Goal: Information Seeking & Learning: Learn about a topic

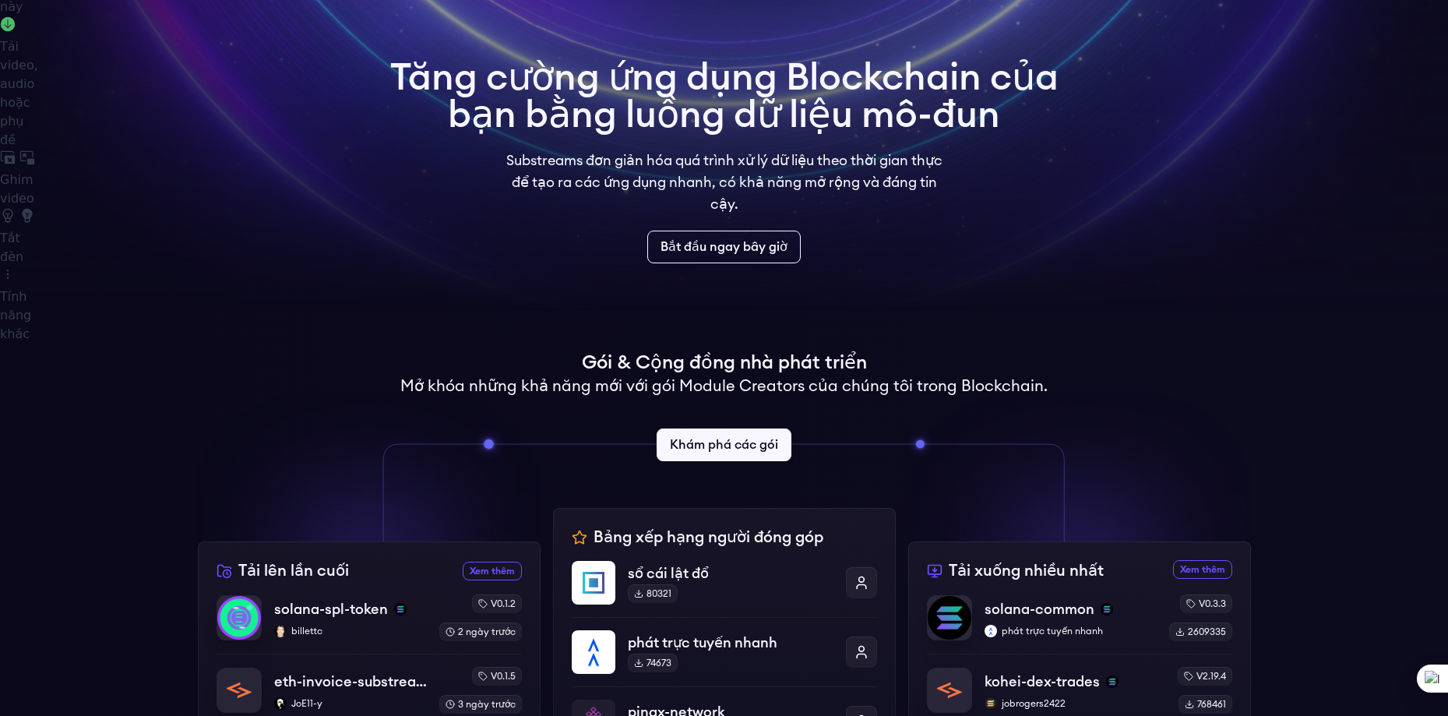
scroll to position [156, 0]
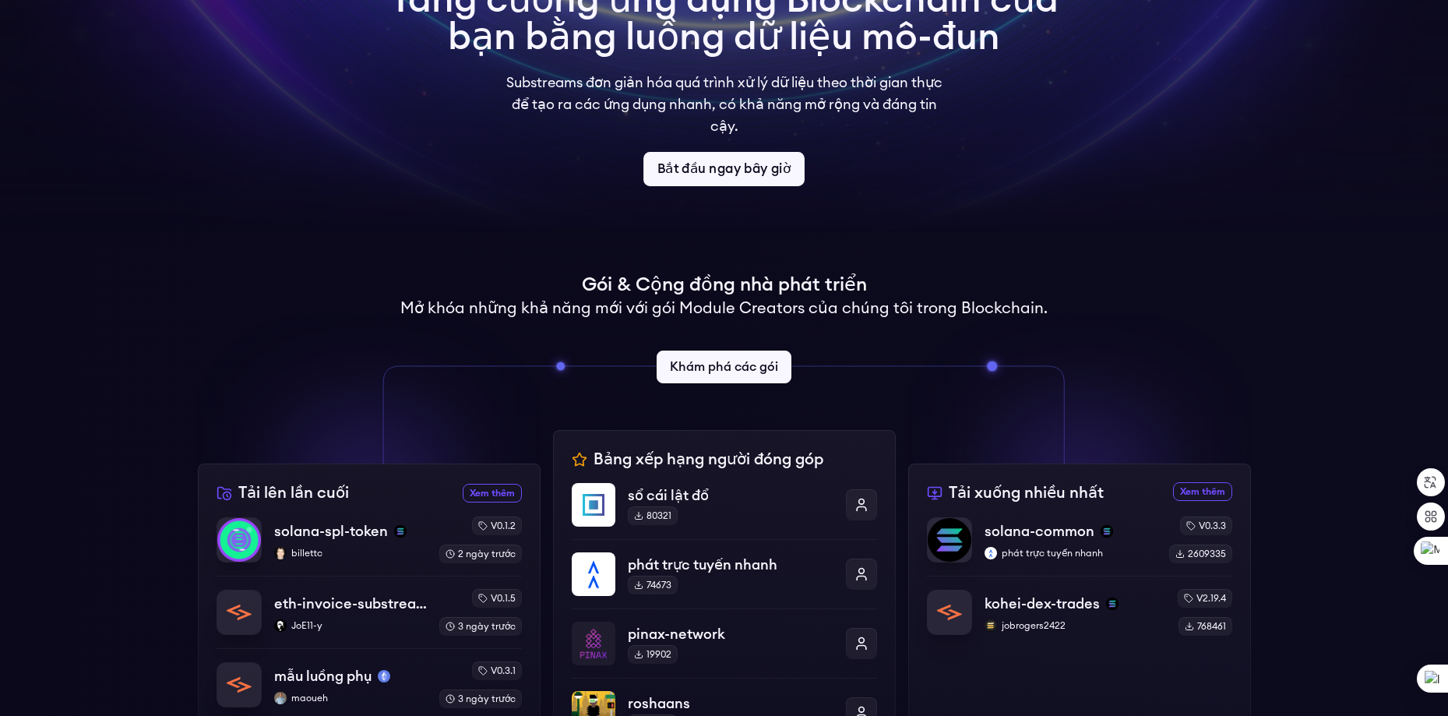
click at [740, 173] on font "Bắt đầu ngay bây giờ" at bounding box center [723, 169] width 133 height 13
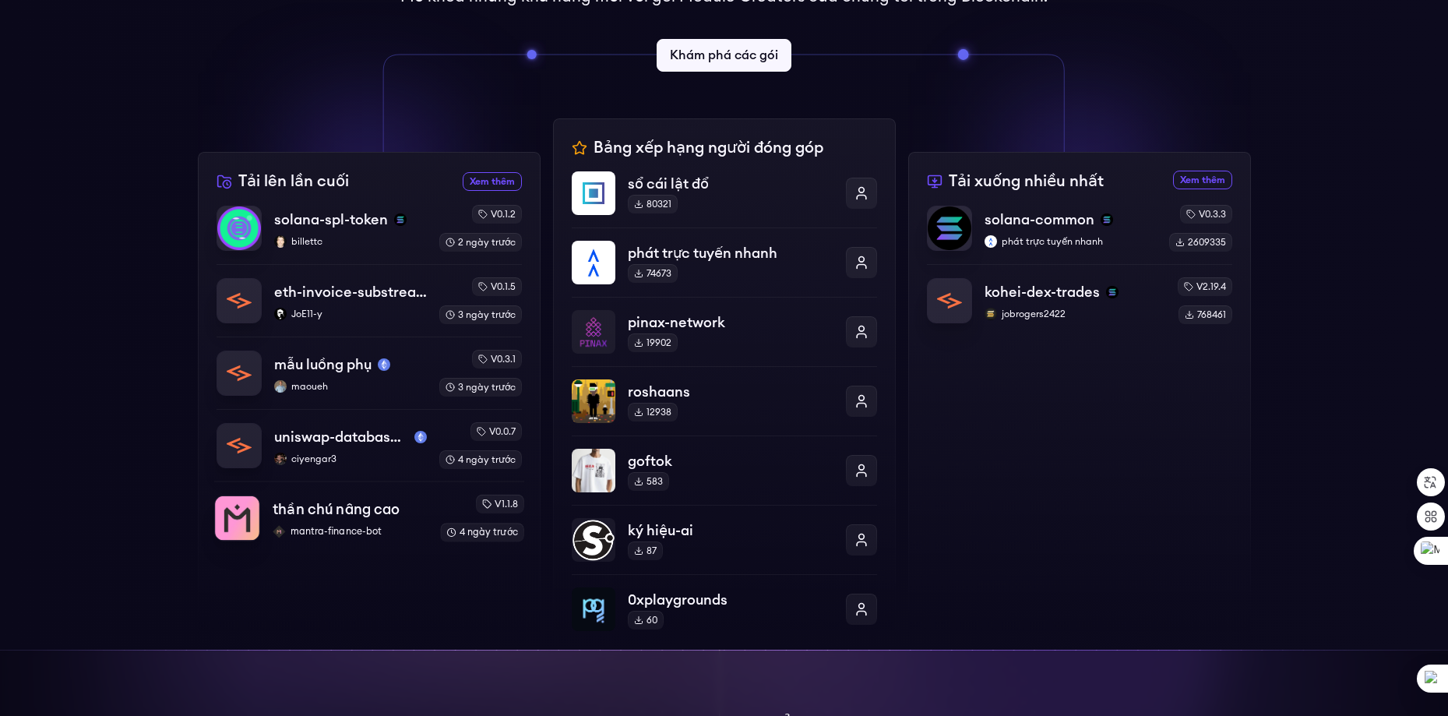
drag, startPoint x: 327, startPoint y: 2, endPoint x: 270, endPoint y: 529, distance: 531.0
click at [270, 529] on div "solana-spl-token billettc v0.1.2 2 ngày trước eth-invoice-substreams JoE11-y v0…" at bounding box center [368, 373] width 305 height 336
click at [234, 218] on img at bounding box center [237, 228] width 44 height 44
click at [642, 206] on div "80321" at bounding box center [648, 204] width 52 height 19
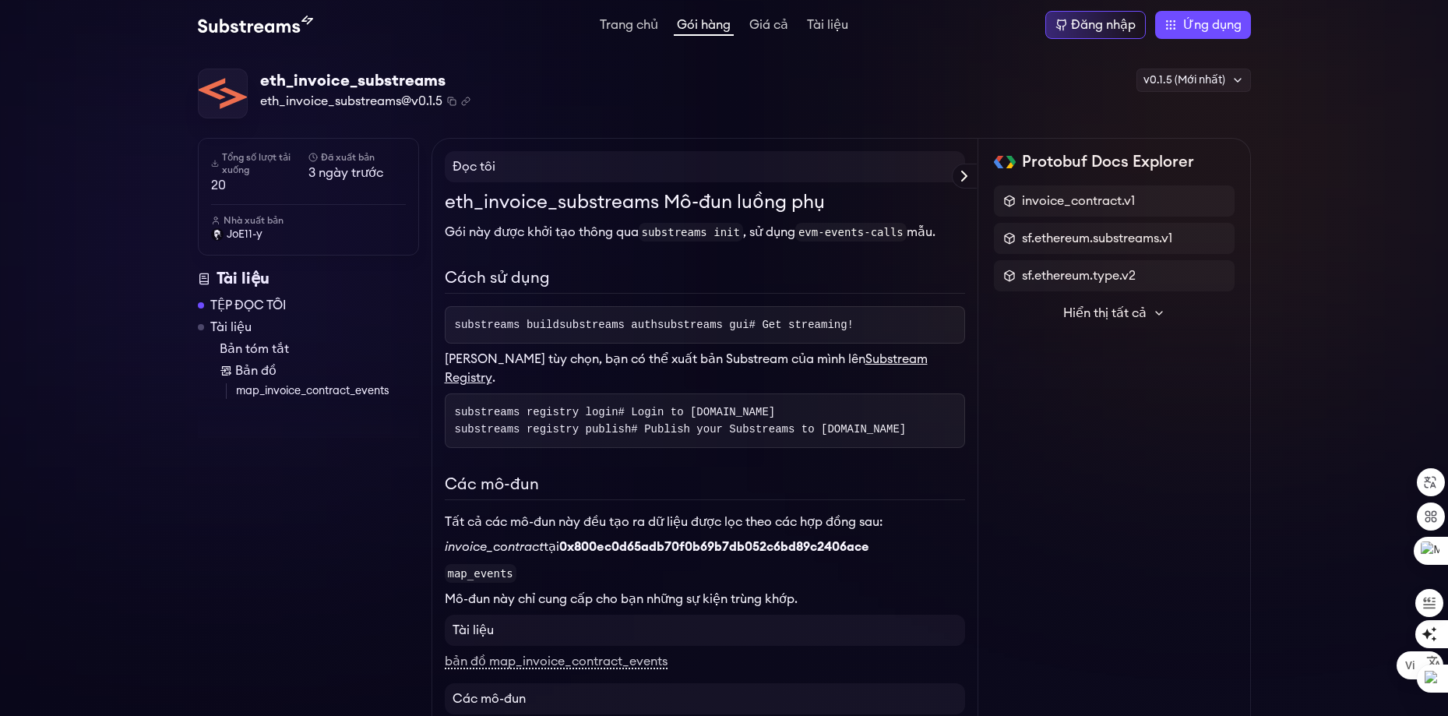
click at [857, 104] on div "eth_invoice_substreams eth_invoice_substreams@v0.1.5 Đã sao chép! Đã sao chép! …" at bounding box center [724, 94] width 1053 height 51
click at [820, 97] on div "eth_invoice_substreams eth_invoice_substreams@v0.1.5 Đã sao chép! Đã sao chép! …" at bounding box center [724, 94] width 1053 height 51
click at [818, 235] on code "evm-events-calls" at bounding box center [850, 232] width 111 height 19
click at [720, 219] on div "eth_invoice_substreams Mô-đun luồng phụ Gói này được khởi tạo thông qua substre…" at bounding box center [705, 398] width 520 height 420
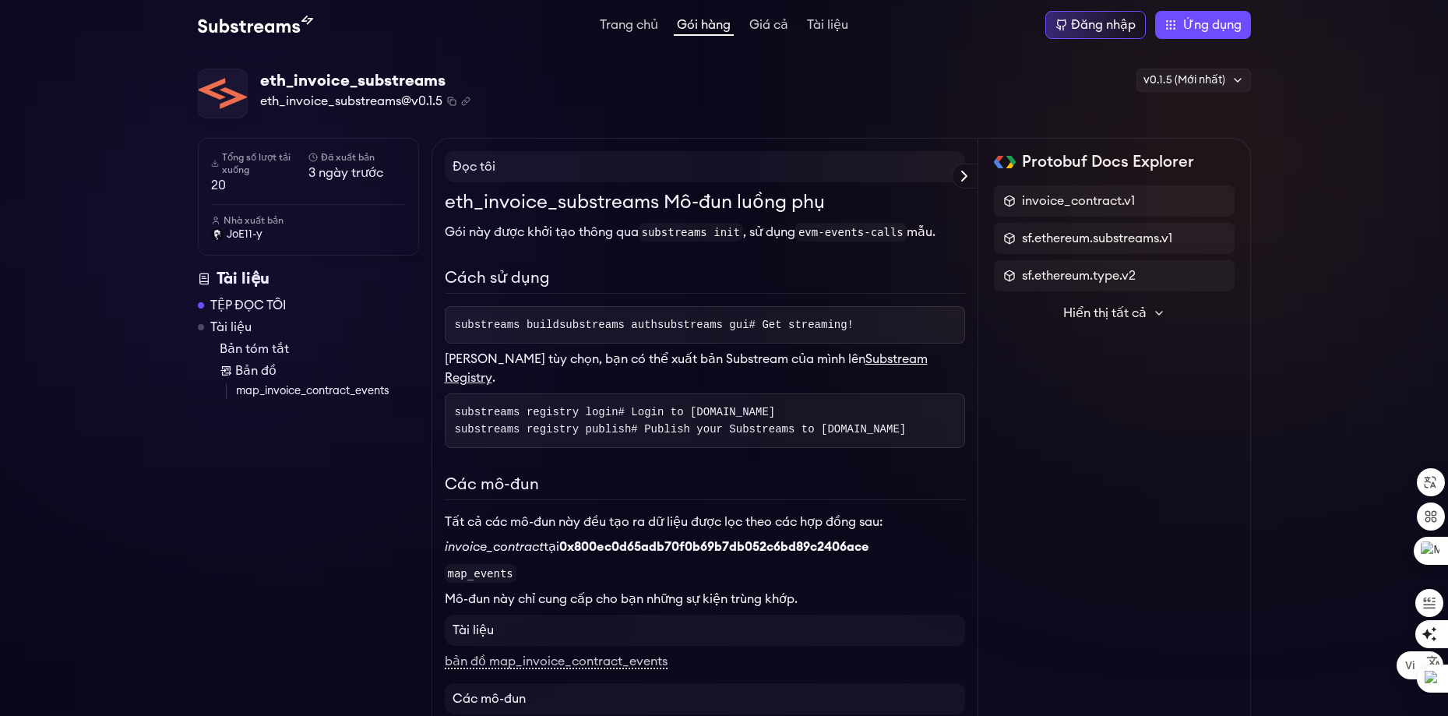
click at [581, 230] on font "Gói này được khởi tạo thông qua" at bounding box center [542, 232] width 194 height 12
click at [565, 201] on font "eth_invoice_substreams Mô-đun luồng phụ" at bounding box center [635, 202] width 380 height 19
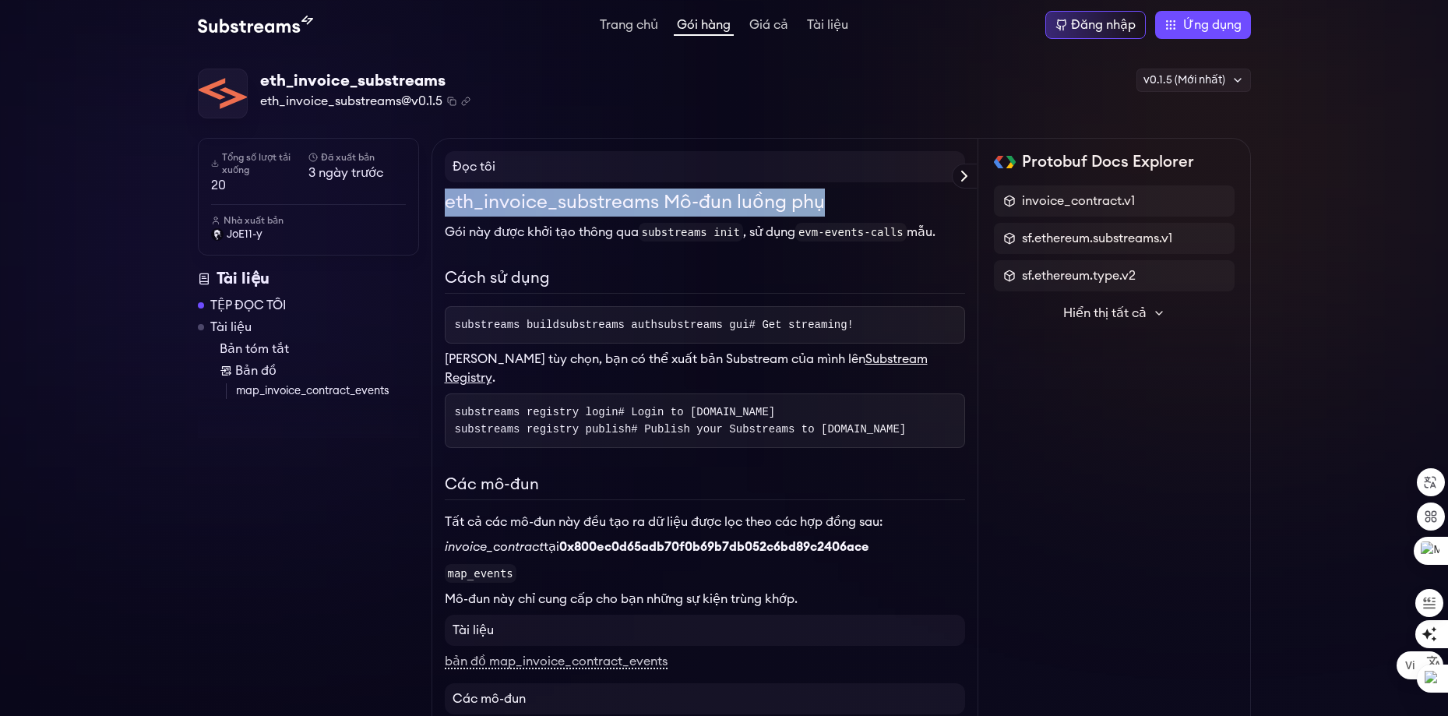
click at [565, 201] on font "eth_invoice_substreams Mô-đun luồng phụ" at bounding box center [635, 202] width 380 height 19
click at [670, 202] on font "eth_invoice_substreams Mô-đun luồng phụ" at bounding box center [635, 202] width 380 height 19
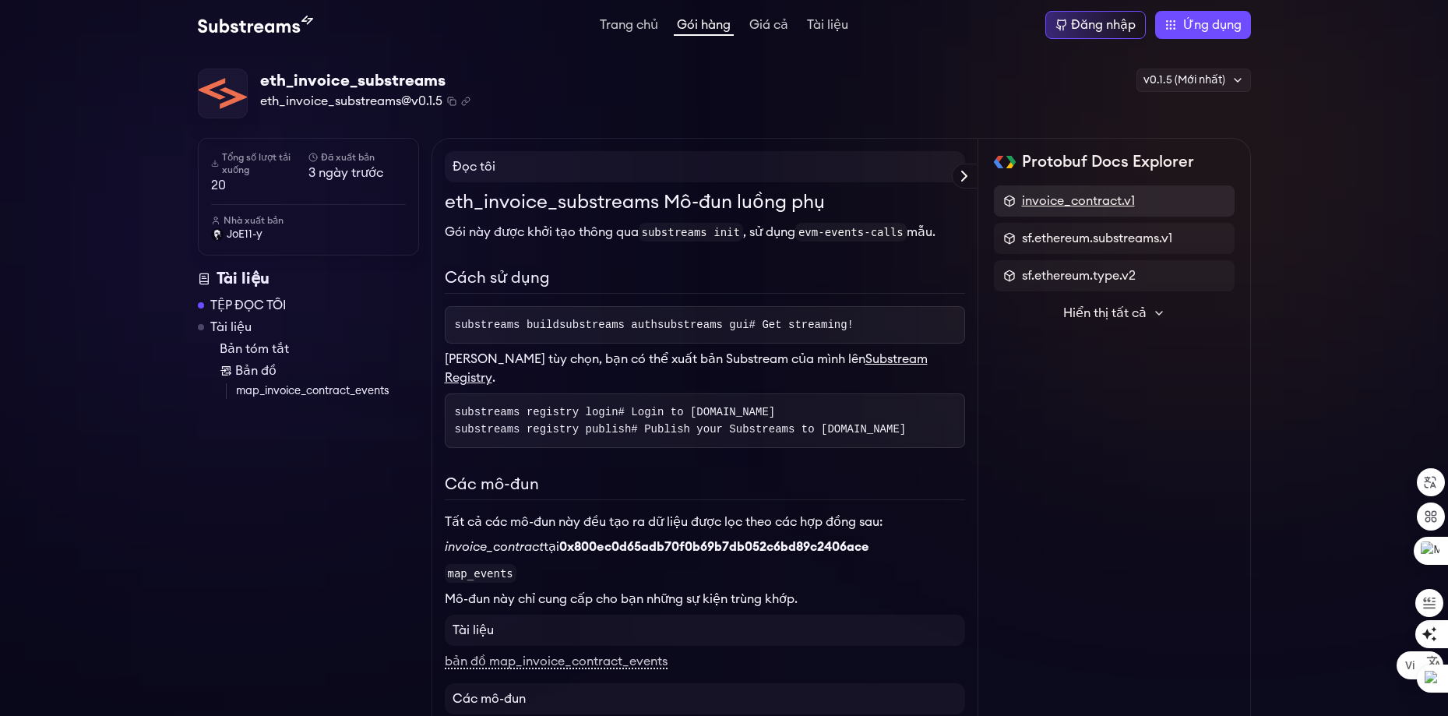
click at [1054, 206] on font "invoice_contract.v1" at bounding box center [1078, 201] width 113 height 12
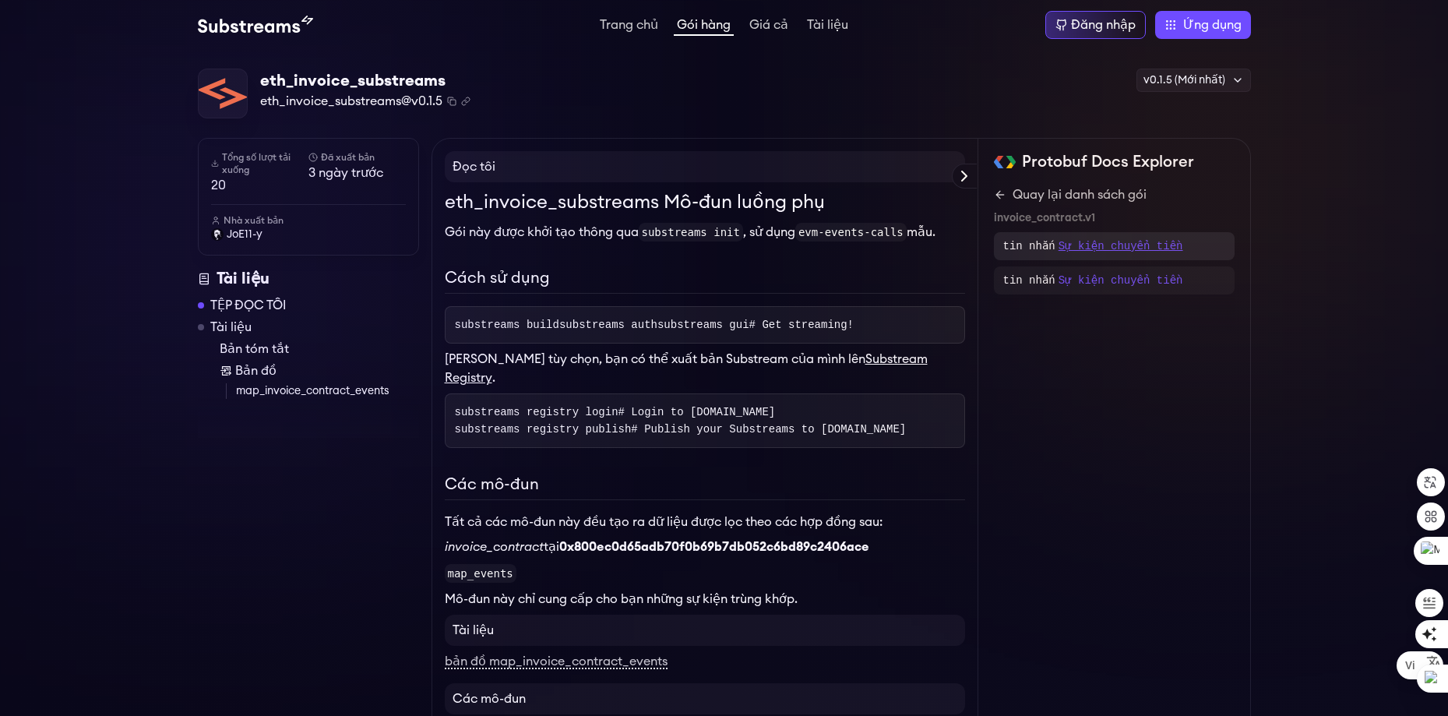
click at [1083, 245] on font "Sự kiện chuyển tiền" at bounding box center [1120, 246] width 125 height 12
click at [1057, 257] on div "}" at bounding box center [1114, 254] width 220 height 12
click at [1216, 244] on font "= 1;" at bounding box center [1227, 242] width 23 height 11
drag, startPoint x: 1054, startPoint y: 223, endPoint x: 1036, endPoint y: 233, distance: 20.2
click at [1054, 223] on div "tin nhắn RemittanceEvents { lặp lại Sự kiện chuyển tiền sự kiện = 1; }" at bounding box center [1114, 242] width 241 height 58
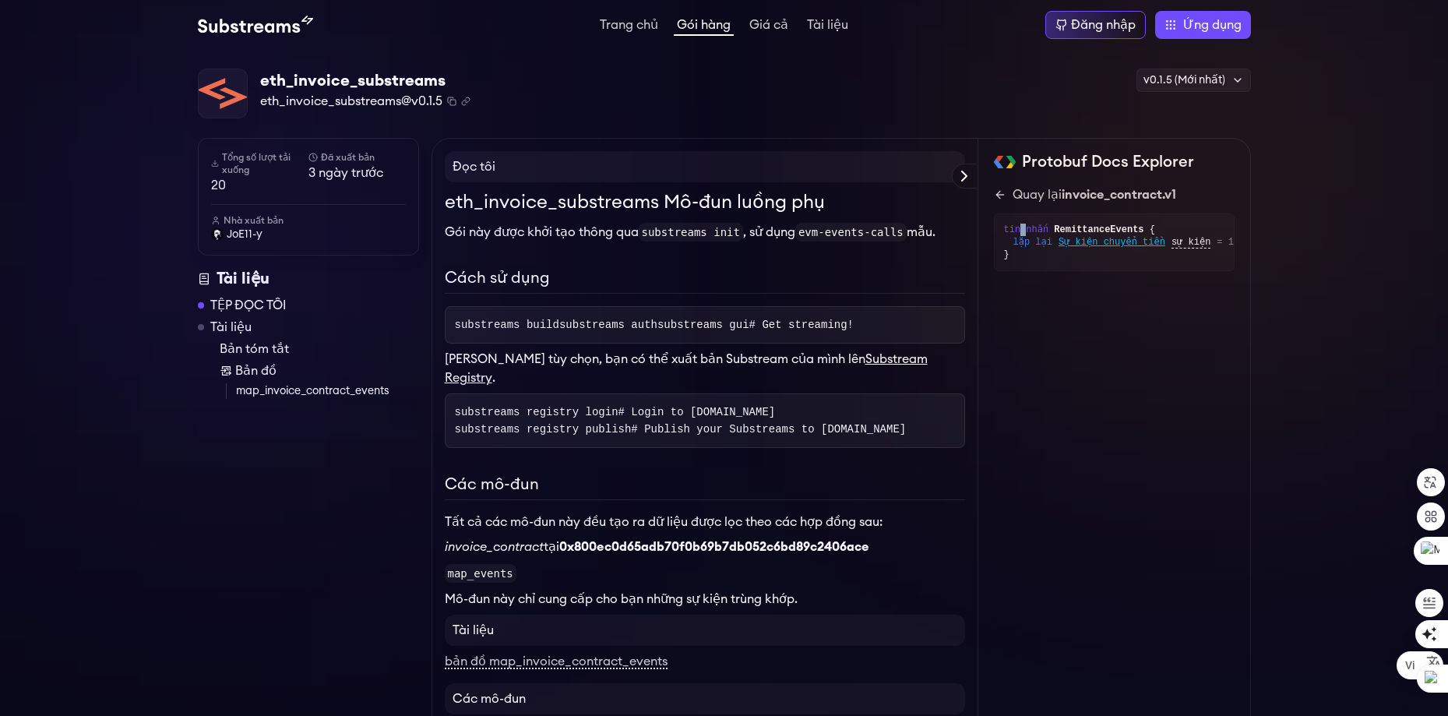
click at [1021, 233] on font "tin nhắn" at bounding box center [1026, 229] width 45 height 11
click at [1004, 254] on font "}" at bounding box center [1006, 254] width 5 height 11
click at [1005, 193] on icon at bounding box center [1000, 194] width 12 height 12
click at [997, 195] on icon at bounding box center [1000, 194] width 12 height 12
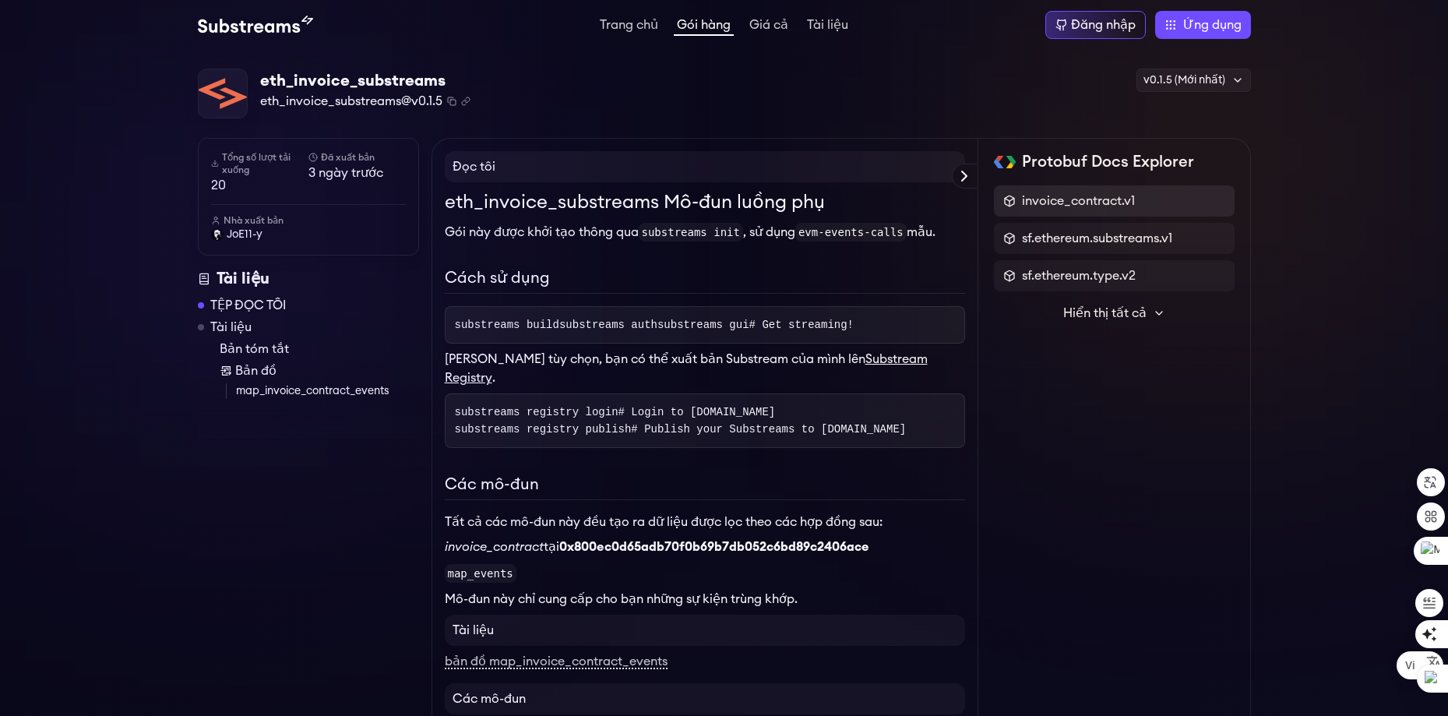
click at [1012, 201] on icon at bounding box center [1009, 201] width 12 height 12
click at [1032, 204] on font "invoice_contract.v1" at bounding box center [1078, 201] width 113 height 12
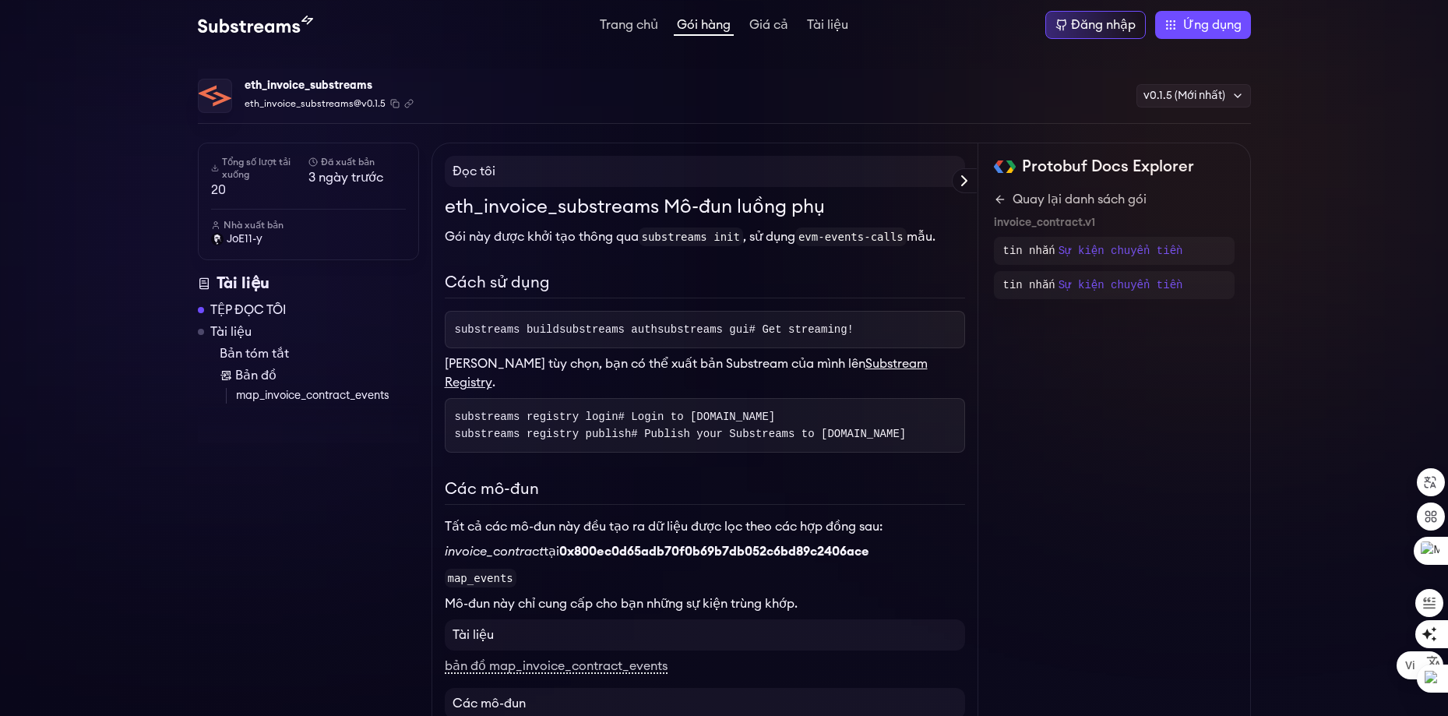
scroll to position [78, 0]
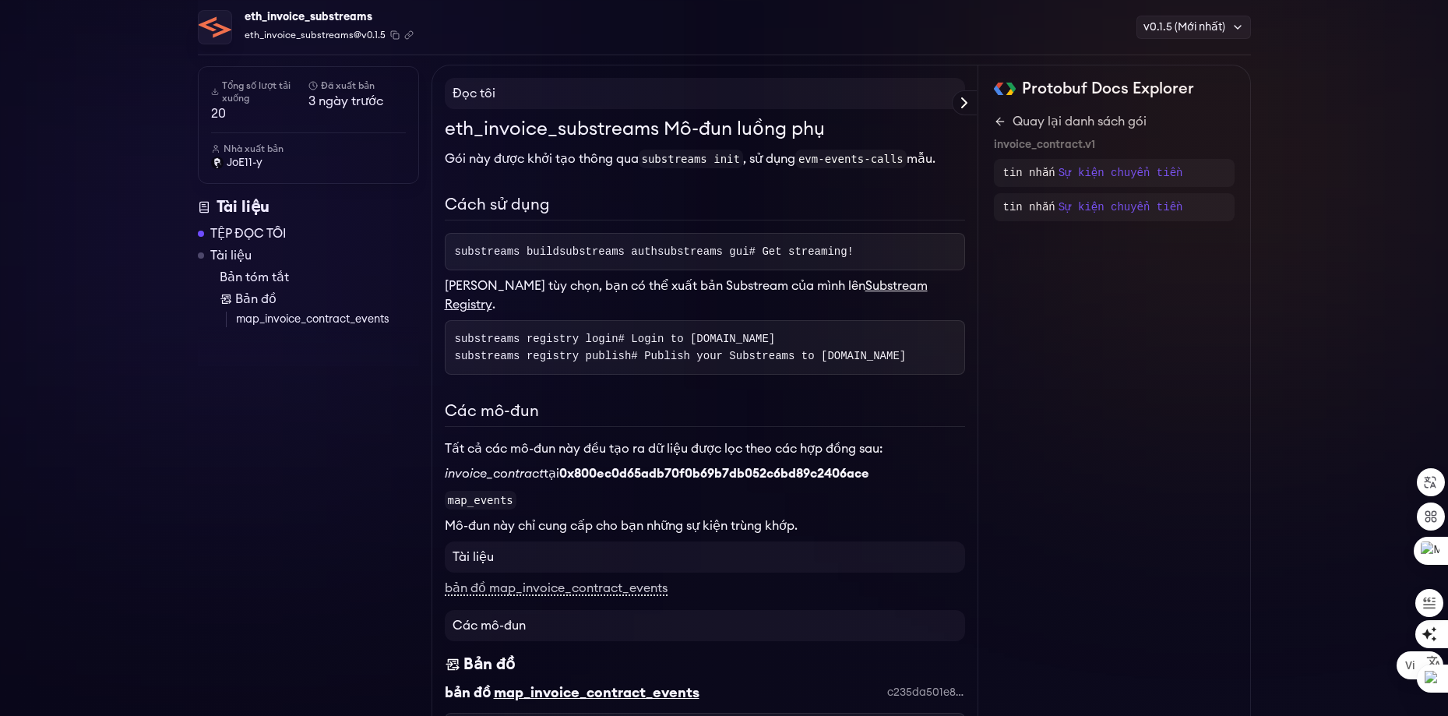
click at [688, 157] on code "substreams init" at bounding box center [690, 159] width 104 height 19
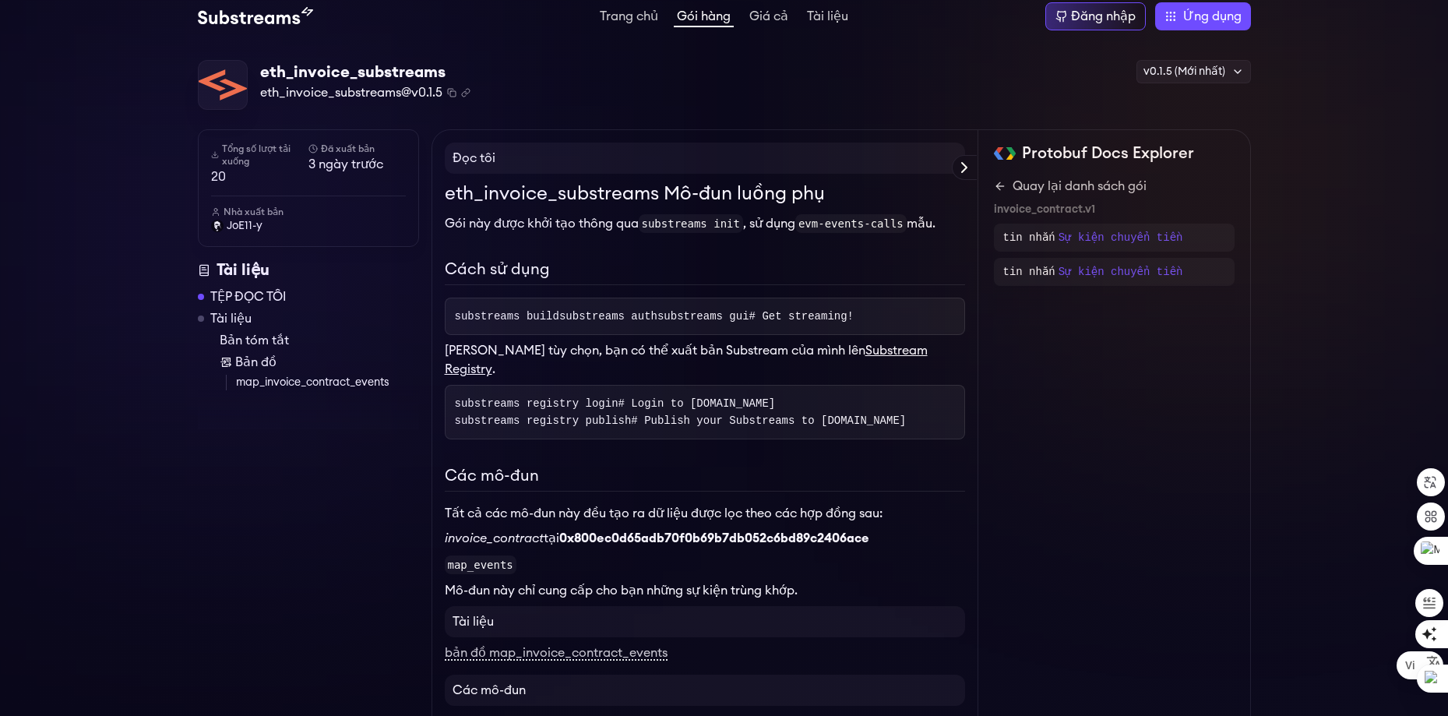
scroll to position [0, 0]
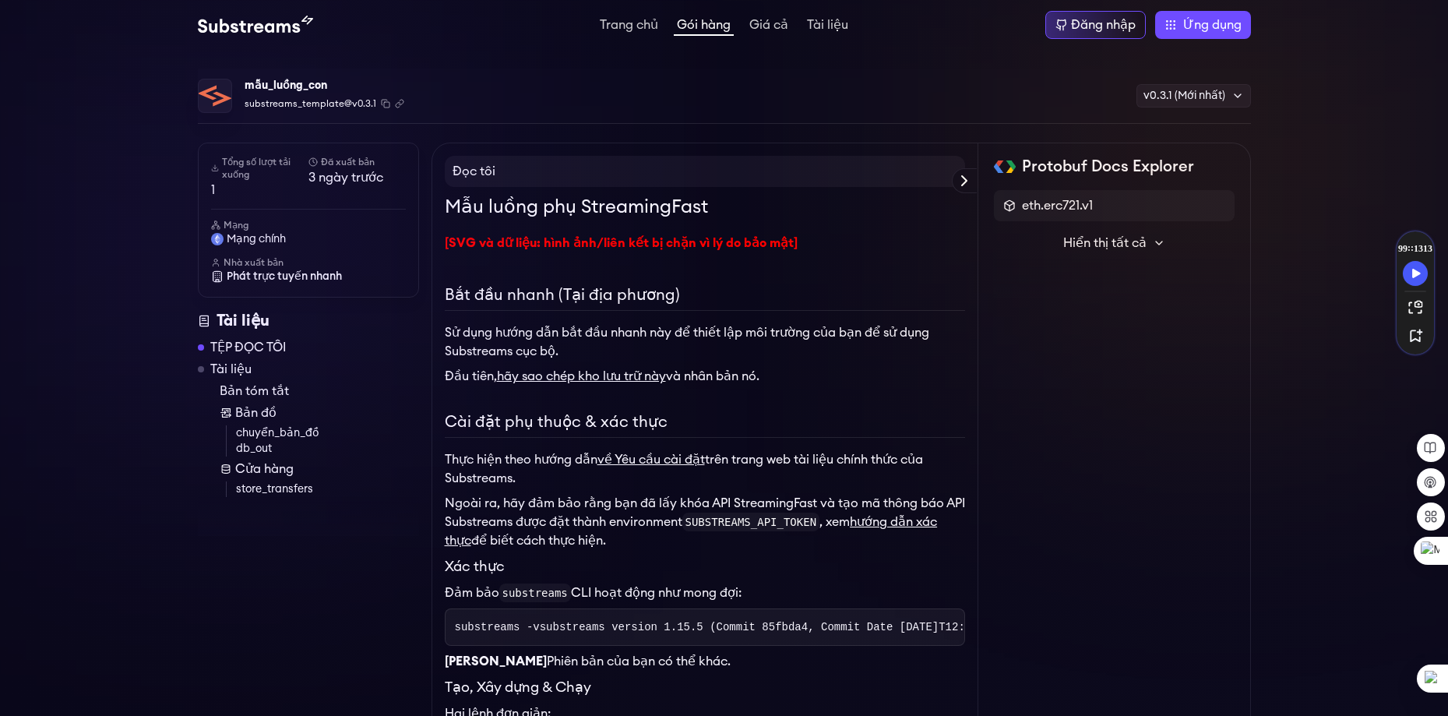
scroll to position [78, 0]
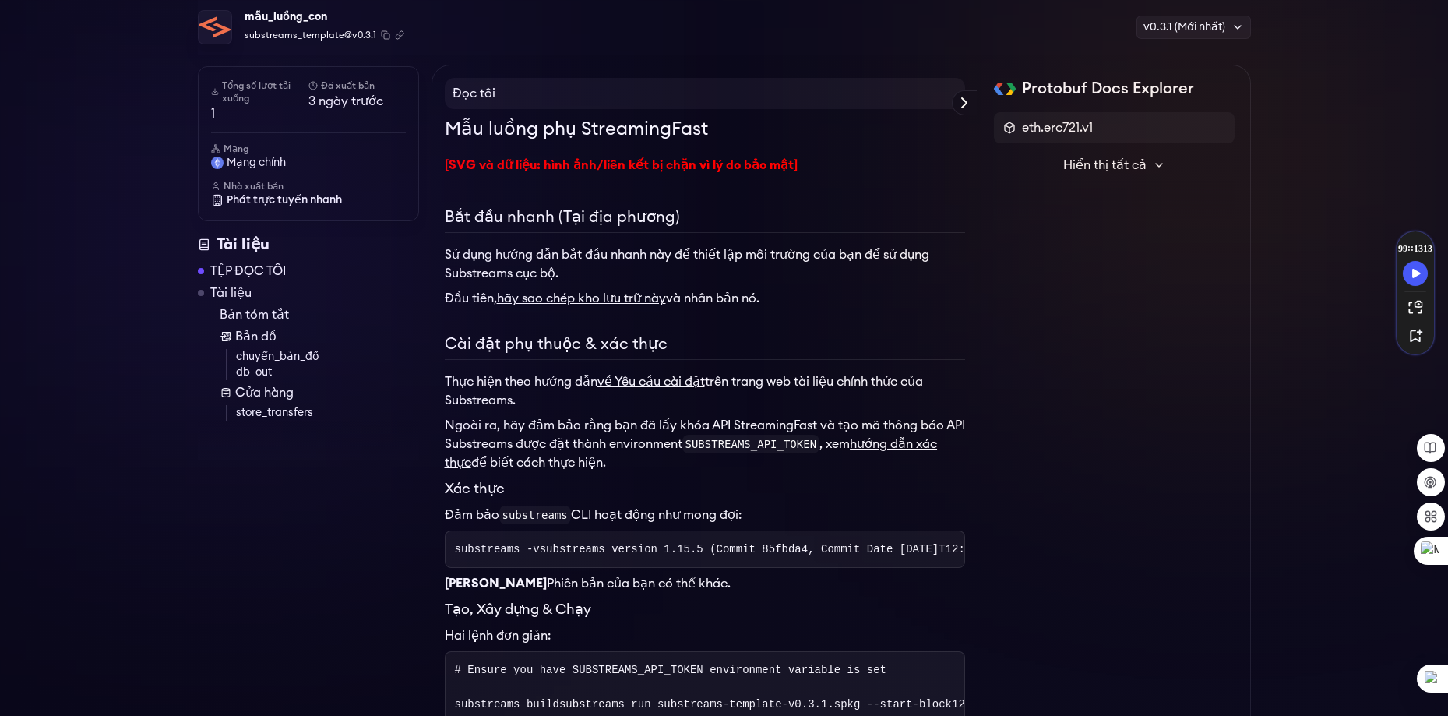
click at [692, 264] on p "Sử dụng hướng dẫn bắt đầu nhanh này để thiết lập môi trường của bạn để sử dụng …" at bounding box center [705, 263] width 520 height 37
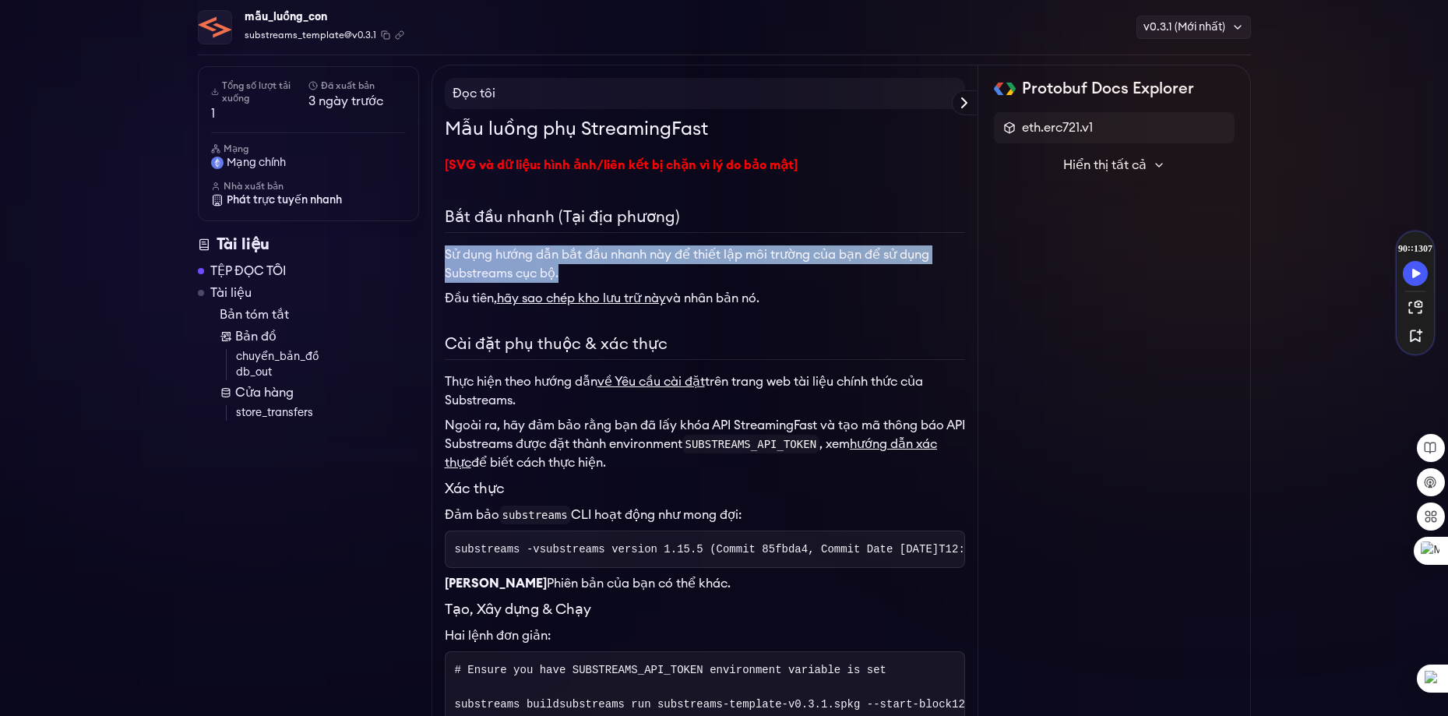
click at [692, 264] on p "Sử dụng hướng dẫn bắt đầu nhanh này để thiết lập môi trường của bạn để sử dụng …" at bounding box center [705, 263] width 520 height 37
click at [817, 277] on p "Sử dụng hướng dẫn bắt đầu nhanh này để thiết lập môi trường của bạn để sử dụng …" at bounding box center [705, 263] width 520 height 37
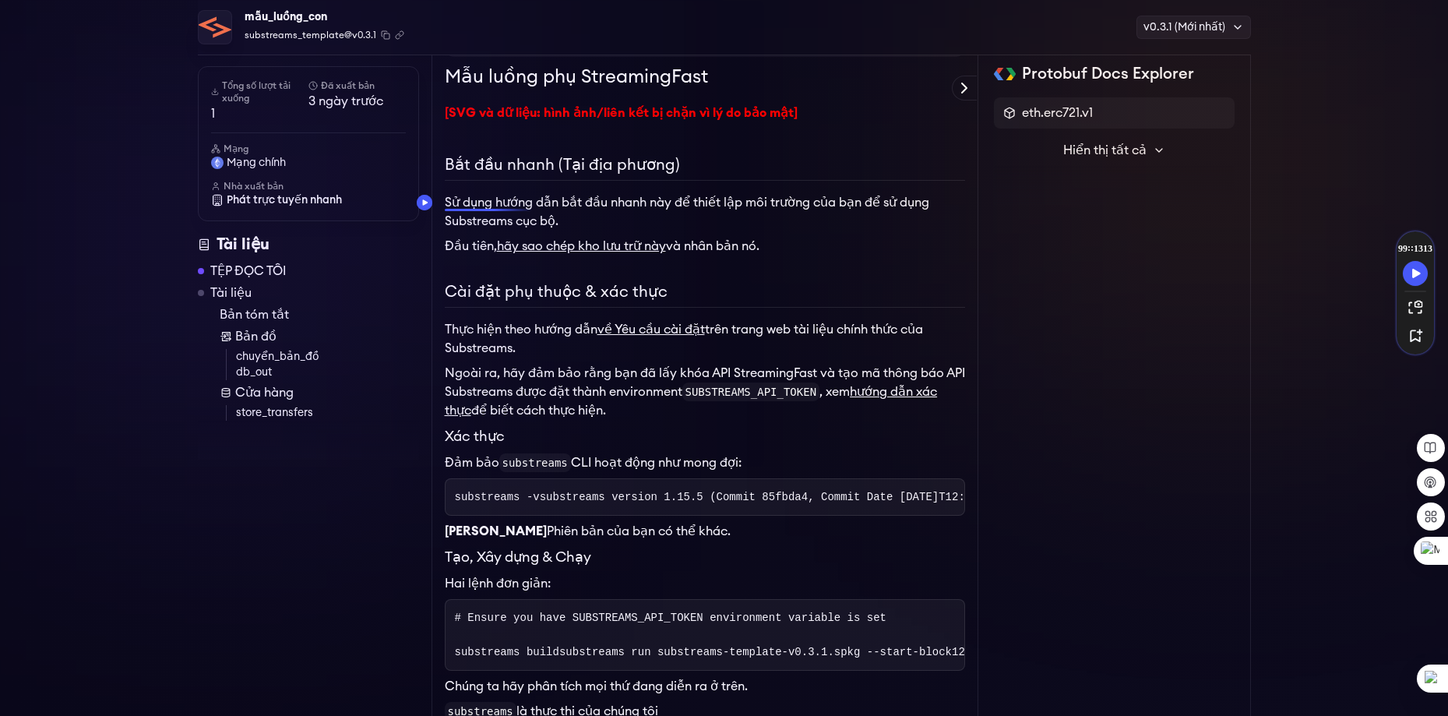
scroll to position [156, 0]
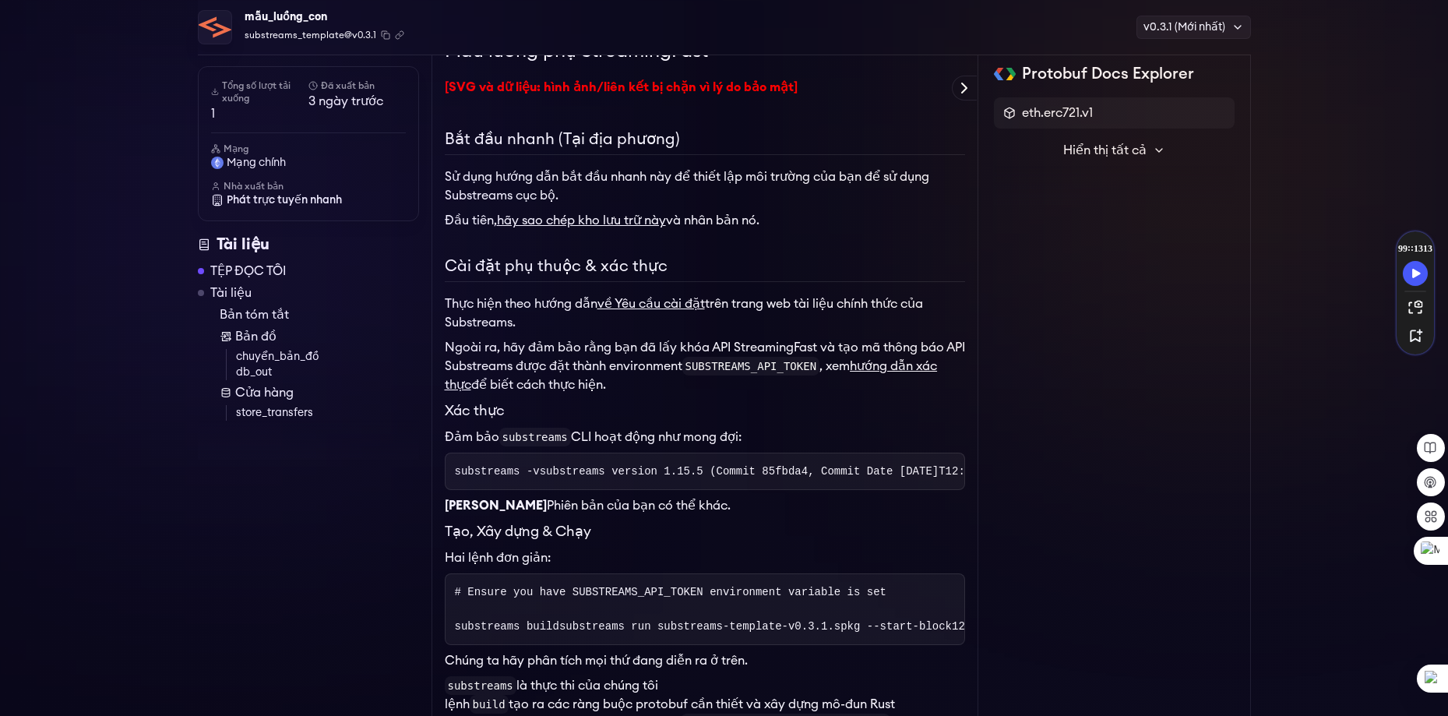
click at [545, 274] on h2 "Cài đặt phụ thuộc & xác thực" at bounding box center [705, 268] width 520 height 27
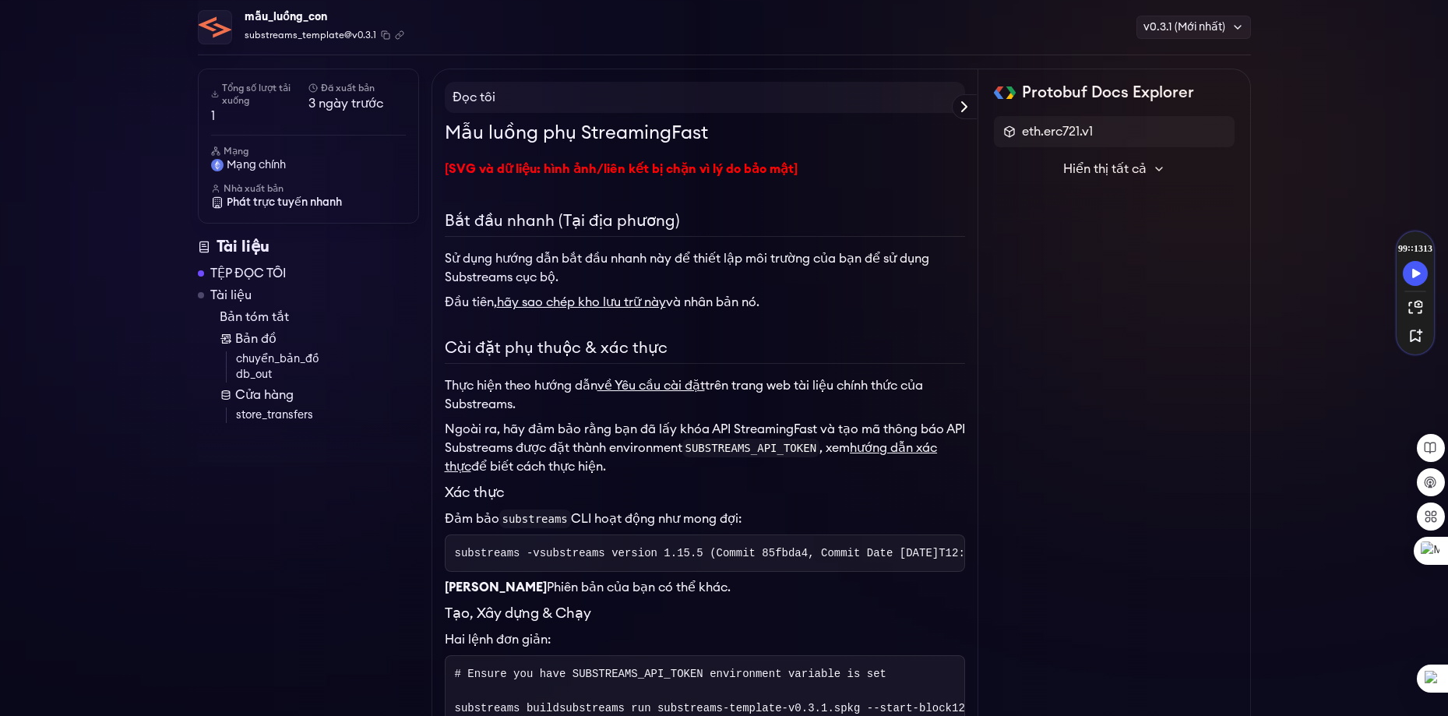
scroll to position [78, 0]
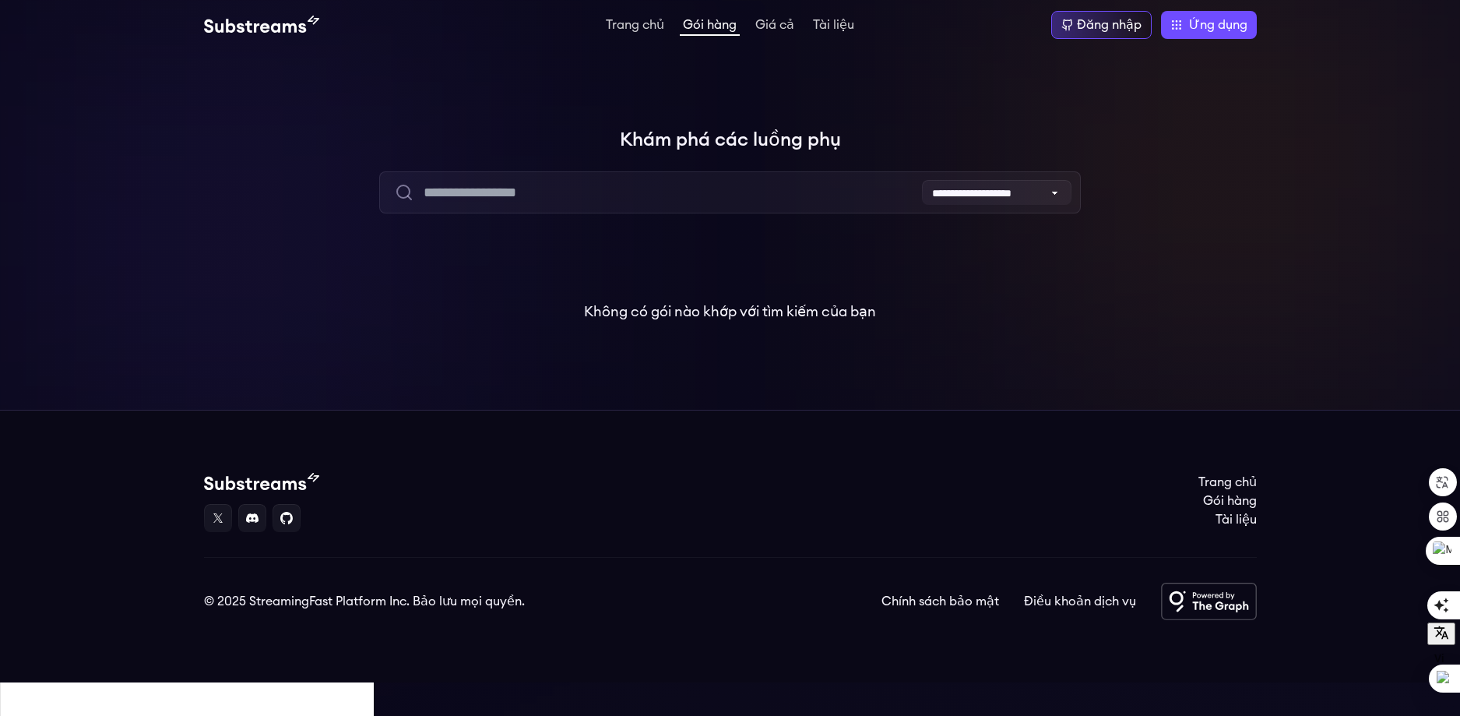
click at [879, 102] on div "**********" at bounding box center [730, 230] width 1460 height 360
click at [967, 190] on select "**********" at bounding box center [997, 192] width 150 height 25
click at [922, 180] on select "**********" at bounding box center [997, 192] width 150 height 25
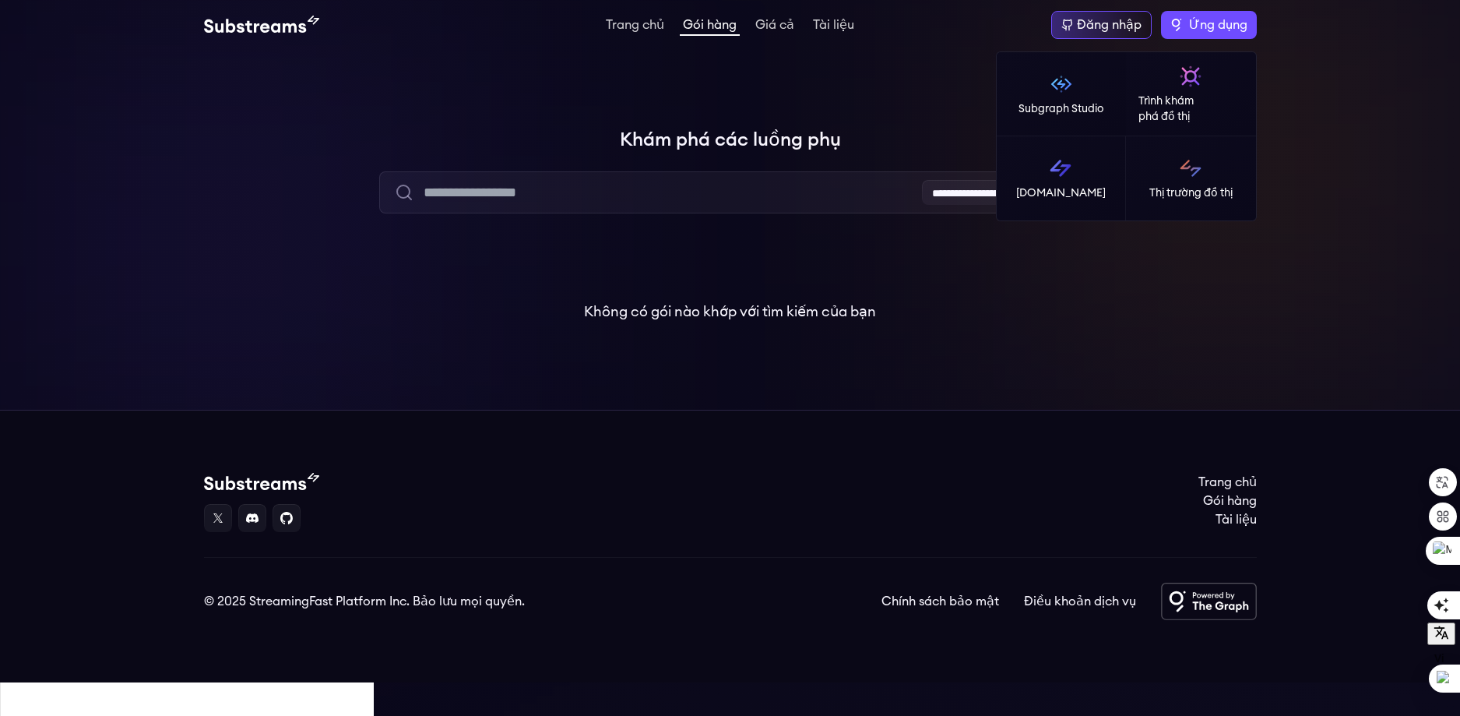
click at [1189, 32] on span "Ứng dụng" at bounding box center [1218, 25] width 58 height 19
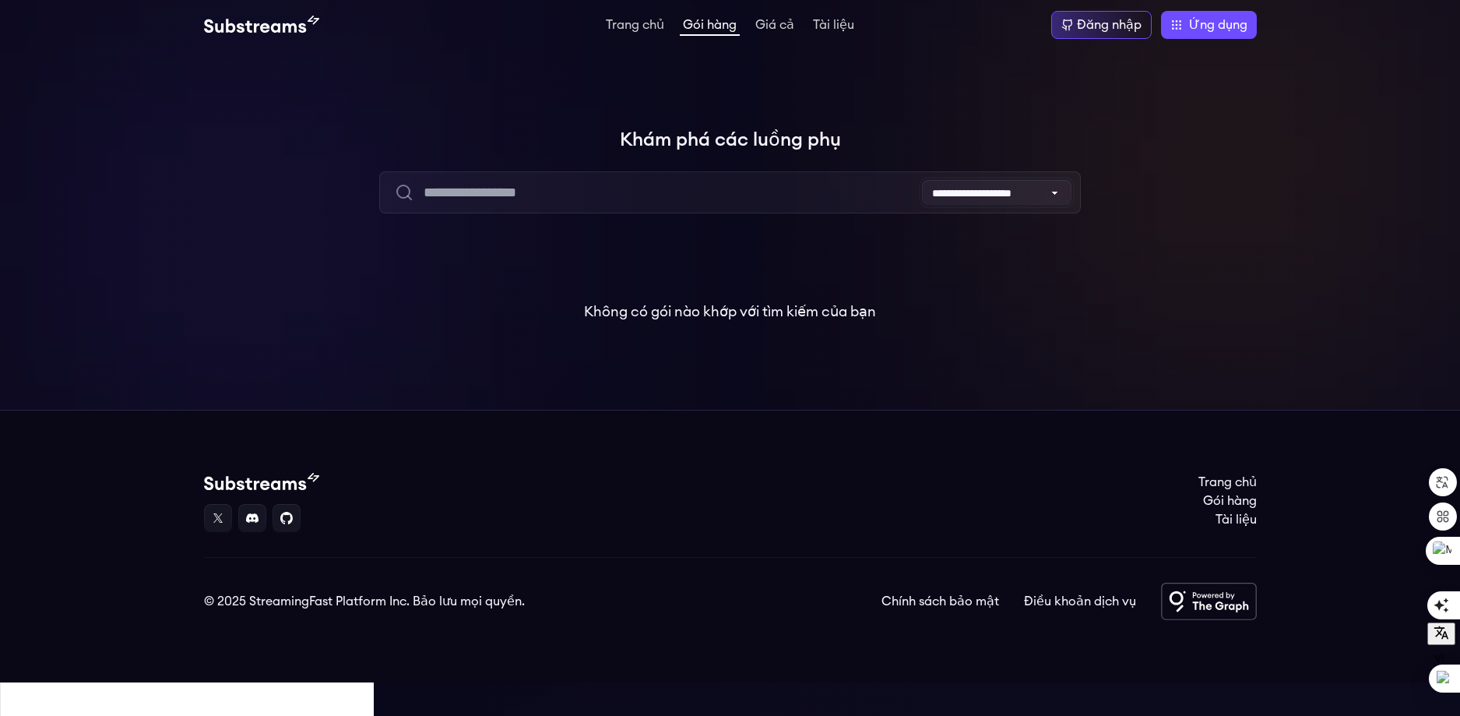
click at [945, 195] on select "**********" at bounding box center [997, 192] width 150 height 25
click at [922, 180] on select "**********" at bounding box center [997, 192] width 150 height 25
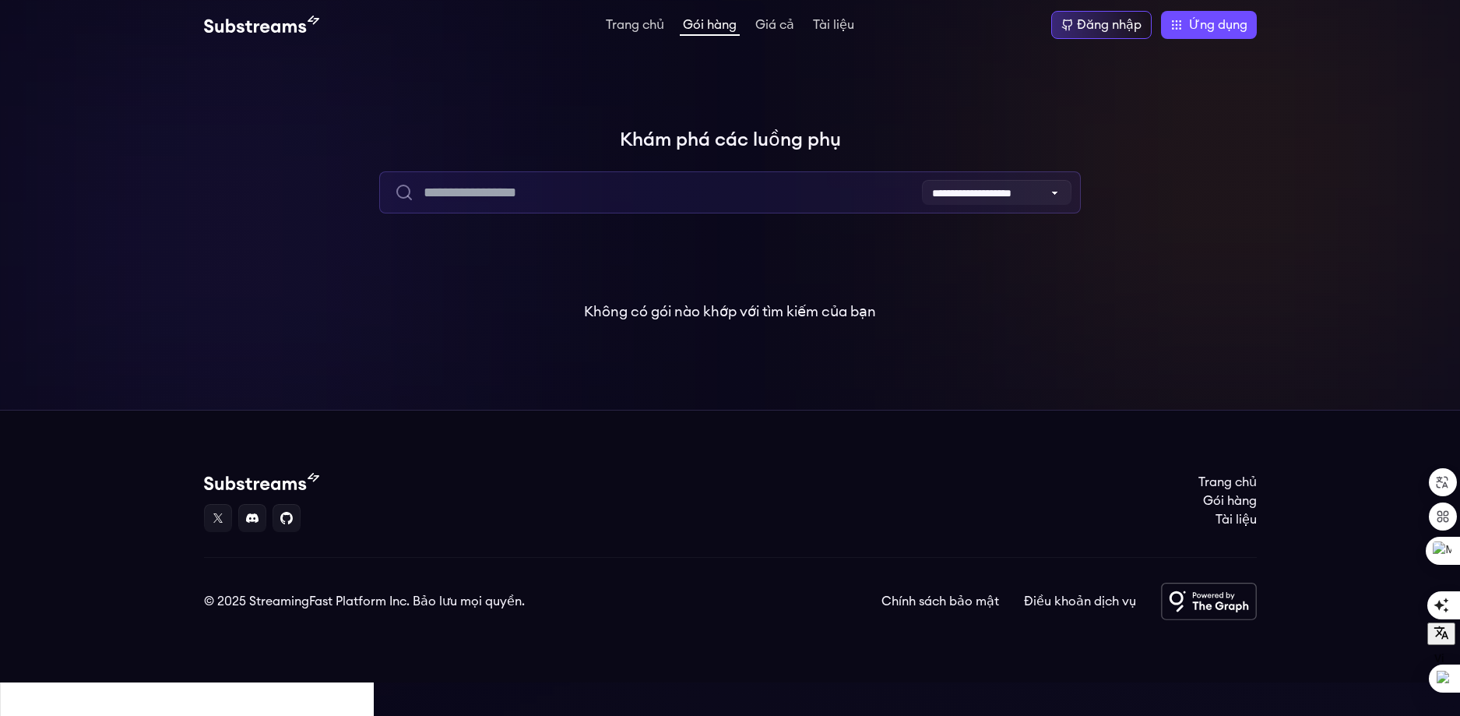
drag, startPoint x: 537, startPoint y: 180, endPoint x: 527, endPoint y: 190, distance: 14.3
click at [537, 181] on input "text" at bounding box center [730, 192] width 702 height 42
click at [508, 200] on input "text" at bounding box center [730, 192] width 702 height 42
type input "*"
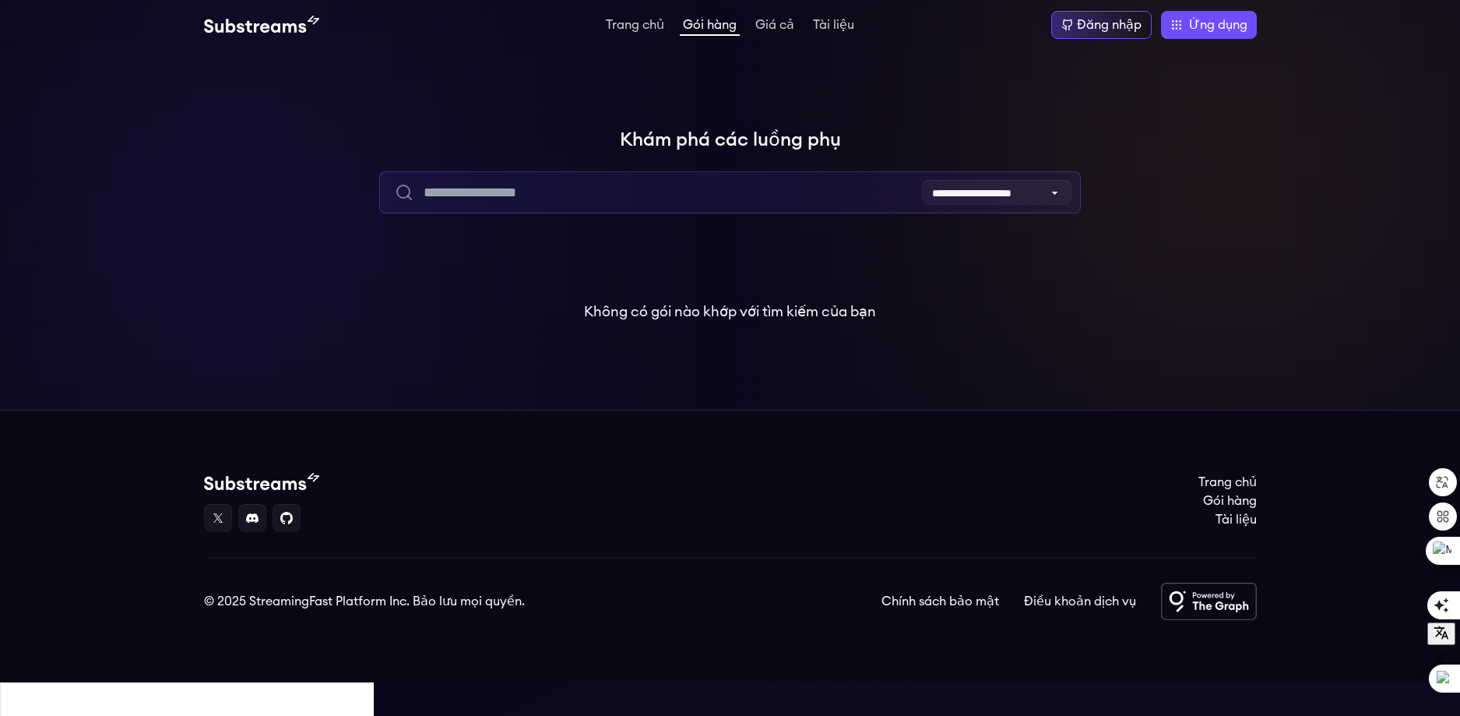
type input "*"
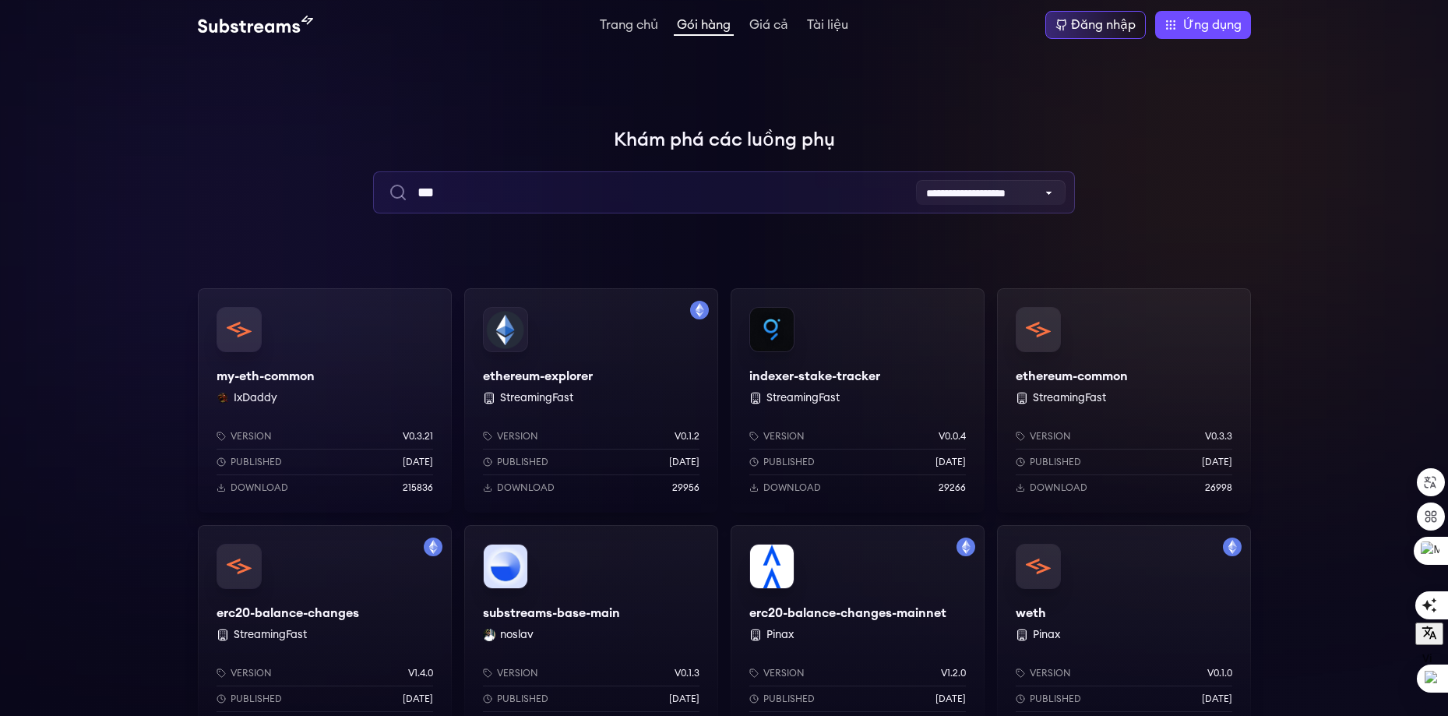
type input "***"
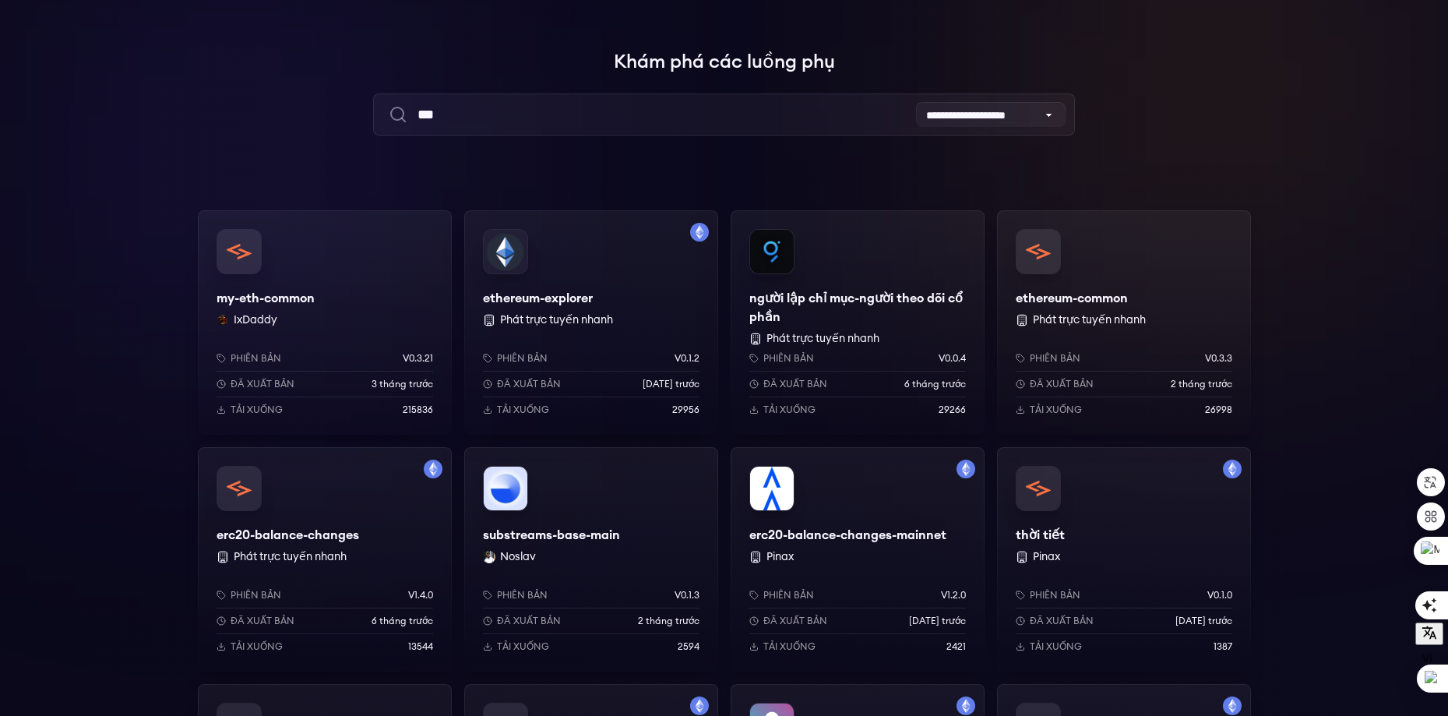
scroll to position [156, 0]
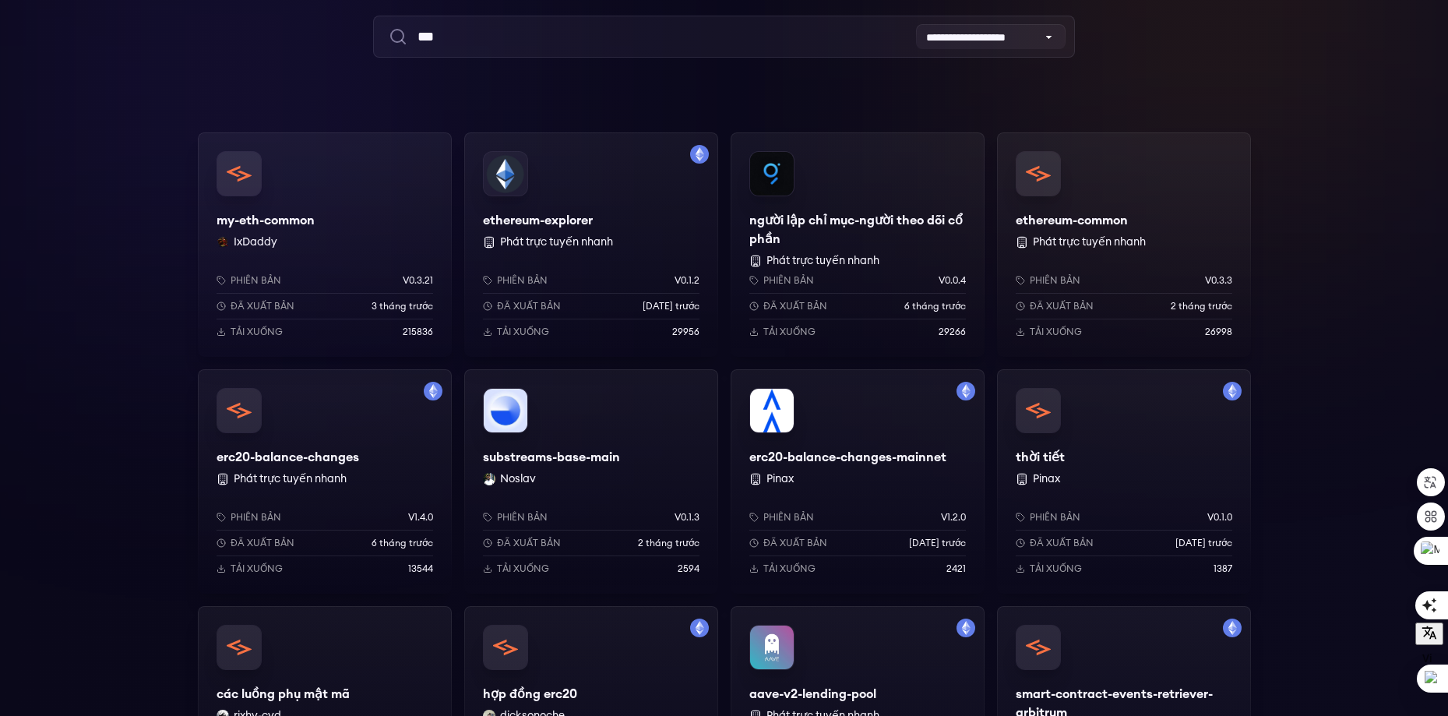
click at [527, 182] on div "ethereum-explorer Phát trực tuyến nhanh Phiên bản v0.1.2 Đã xuất bản 1 năm trướ…" at bounding box center [591, 244] width 254 height 224
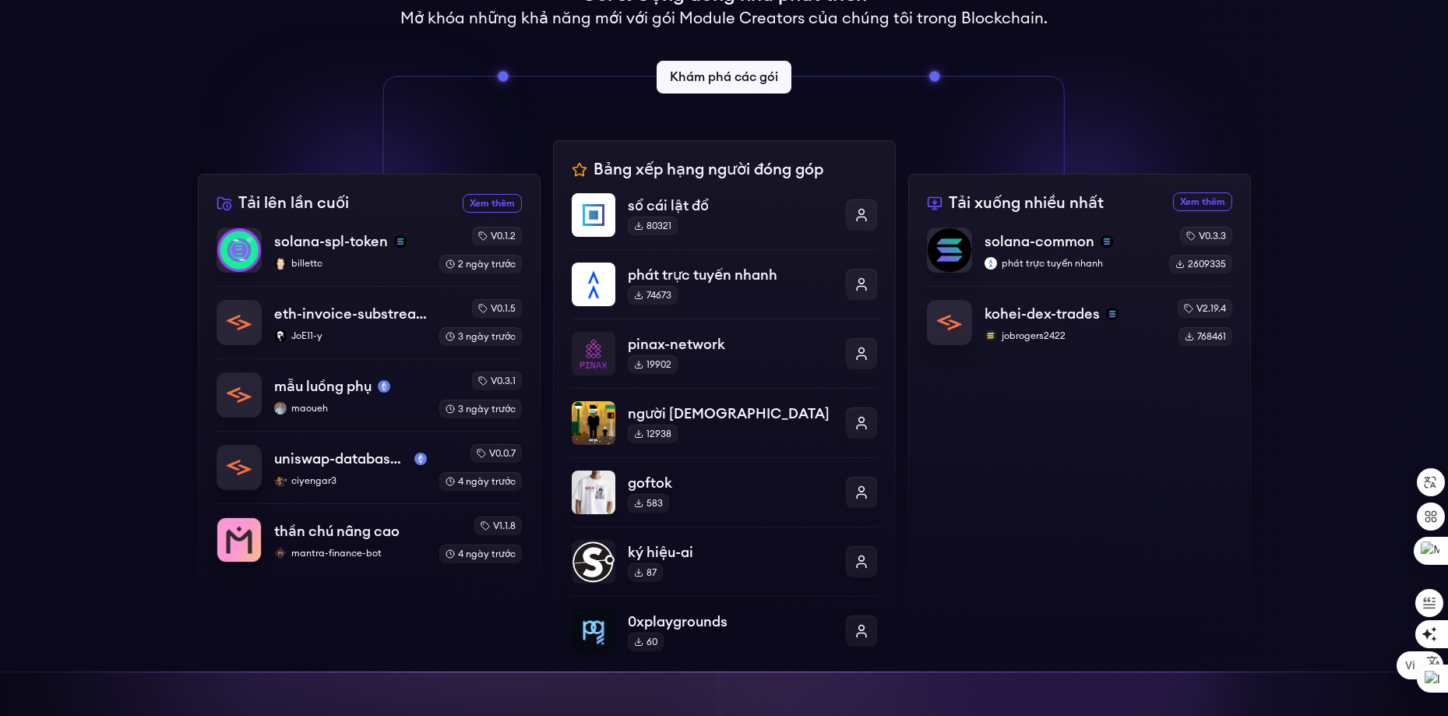
scroll to position [467, 0]
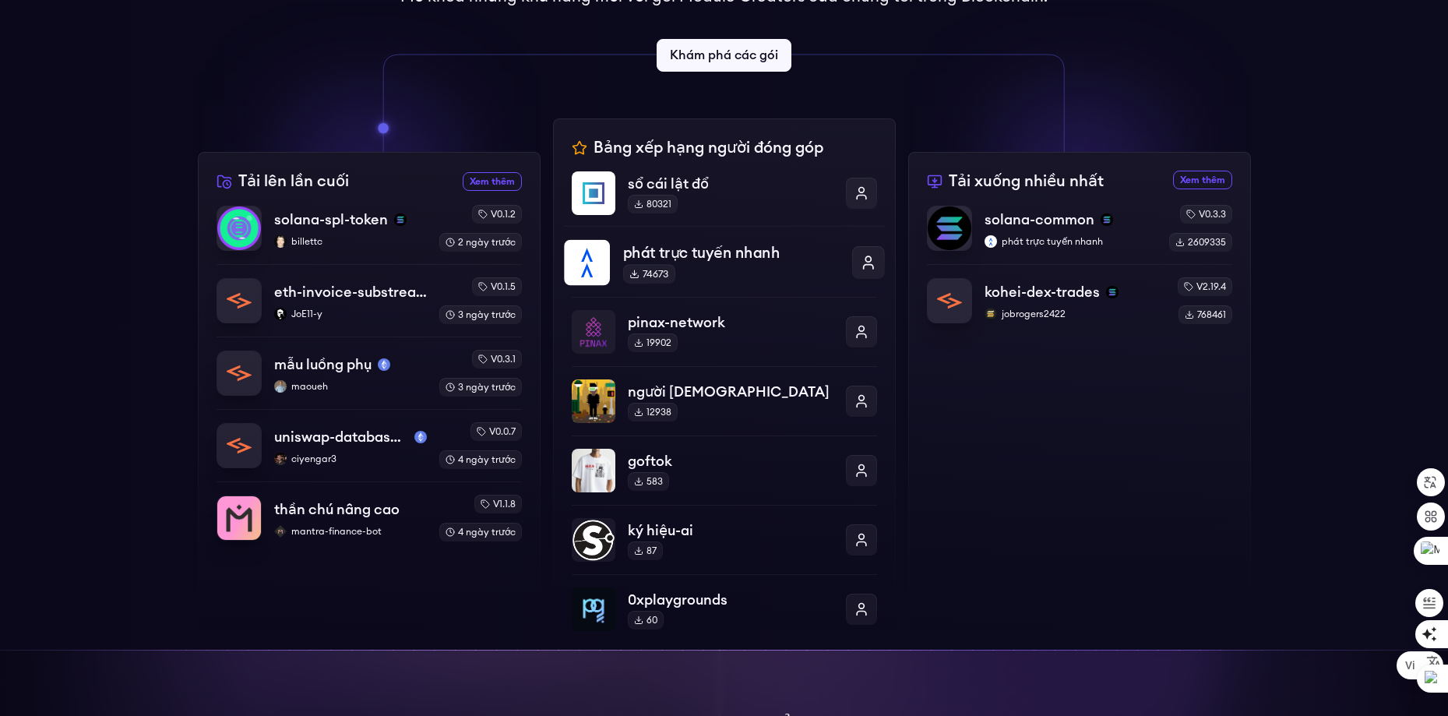
click at [790, 257] on p "phát trực tuyến nhanh" at bounding box center [730, 252] width 216 height 23
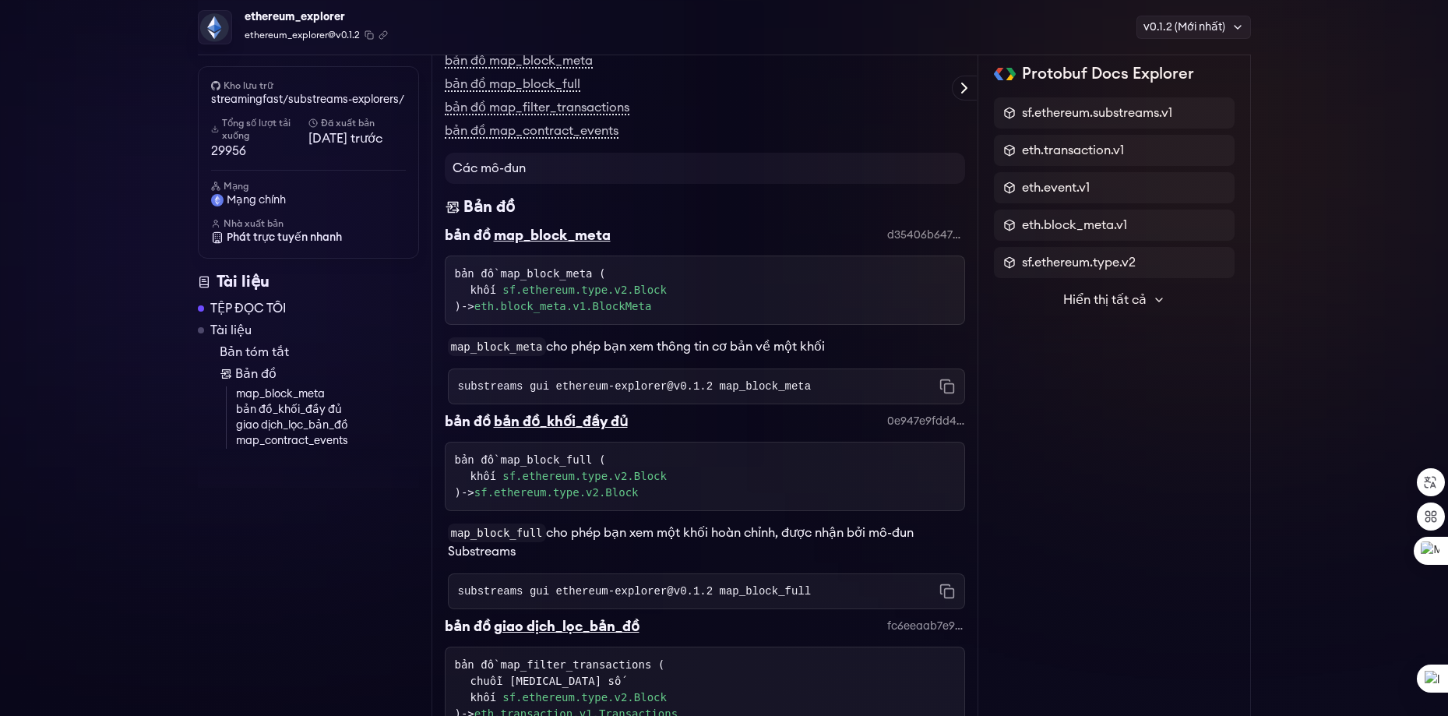
scroll to position [237, 0]
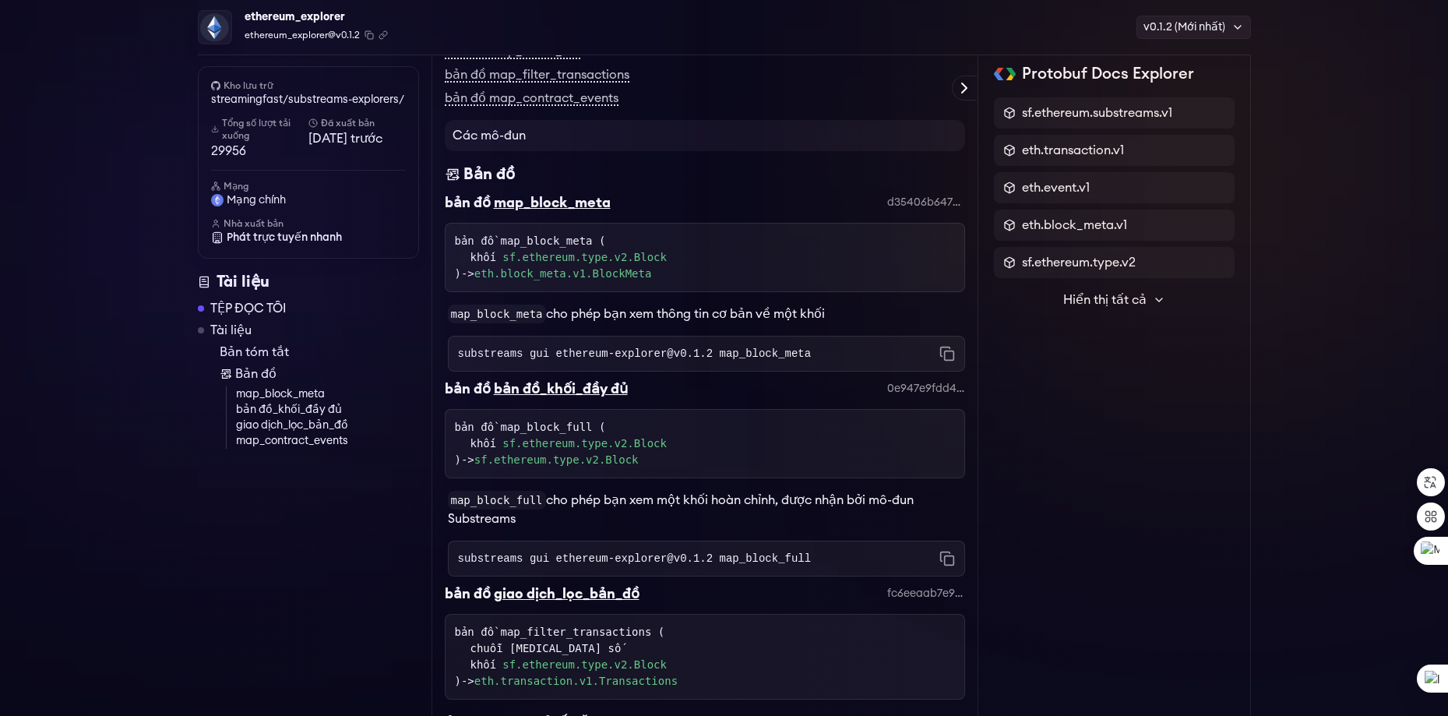
click at [713, 273] on div "bản đồ map_block_meta ( khối sf.ethereum.type.v2.Block ) -> eth.block_meta.v1.[…" at bounding box center [705, 257] width 500 height 49
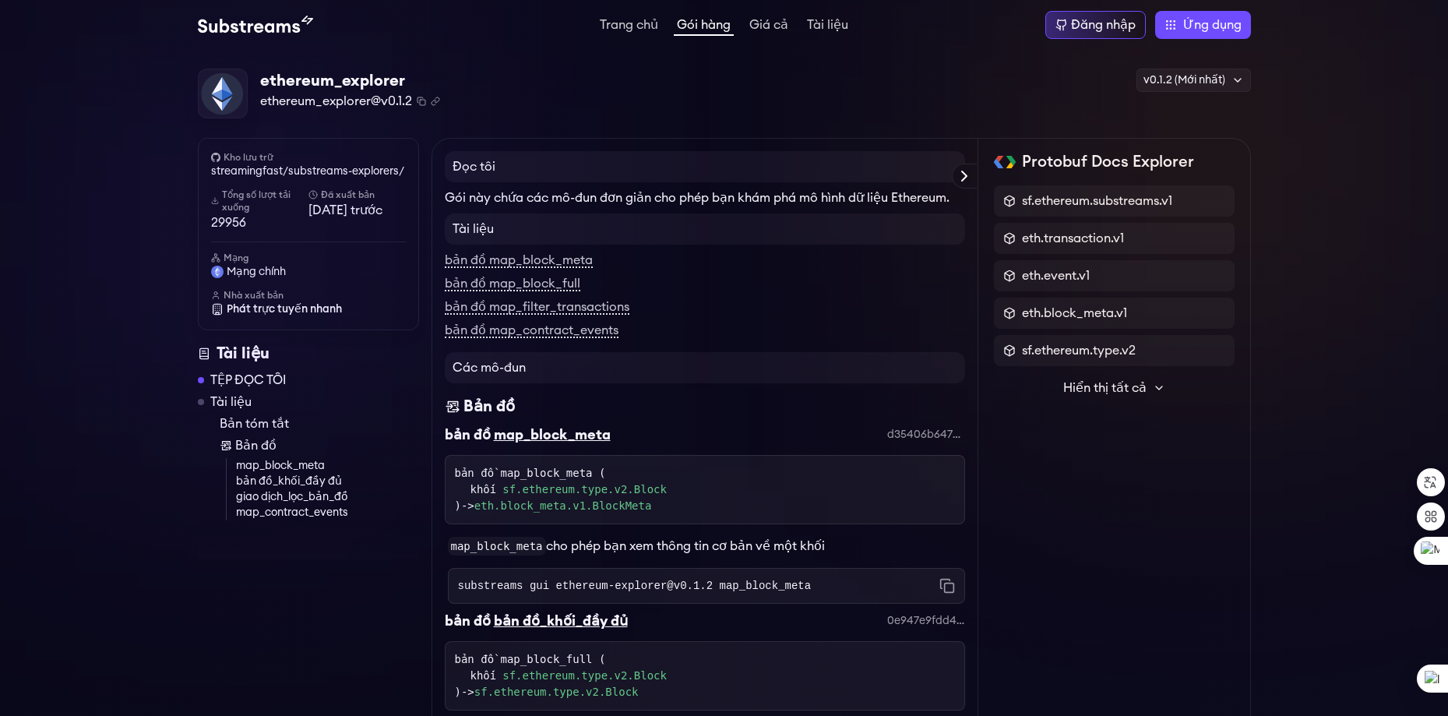
scroll to position [78, 0]
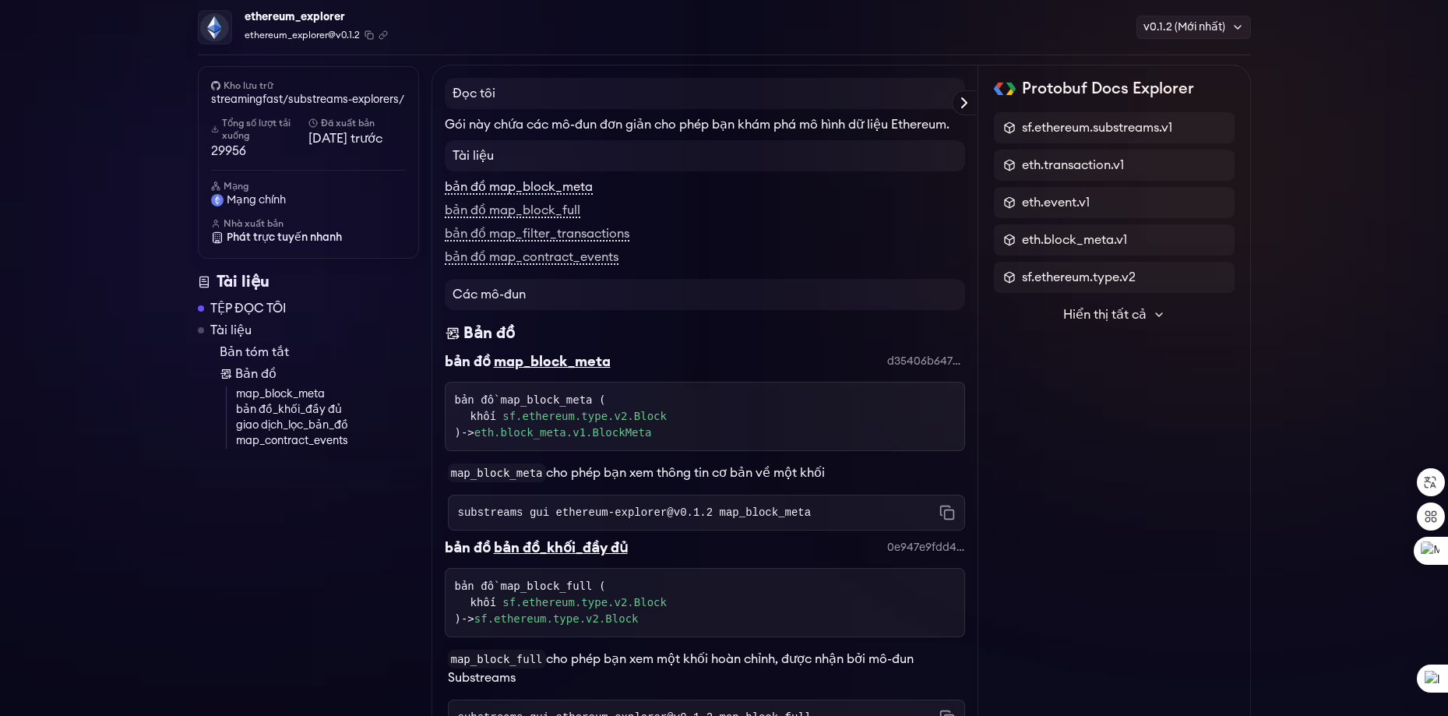
click at [548, 187] on font "bản đồ map_block_meta" at bounding box center [519, 187] width 148 height 12
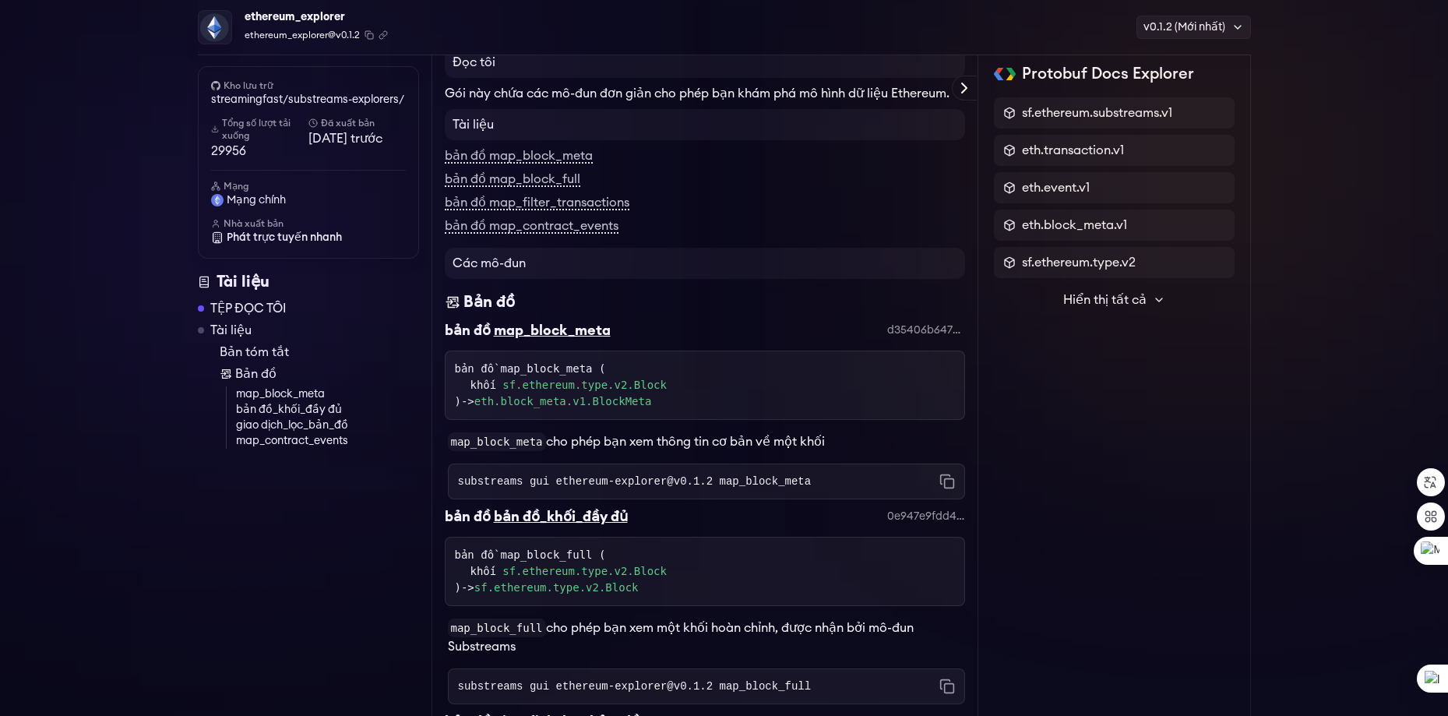
scroll to position [55, 0]
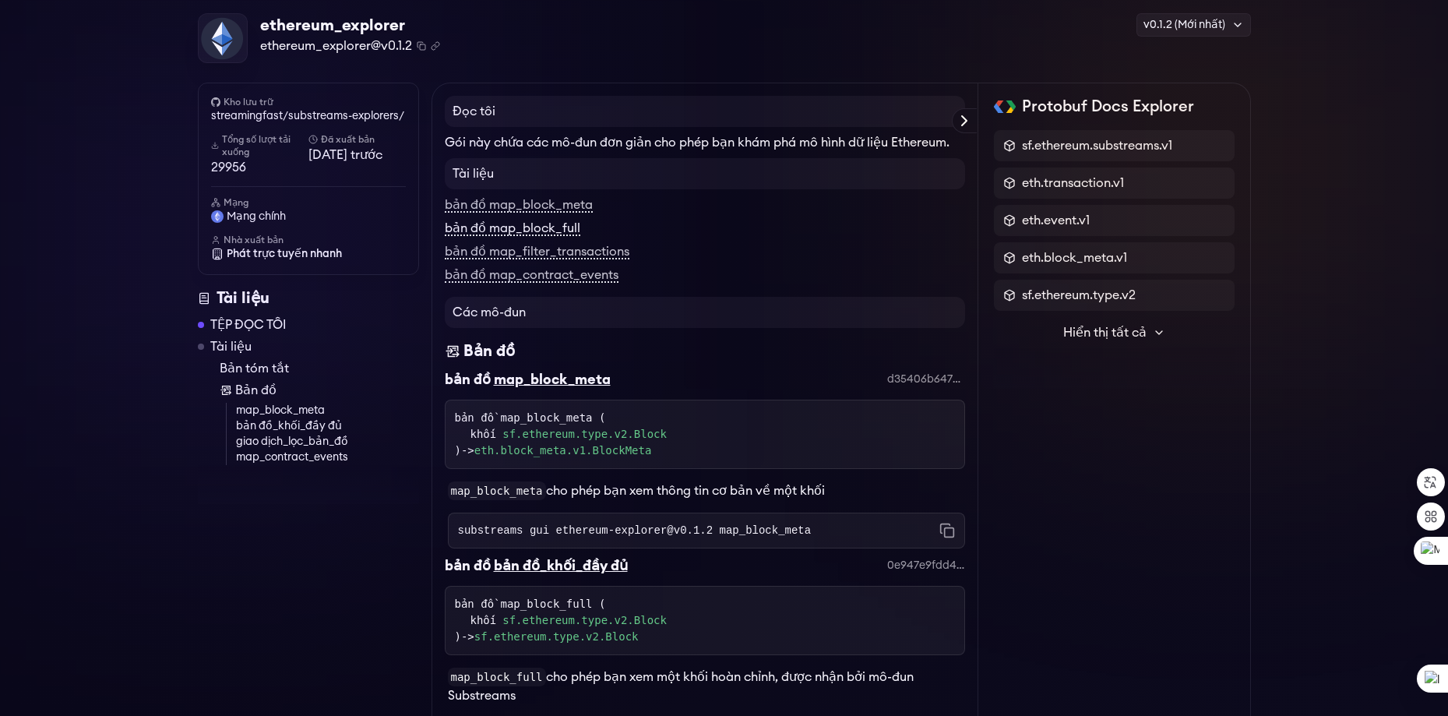
click at [536, 231] on font "bản đồ map_block_full" at bounding box center [512, 228] width 135 height 12
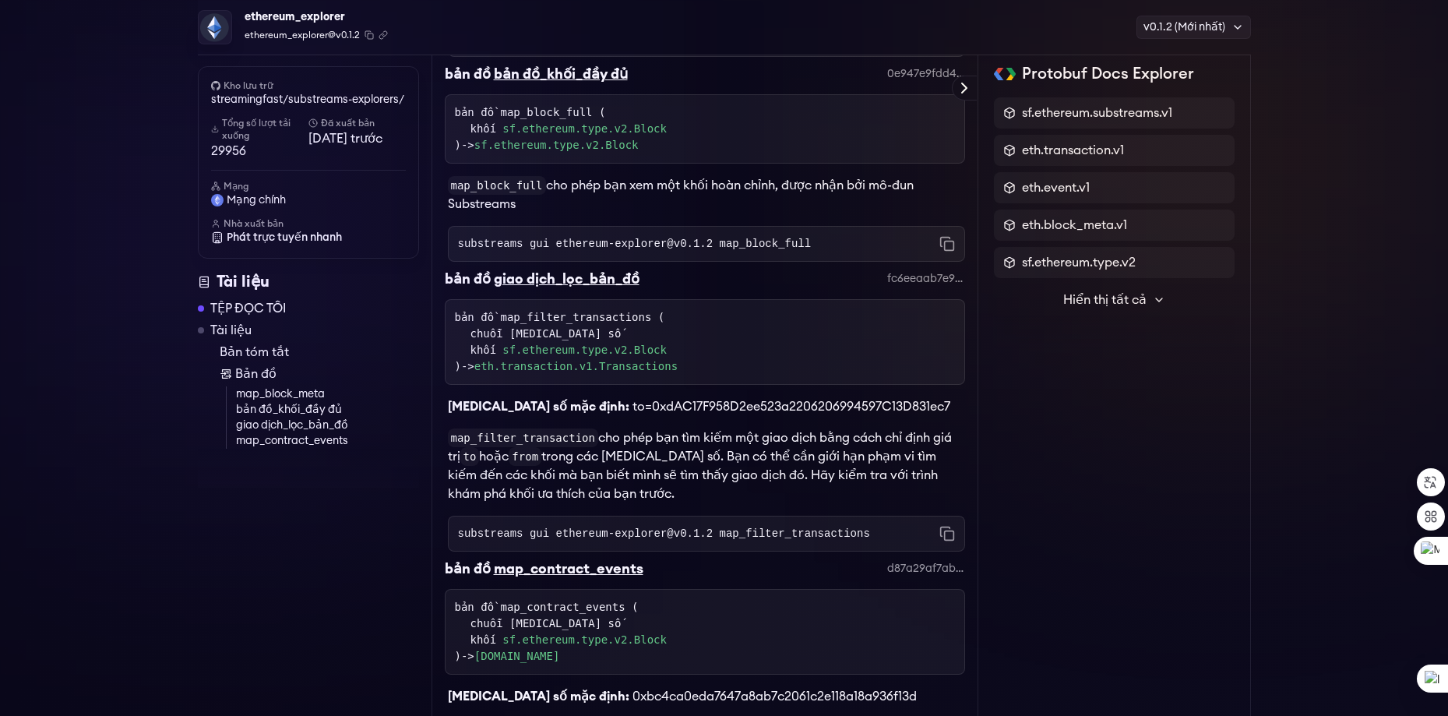
scroll to position [554, 0]
click at [569, 349] on font "sf.ethereum.type.v2.Block" at bounding box center [584, 347] width 164 height 12
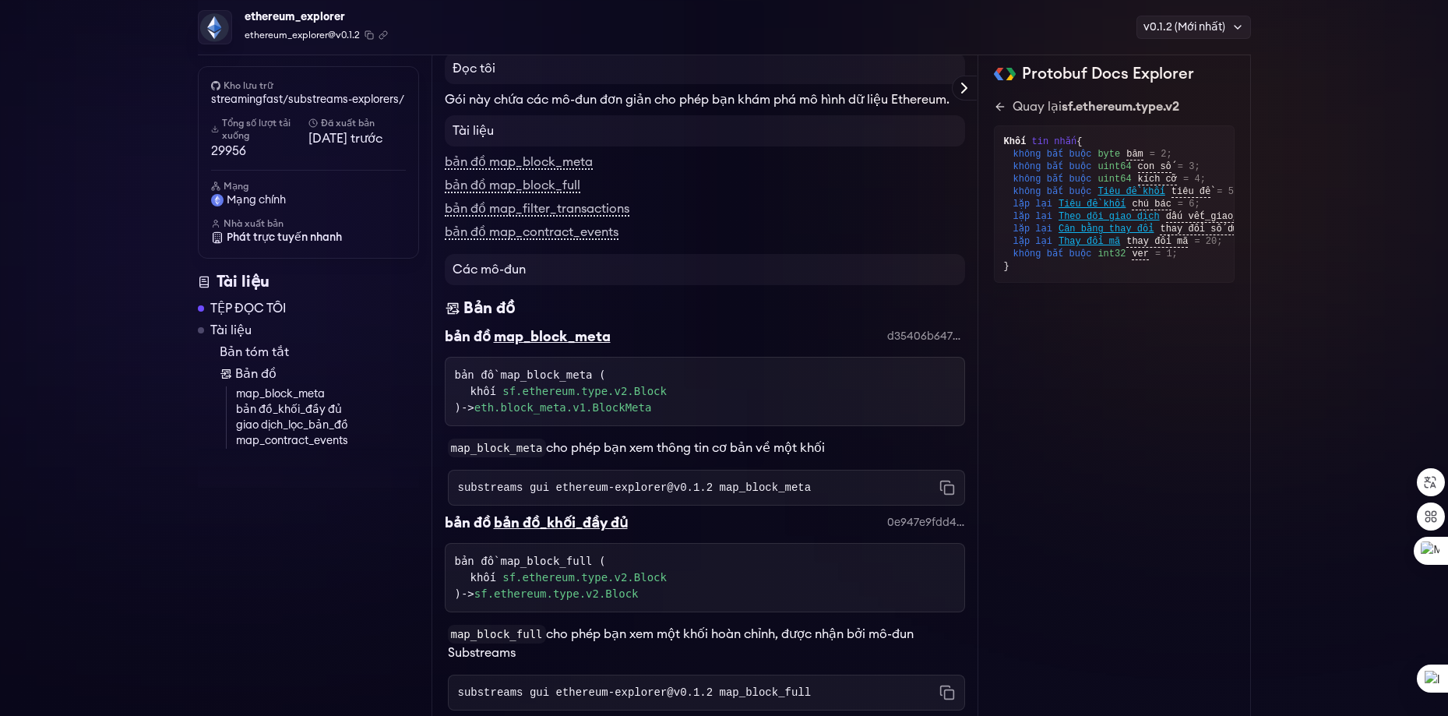
scroll to position [156, 0]
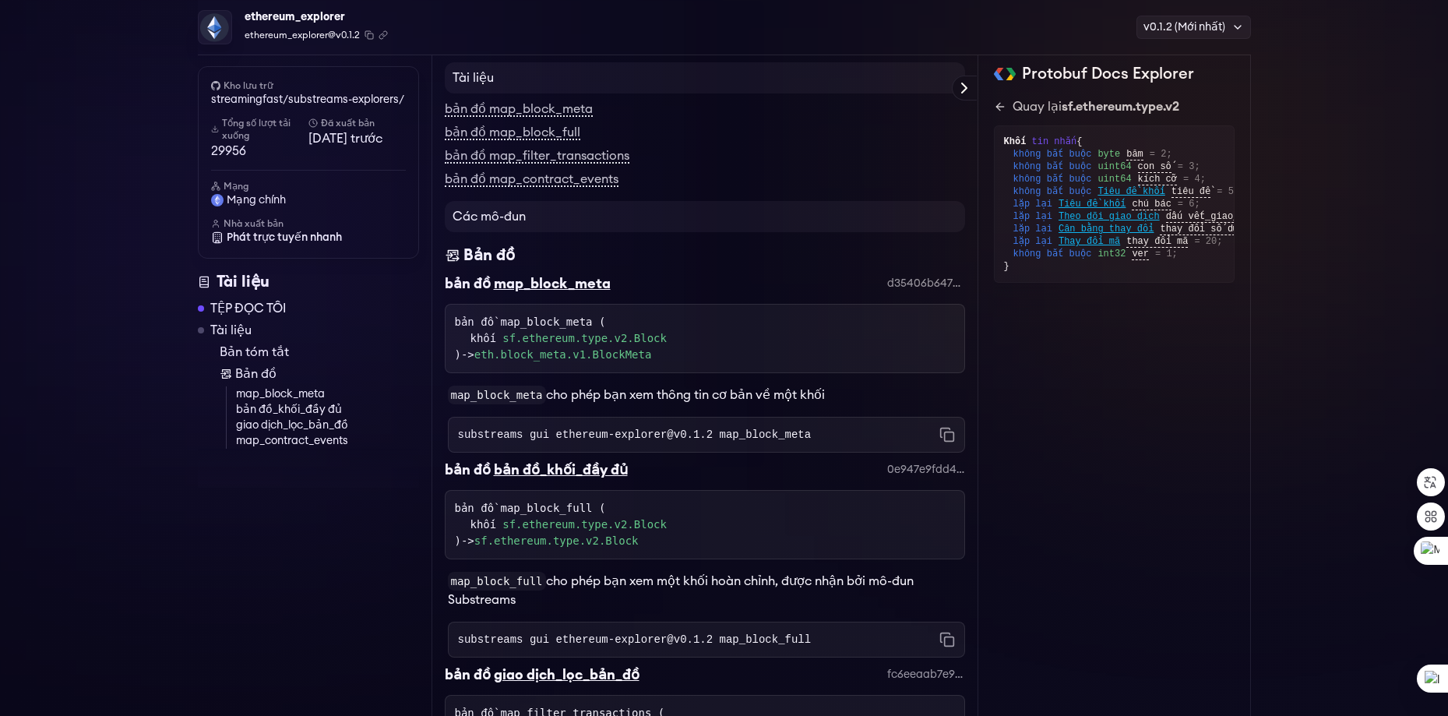
click at [539, 337] on font "sf.ethereum.type.v2.Block" at bounding box center [584, 338] width 164 height 12
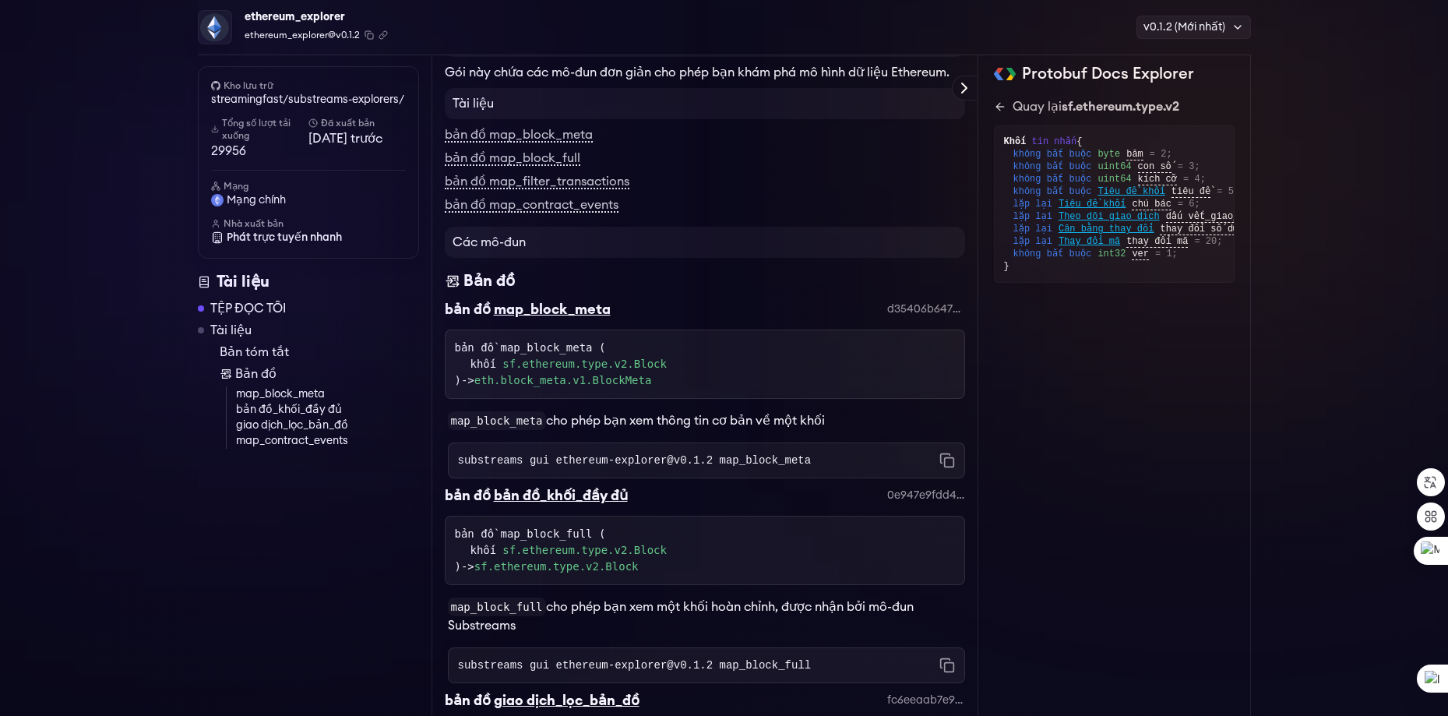
scroll to position [156, 0]
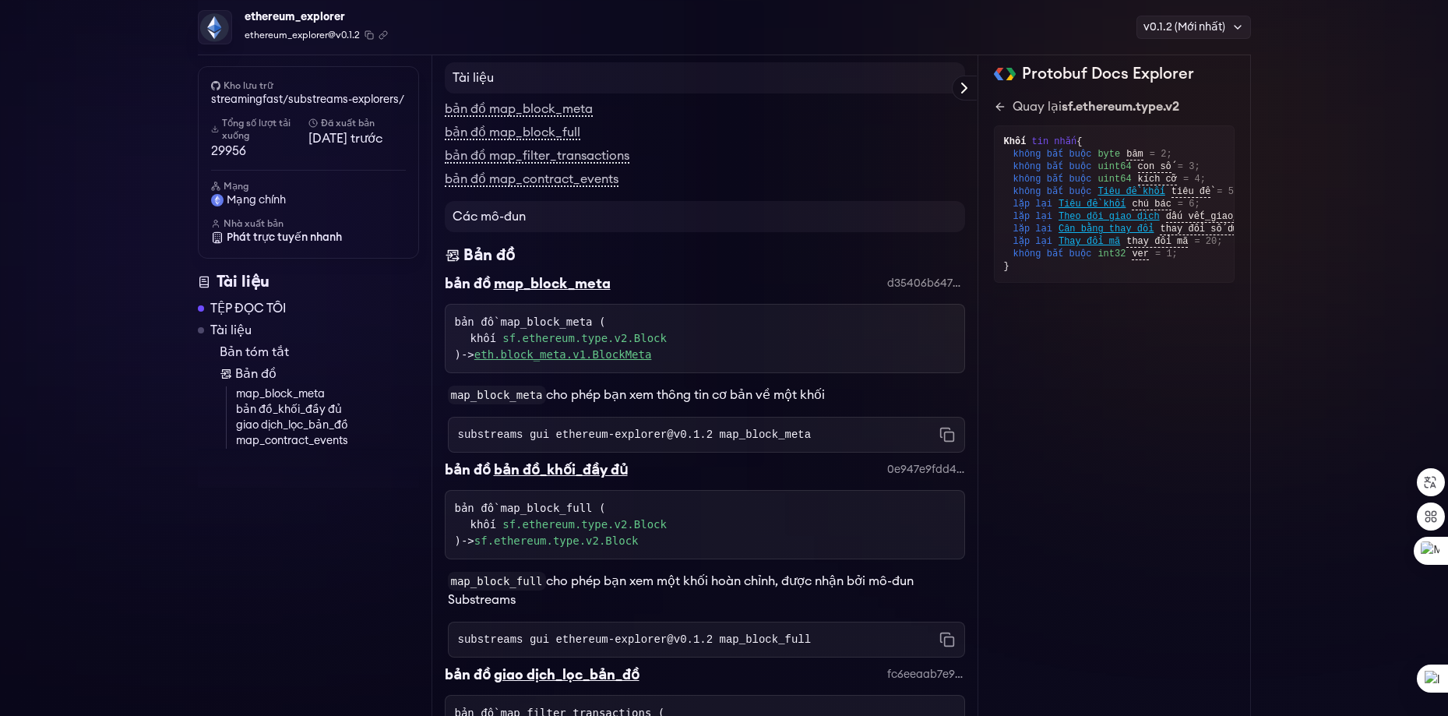
click at [610, 349] on font "eth.block_meta.v1.BlockMeta" at bounding box center [563, 354] width 178 height 12
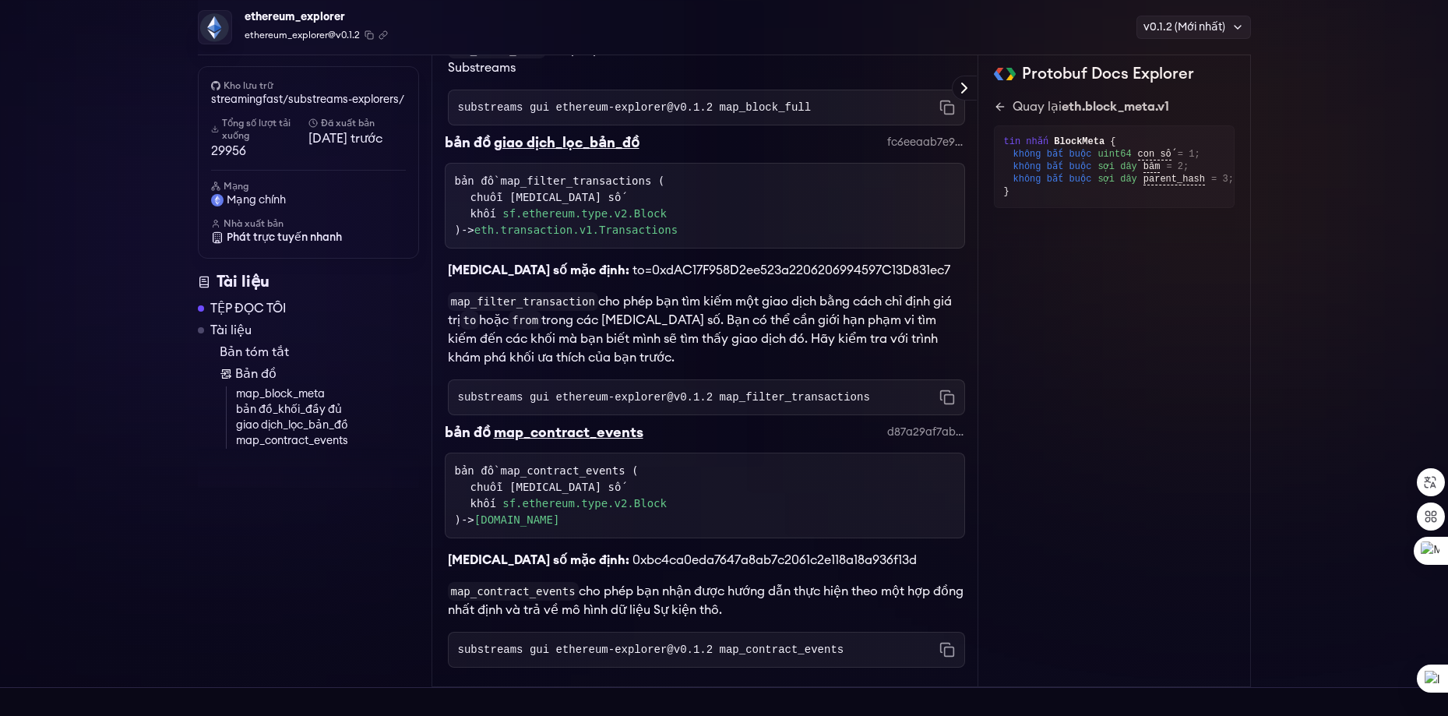
scroll to position [787, 0]
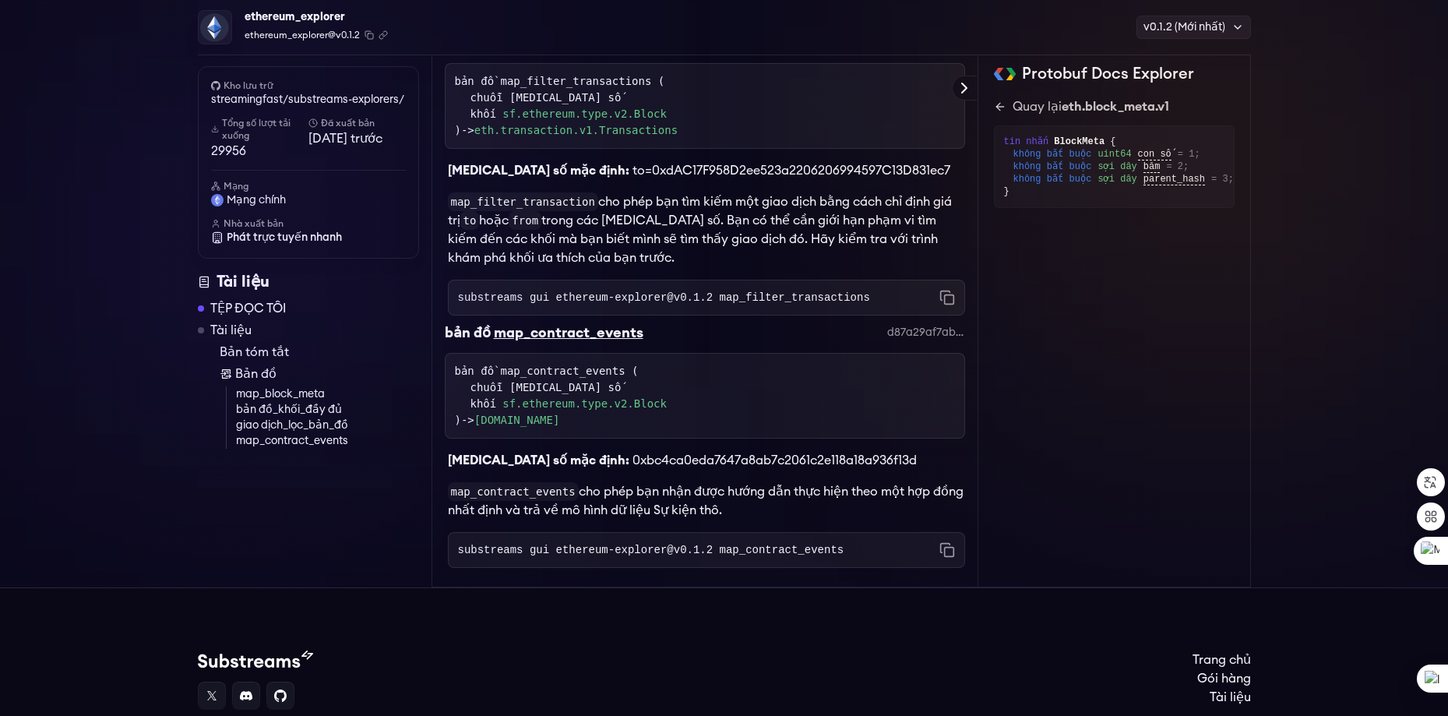
click at [632, 174] on font "to=0xdAC17F958D2ee523a2206206994597C13D831ec7" at bounding box center [791, 170] width 318 height 12
click at [757, 219] on font "trong các tham số. Bạn có thể cần giới hạn phạm vi tìm kiếm đến các khối mà bạn…" at bounding box center [693, 239] width 490 height 50
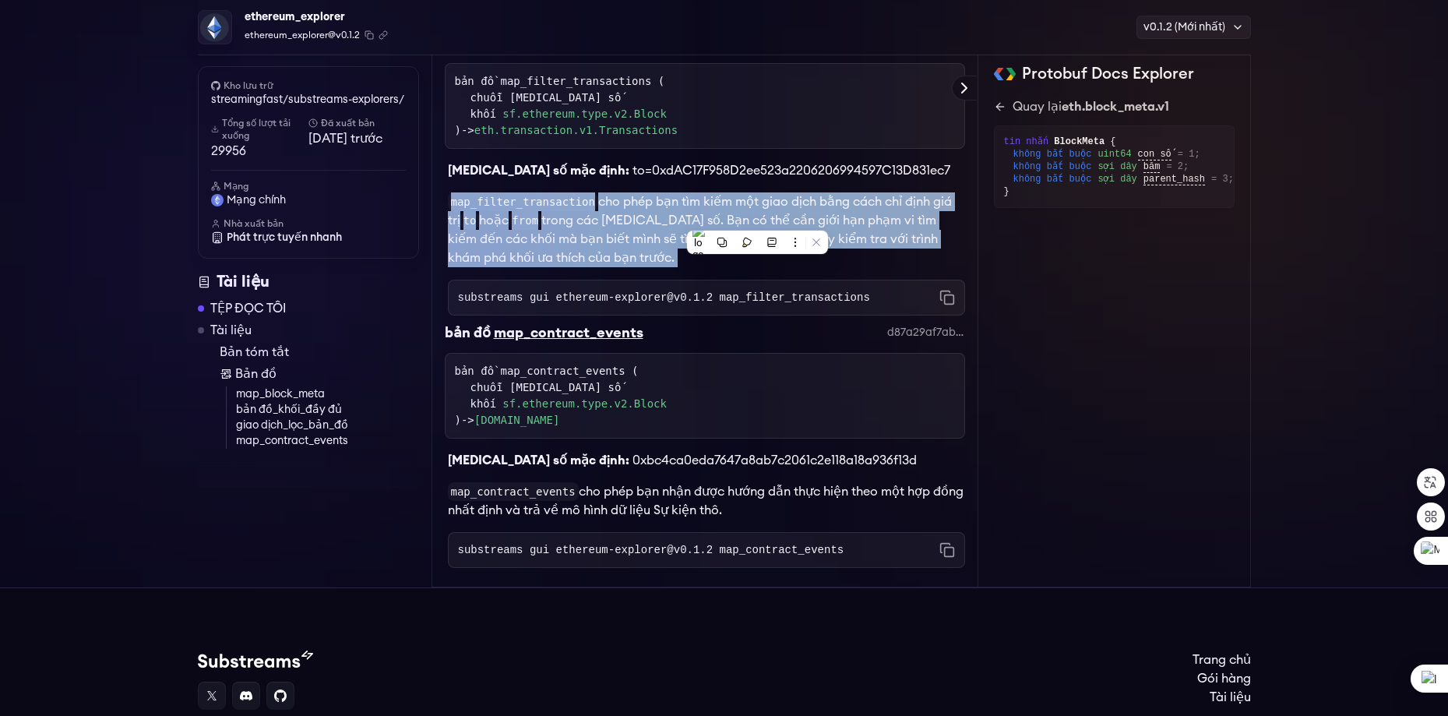
click at [757, 219] on font "trong các tham số. Bạn có thể cần giới hạn phạm vi tìm kiếm đến các khối mà bạn…" at bounding box center [693, 239] width 490 height 50
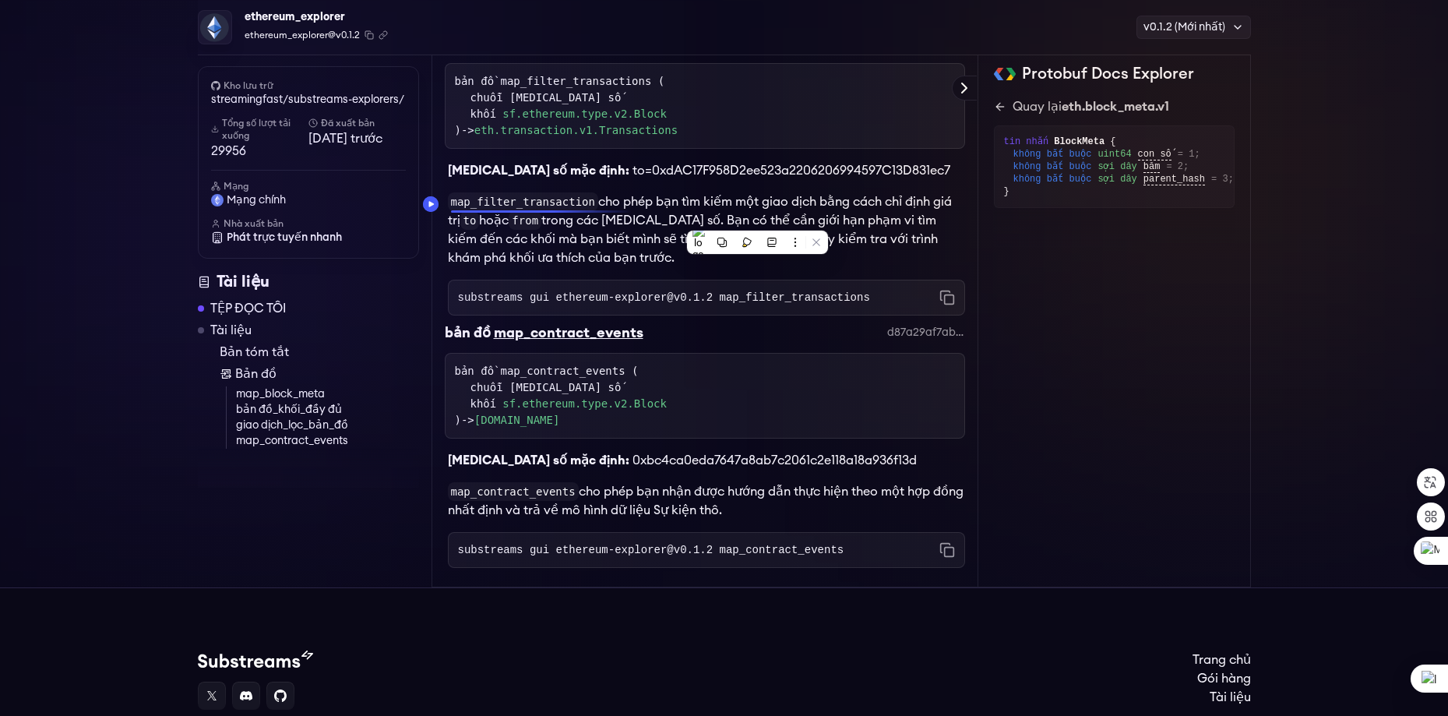
click at [573, 211] on div at bounding box center [548, 211] width 194 height 2
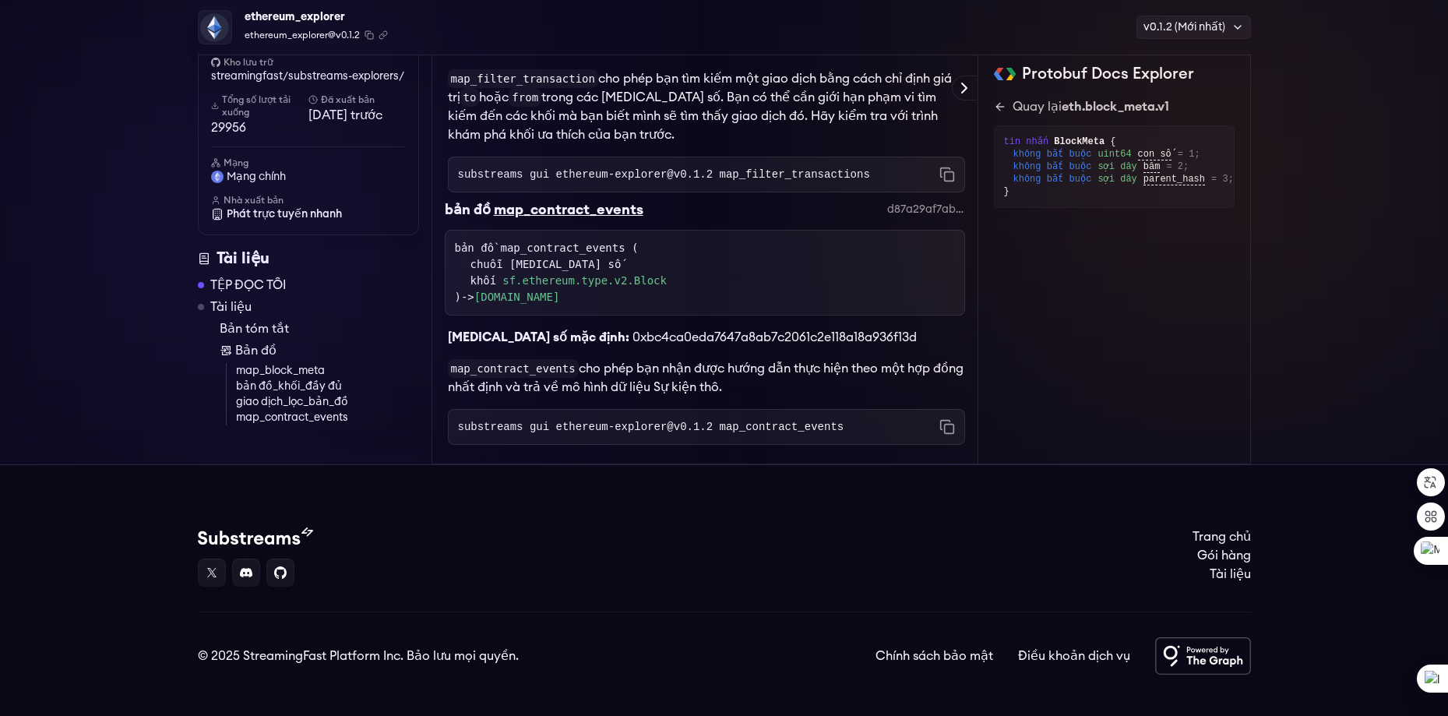
scroll to position [935, 0]
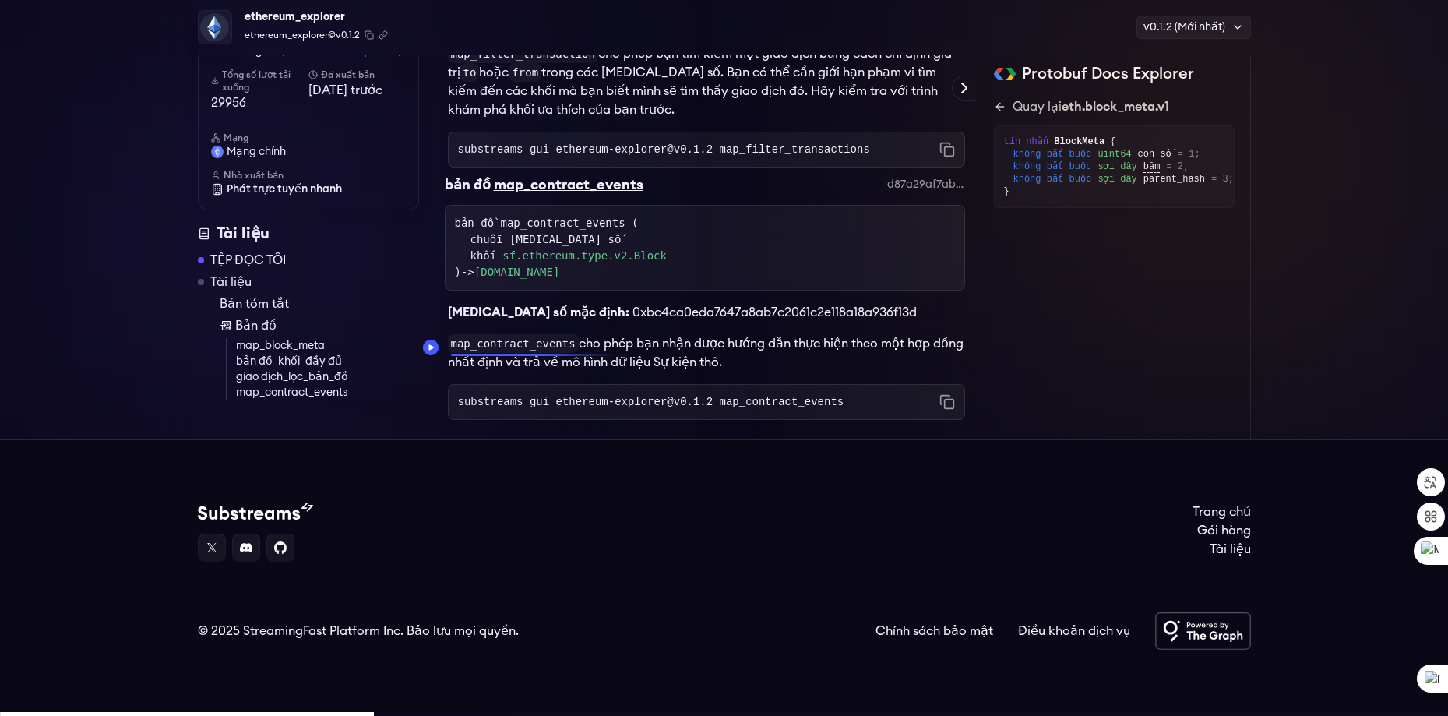
click at [620, 343] on font "cho phép bạn nhận được hướng dẫn thực hiện theo một hợp đồng nhất định và trả v…" at bounding box center [705, 352] width 515 height 31
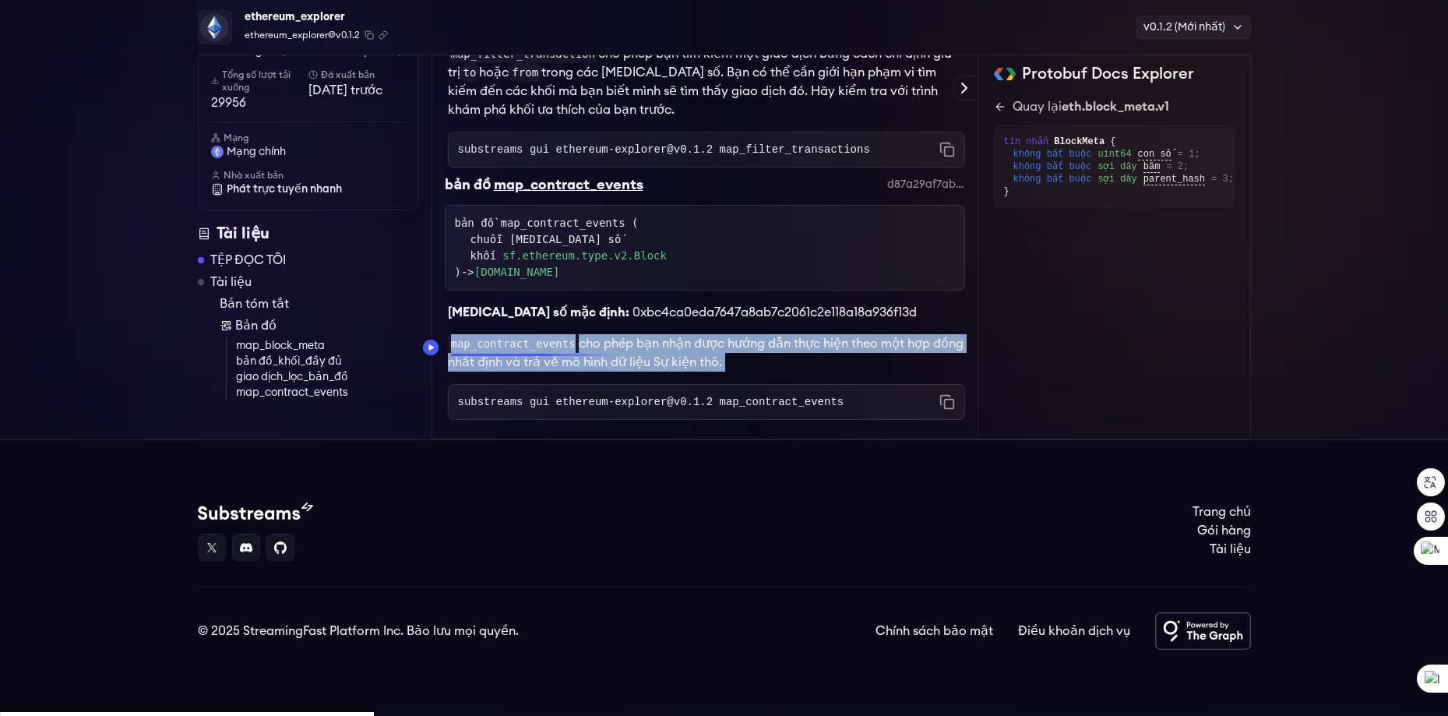
click at [620, 343] on font "cho phép bạn nhận được hướng dẫn thực hiện theo một hợp đồng nhất định và trả v…" at bounding box center [705, 352] width 515 height 31
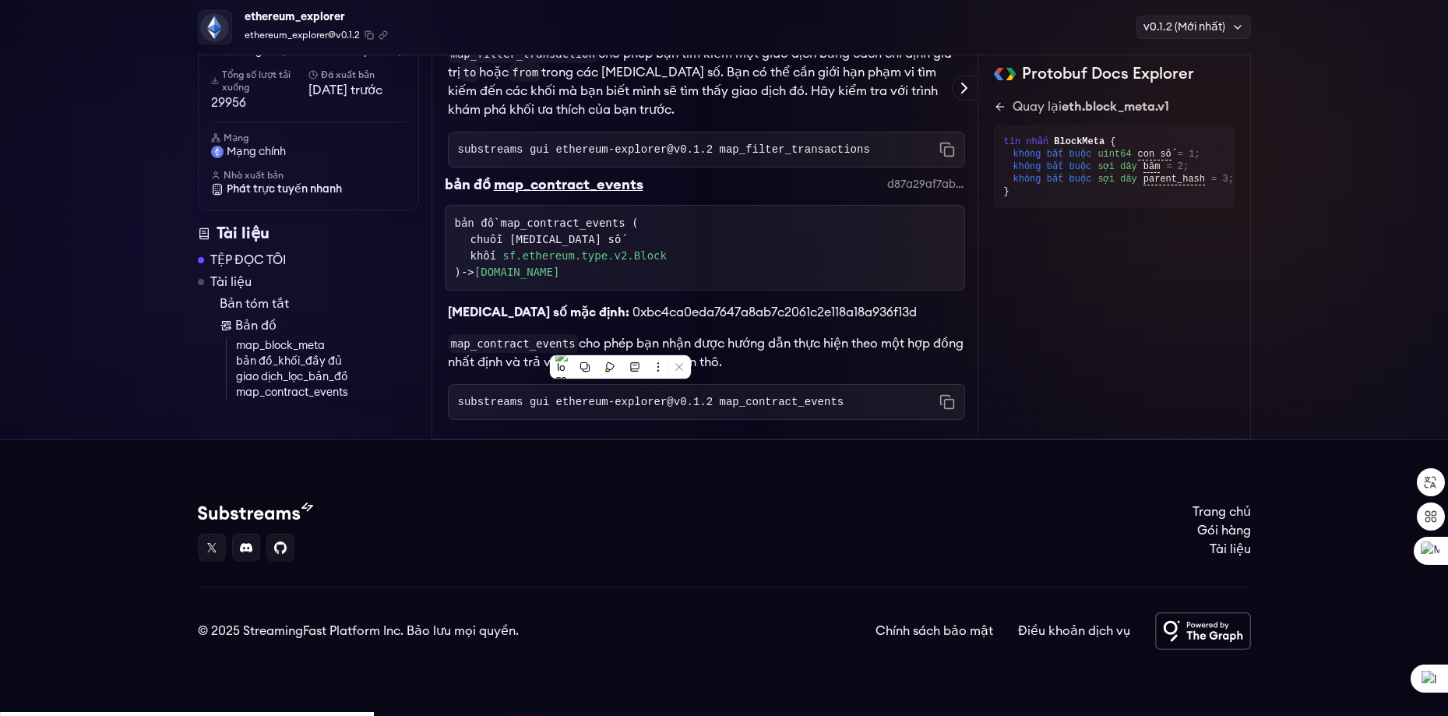
click at [670, 301] on div "Tham số mặc định: 0xbc4ca0eda7647a8ab7c2061c2e118a18a936f13d" at bounding box center [705, 305] width 520 height 31
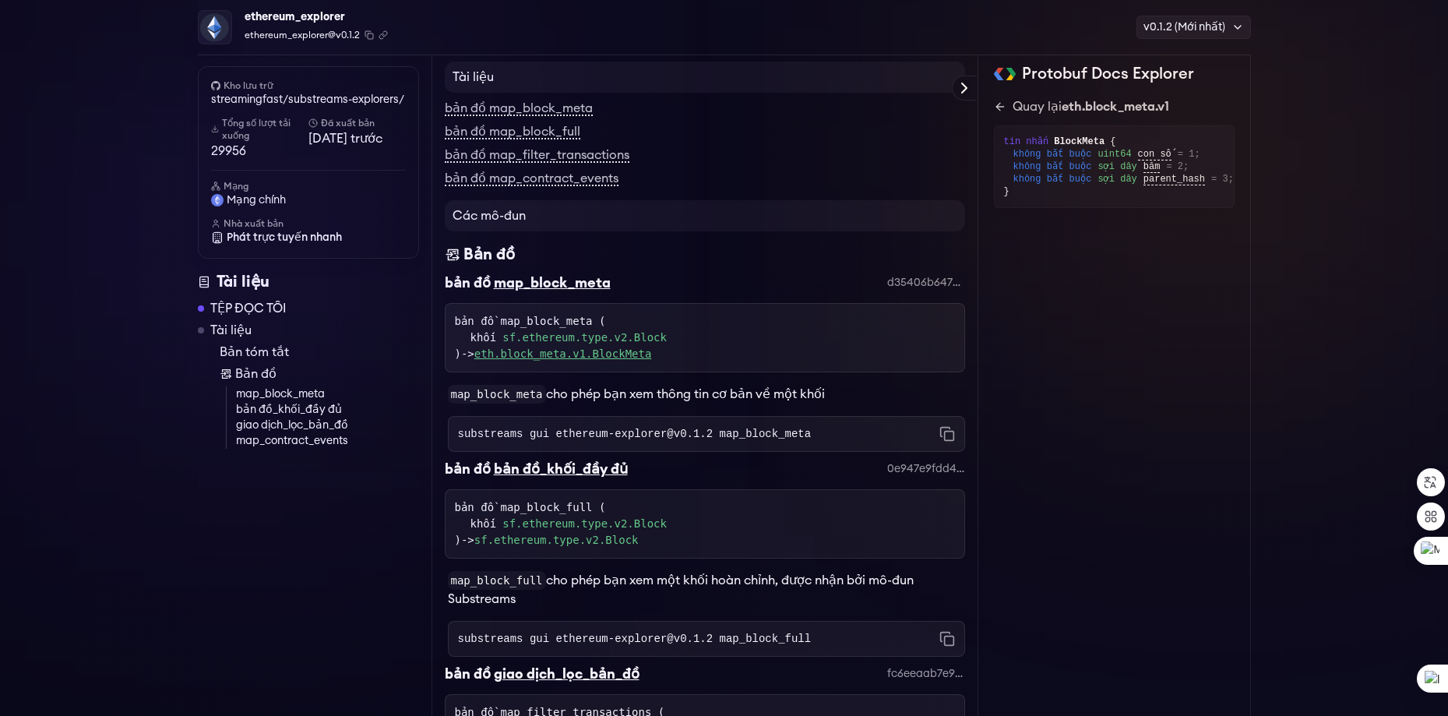
scroll to position [0, 0]
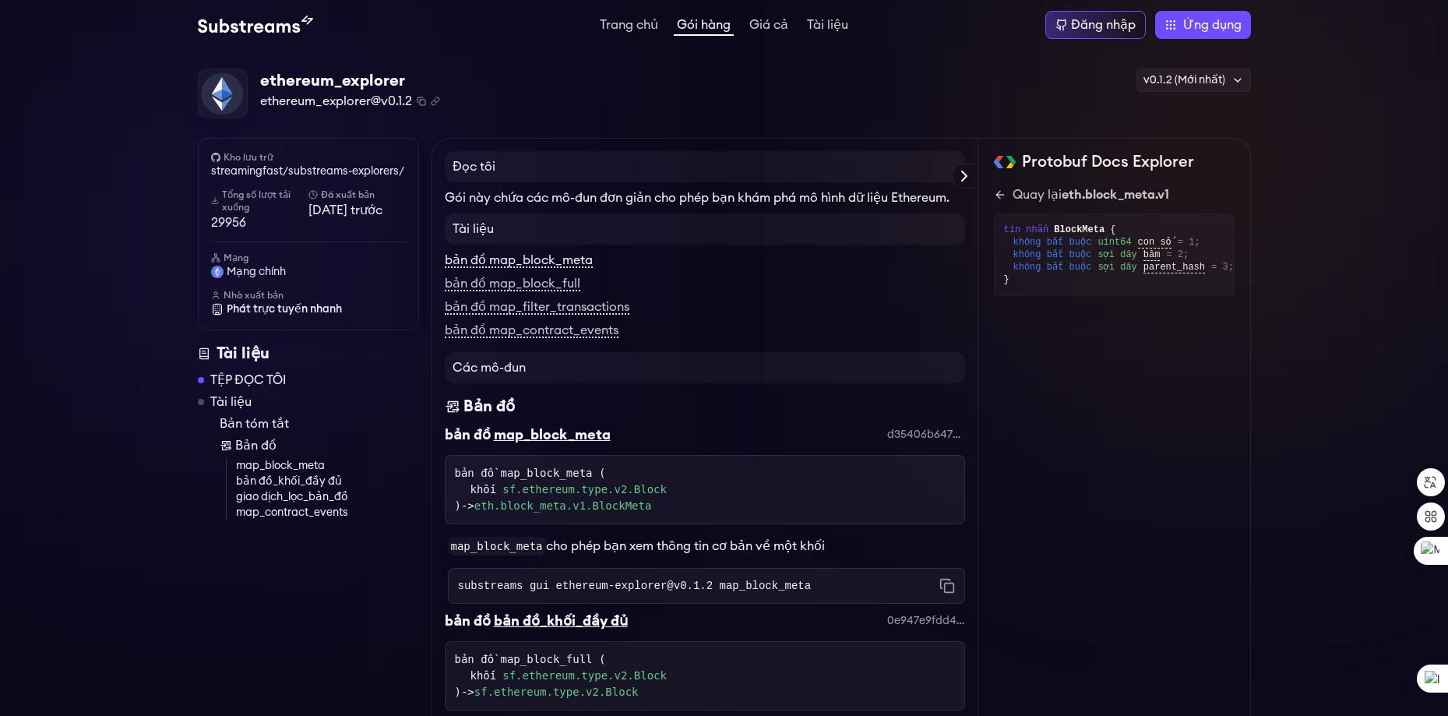
click at [491, 262] on font "bản đồ map_block_meta" at bounding box center [519, 260] width 148 height 12
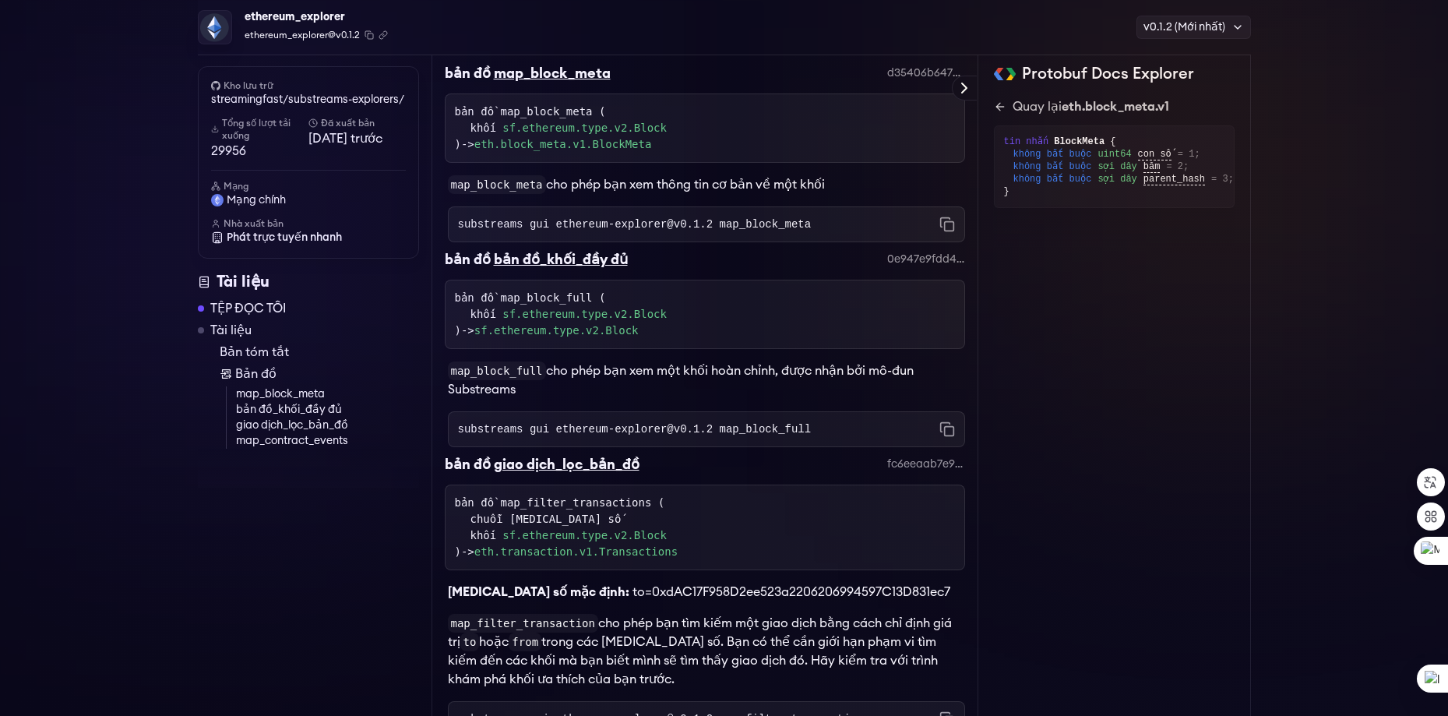
scroll to position [367, 0]
click at [551, 122] on font "sf.ethereum.type.v2.Block" at bounding box center [584, 127] width 164 height 12
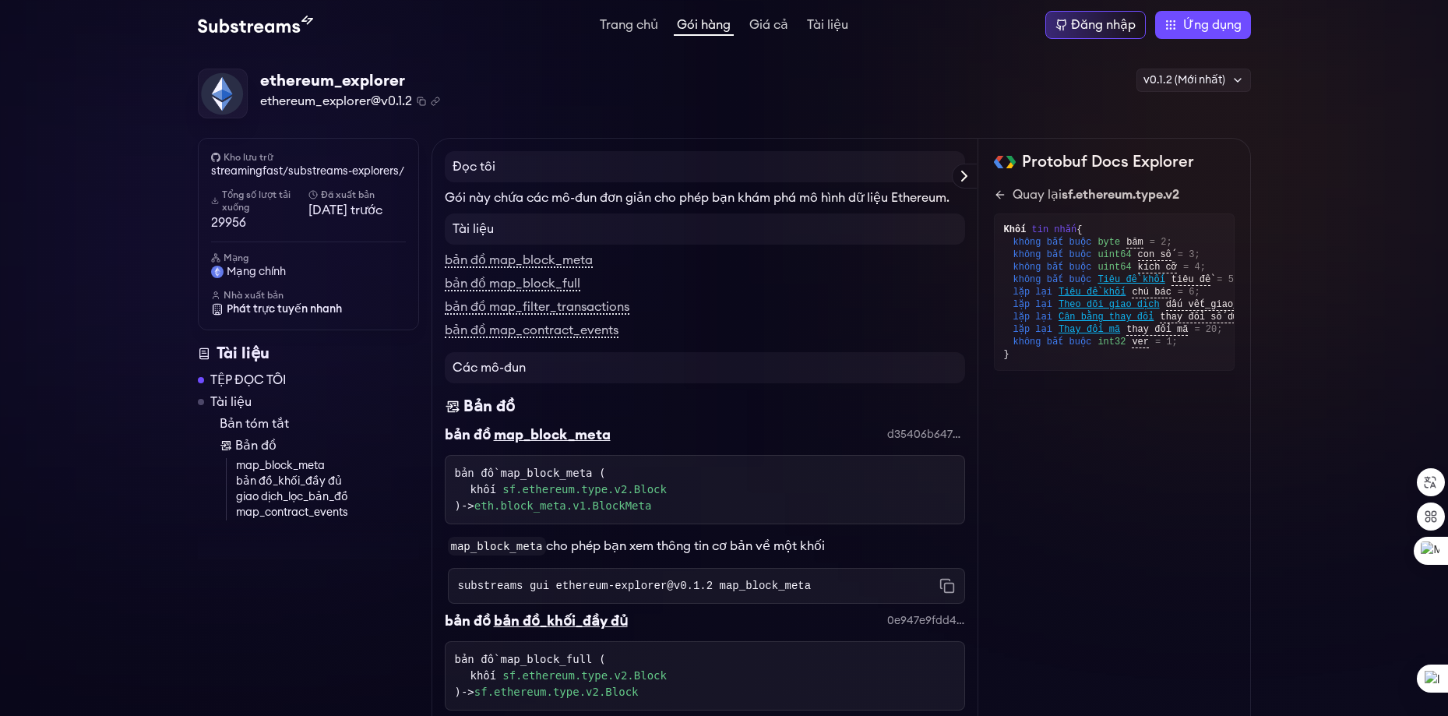
click at [962, 175] on icon at bounding box center [964, 176] width 19 height 19
click at [1184, 77] on font "v0.1.2 (Mới nhất)" at bounding box center [1184, 80] width 82 height 11
click at [983, 90] on div "ethereum_explorer ethereum_explorer@v0.1.2 Đã sao chép! Đã sao chép! v0.1.2 (Mớ…" at bounding box center [724, 94] width 1053 height 51
click at [1081, 24] on font "Đăng nhập" at bounding box center [1103, 25] width 65 height 12
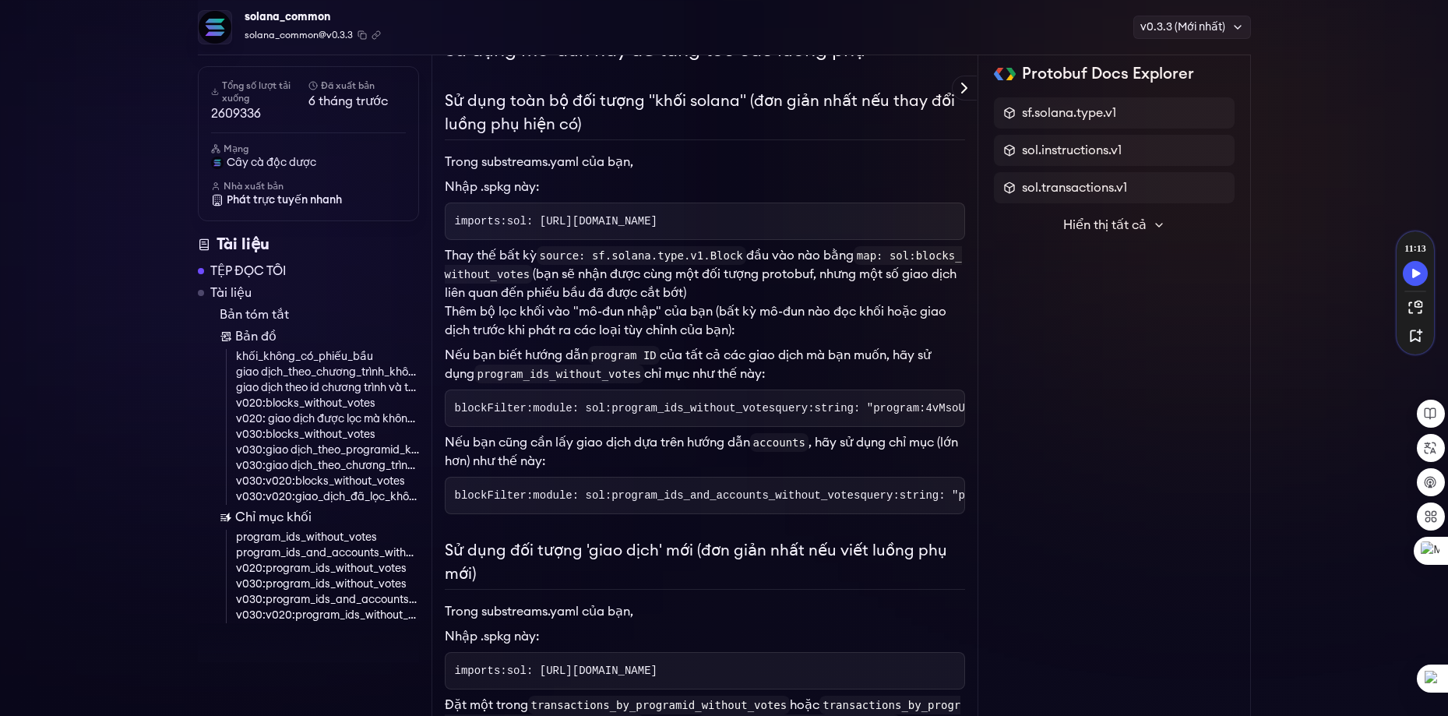
scroll to position [311, 0]
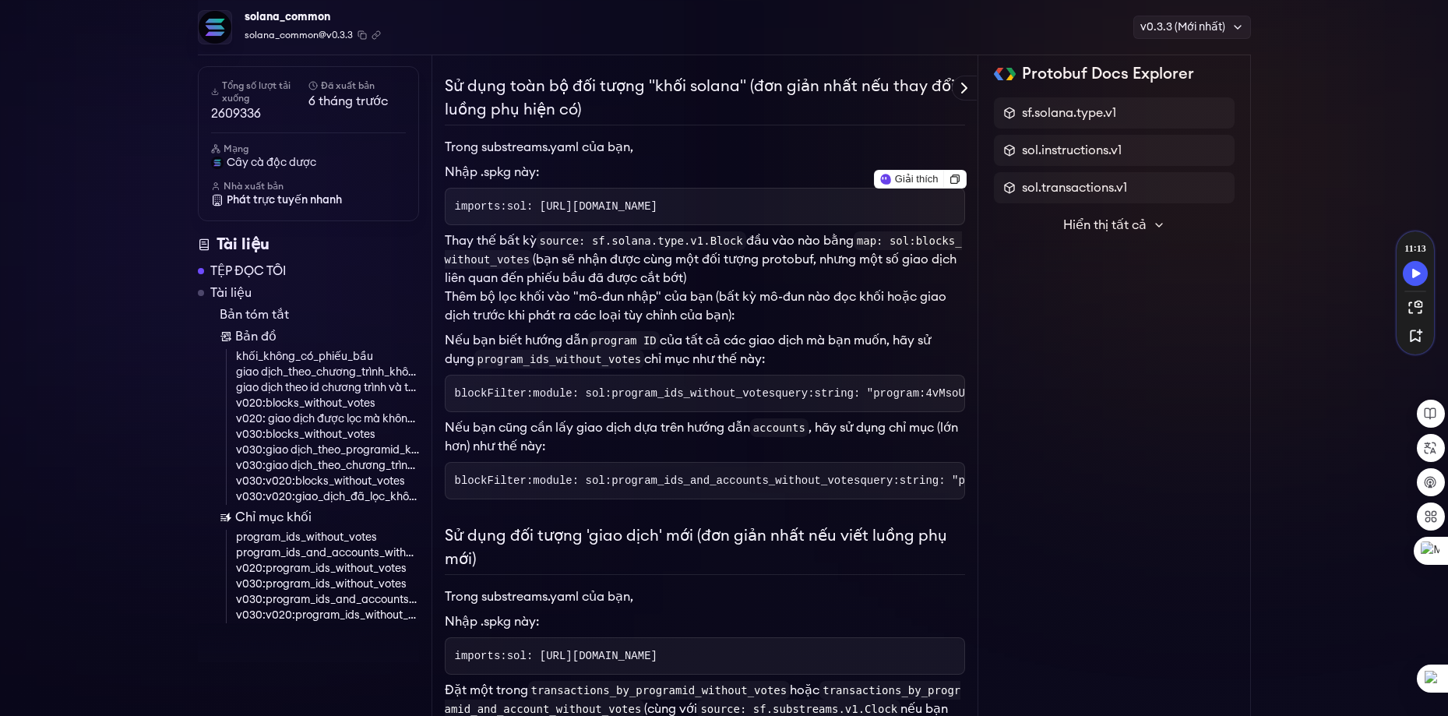
click at [543, 213] on code "imports: sol: [URL][DOMAIN_NAME]" at bounding box center [556, 206] width 202 height 12
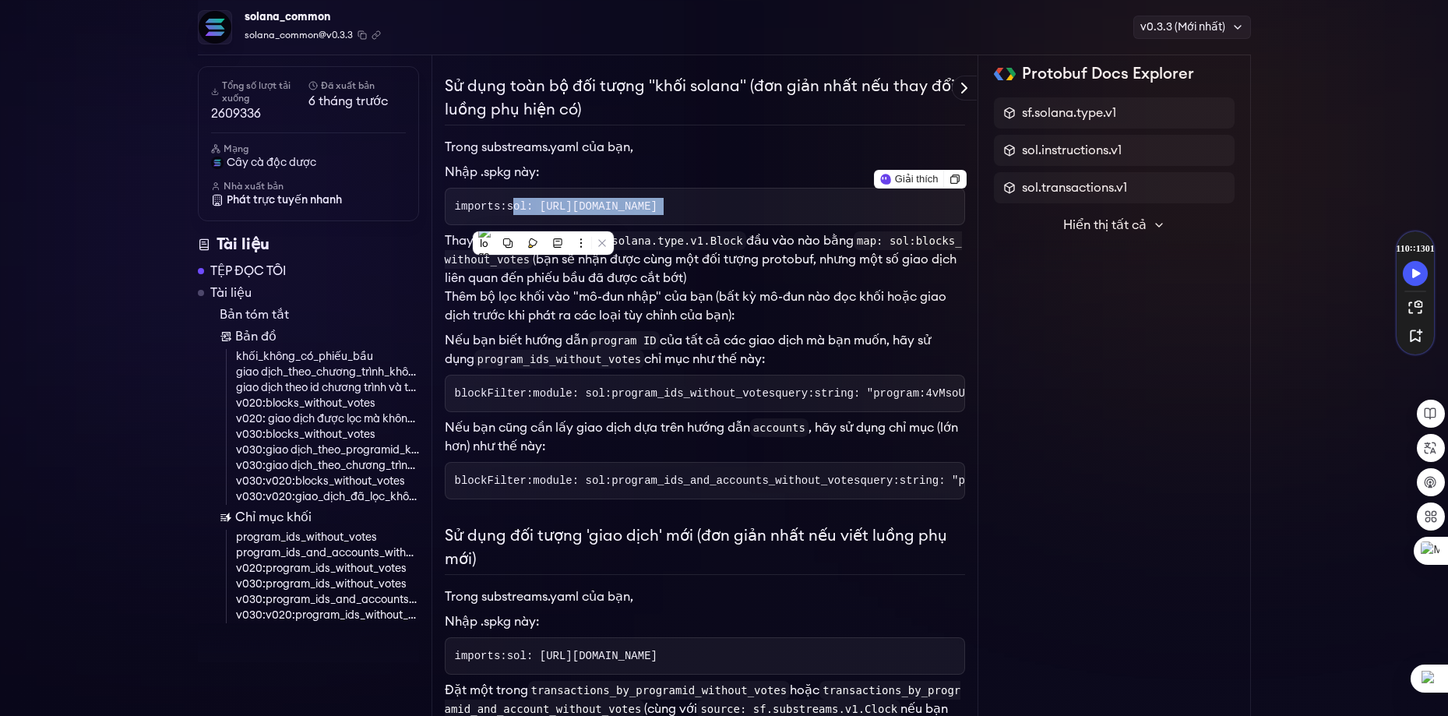
click at [543, 213] on code "imports: sol: [URL][DOMAIN_NAME]" at bounding box center [556, 206] width 202 height 12
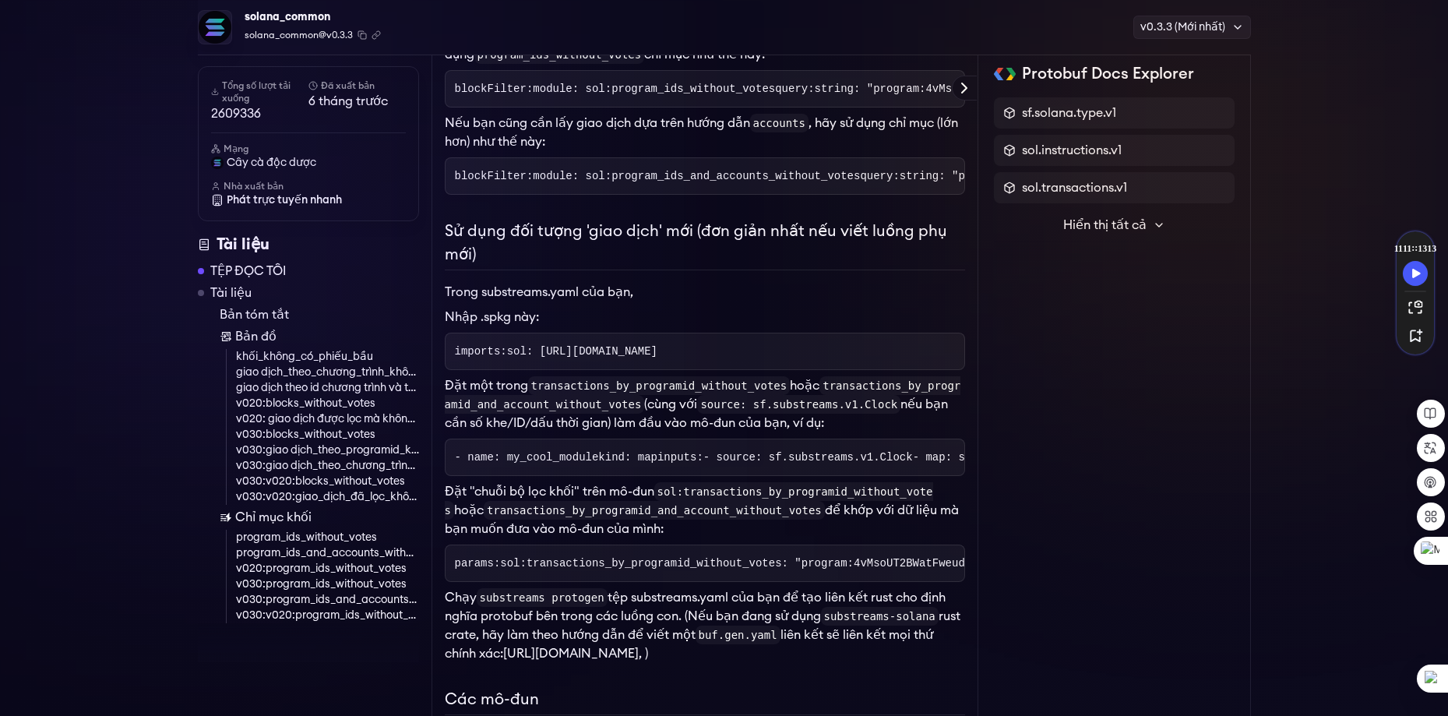
scroll to position [623, 0]
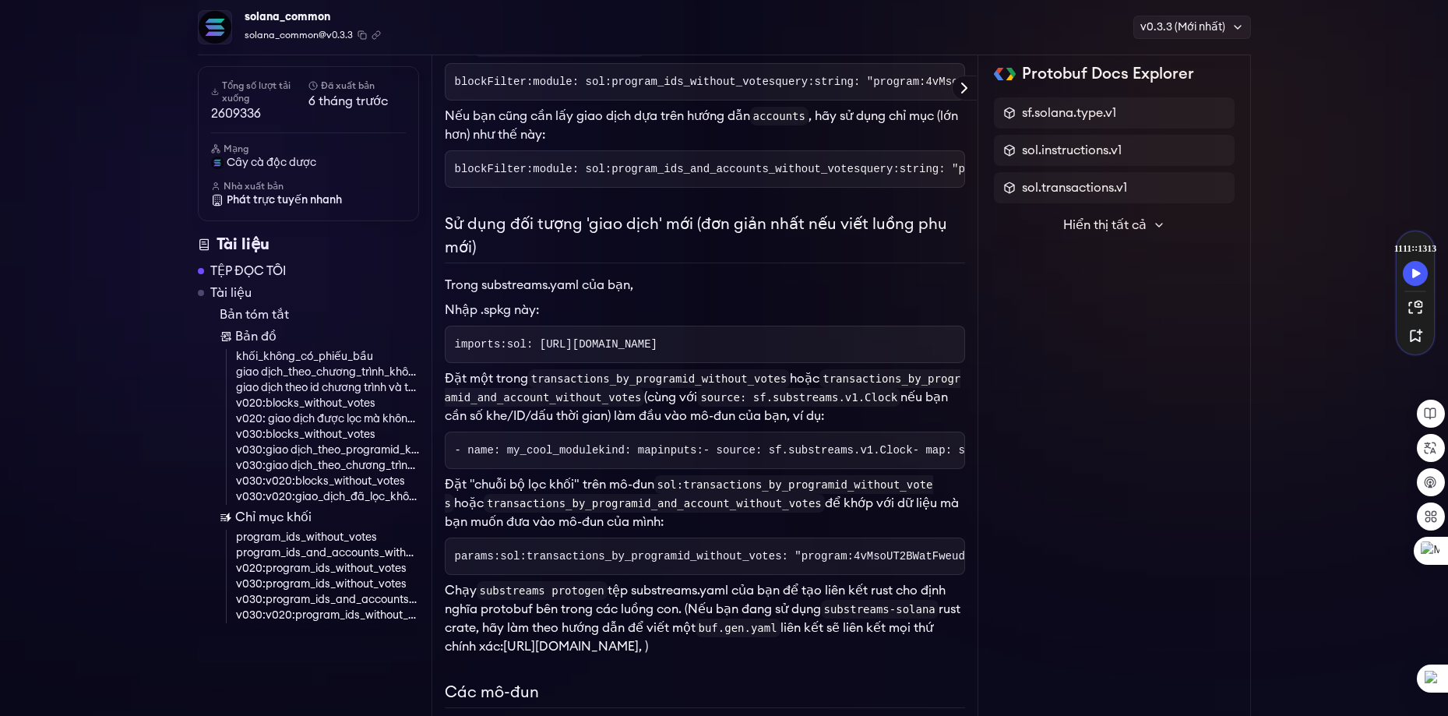
click at [625, 144] on p "Nếu bạn cũng cần lấy giao dịch dựa trên hướng dẫn accounts , hãy sử dụng chỉ mụ…" at bounding box center [705, 125] width 520 height 37
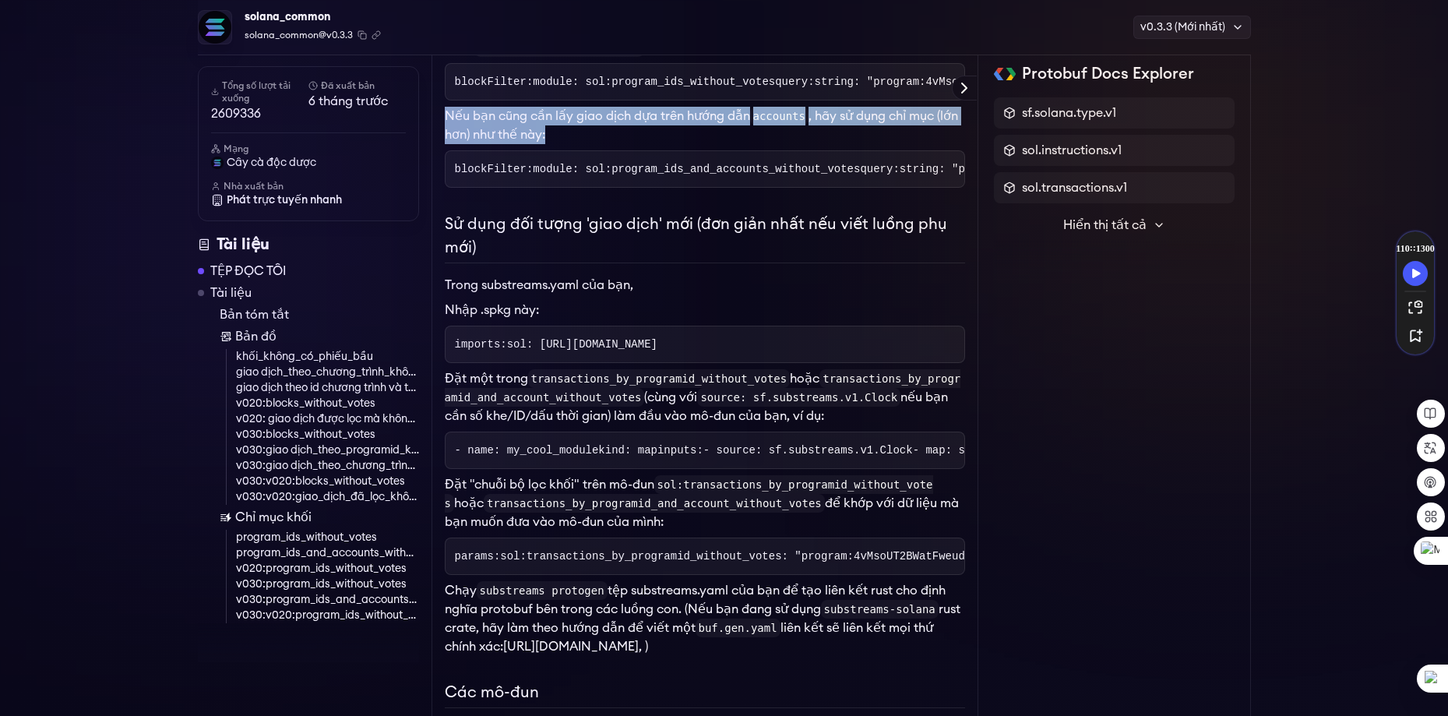
click at [625, 144] on p "Nếu bạn cũng cần lấy giao dịch dựa trên hướng dẫn accounts , hãy sử dụng chỉ mụ…" at bounding box center [705, 125] width 520 height 37
click at [827, 144] on p "Nếu bạn cũng cần lấy giao dịch dựa trên hướng dẫn accounts , hãy sử dụng chỉ mụ…" at bounding box center [705, 125] width 520 height 37
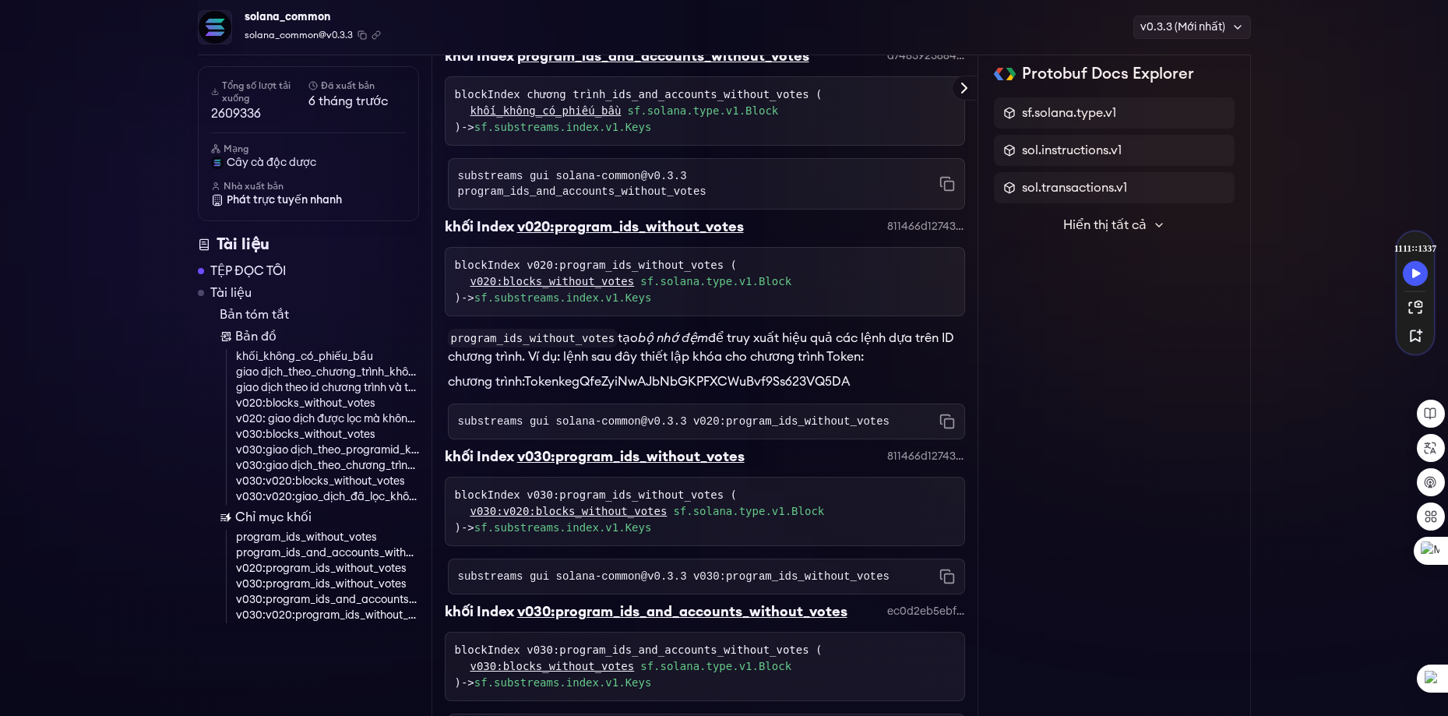
scroll to position [5451, 0]
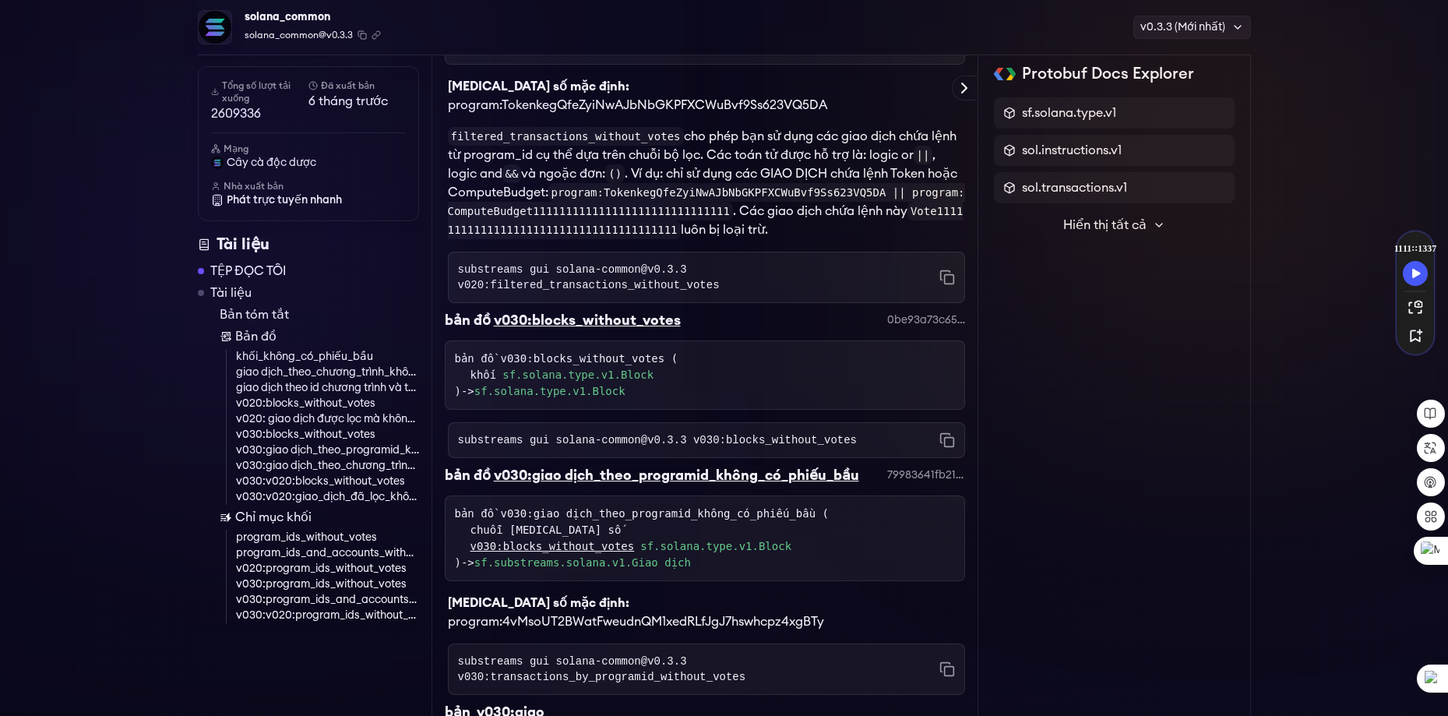
scroll to position [3554, 0]
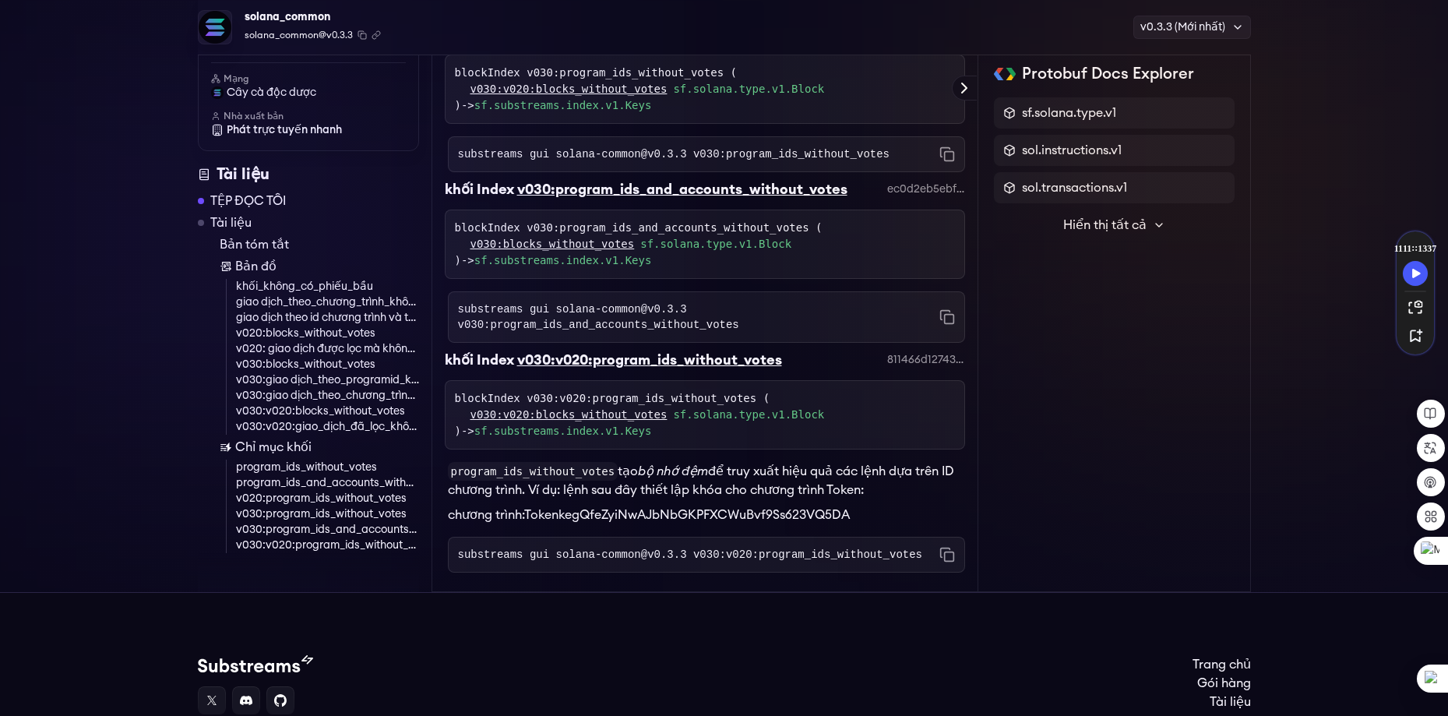
scroll to position [6198, 0]
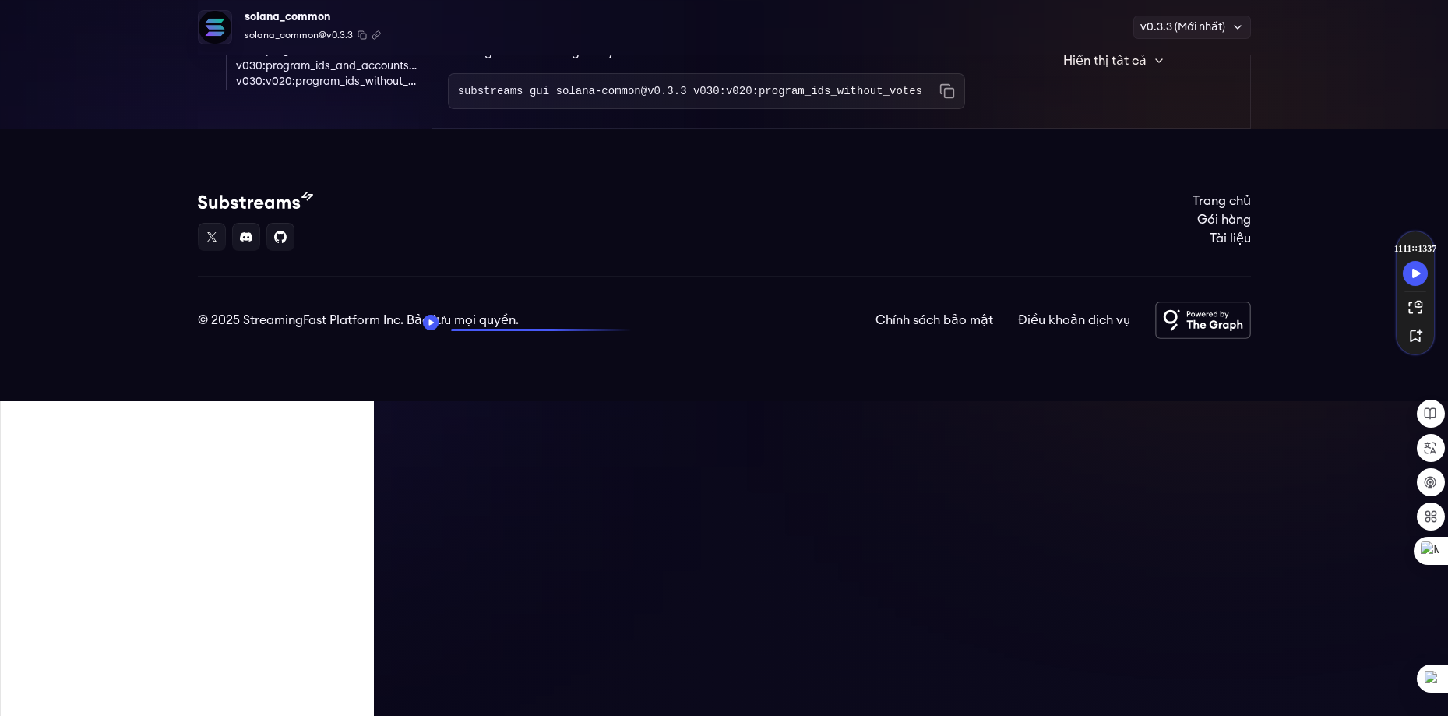
click at [624, 14] on font "tạo" at bounding box center [627, 8] width 20 height 12
click at [638, 14] on font "bộ nhớ đệm" at bounding box center [673, 8] width 70 height 12
click at [863, 33] on font "để truy xuất hiệu quả các lệnh dựa trên ID chương trình. Ví dụ: lệnh sau đây th…" at bounding box center [701, 17] width 507 height 31
click at [612, 33] on font "để truy xuất hiệu quả các lệnh dựa trên ID chương trình. Ví dụ: lệnh sau đây th…" at bounding box center [701, 17] width 507 height 31
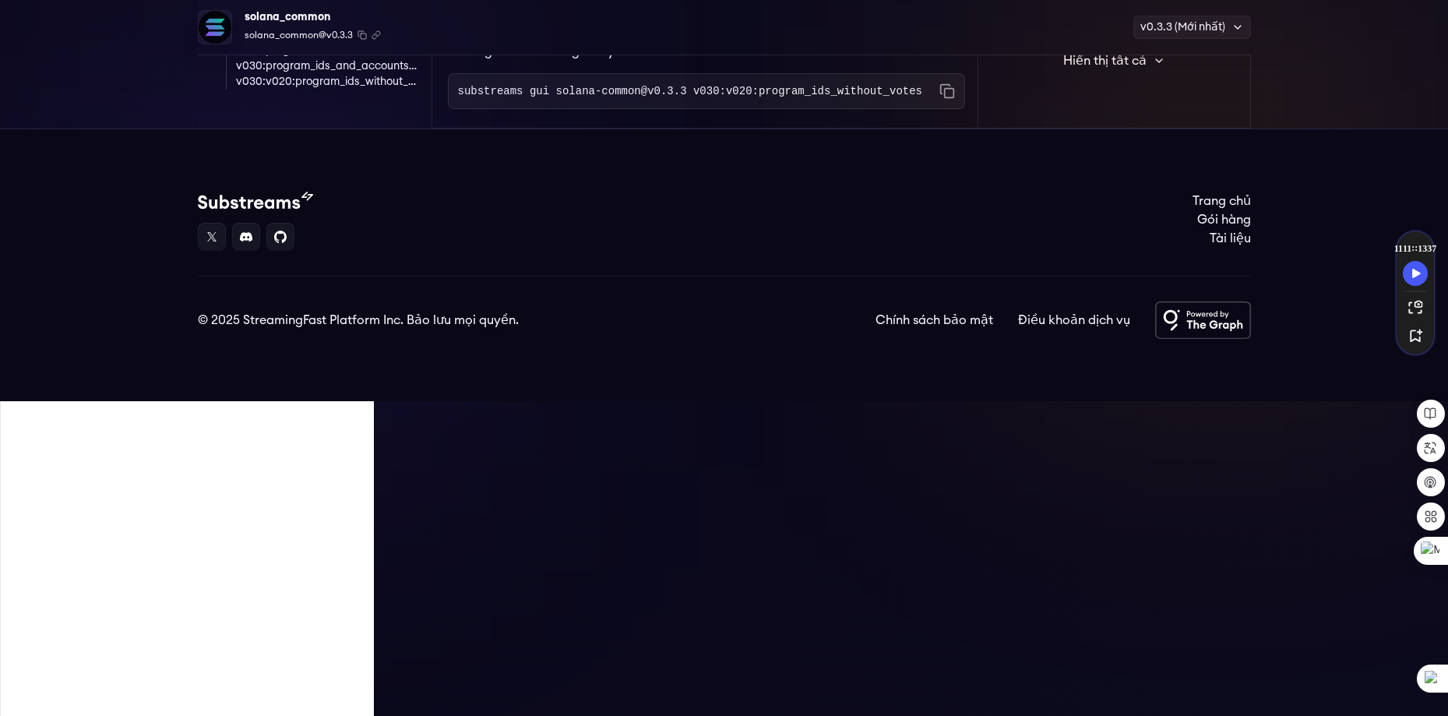
click at [613, 33] on font "để truy xuất hiệu quả các lệnh dựa trên ID chương trình. Ví dụ: lệnh sau đây th…" at bounding box center [701, 17] width 507 height 31
click at [719, 33] on font "để truy xuất hiệu quả các lệnh dựa trên ID chương trình. Ví dụ: lệnh sau đây th…" at bounding box center [701, 17] width 507 height 31
click at [641, 58] on font "chương trình:TokenkegQfeZyiNwAJbNbGKPFXCWuBvf9Ss623VQ5DA" at bounding box center [649, 51] width 402 height 12
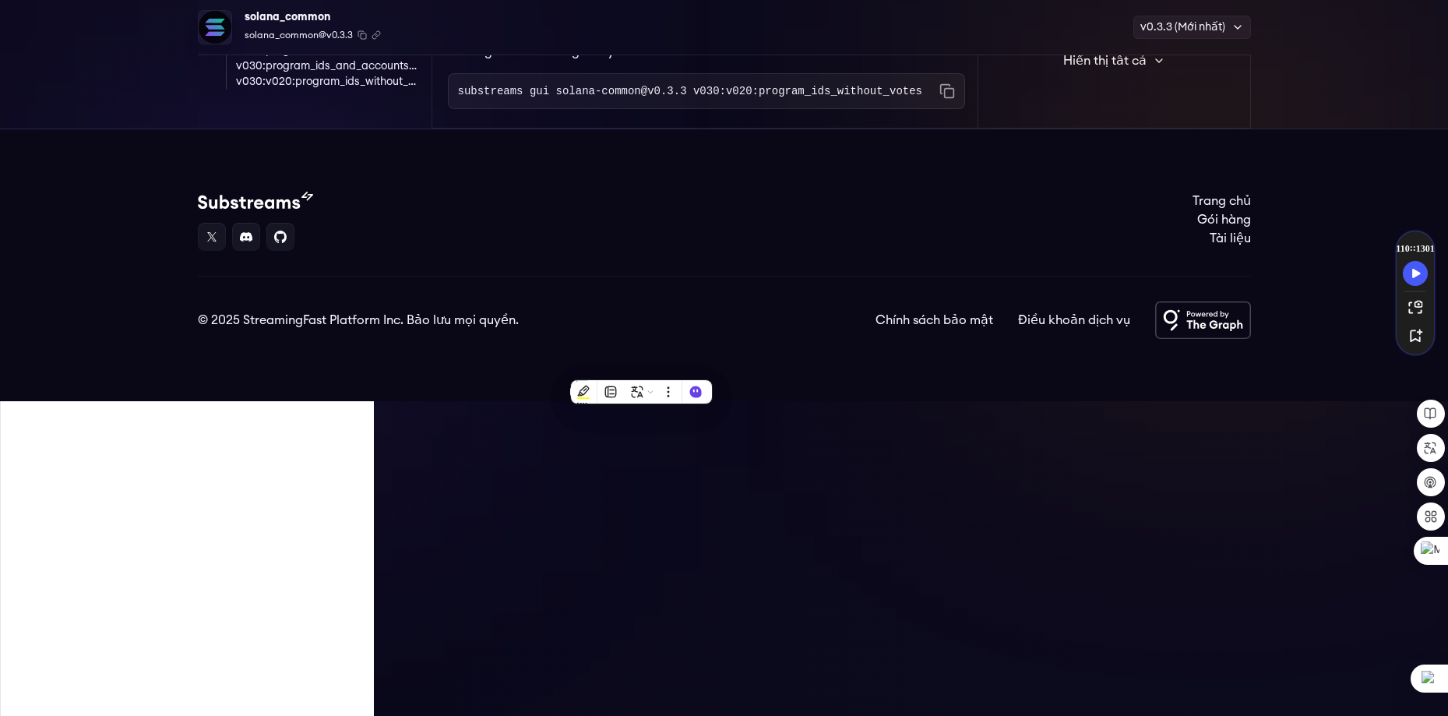
click at [685, 33] on font "để truy xuất hiệu quả các lệnh dựa trên ID chương trình. Ví dụ: lệnh sau đây th…" at bounding box center [701, 17] width 507 height 31
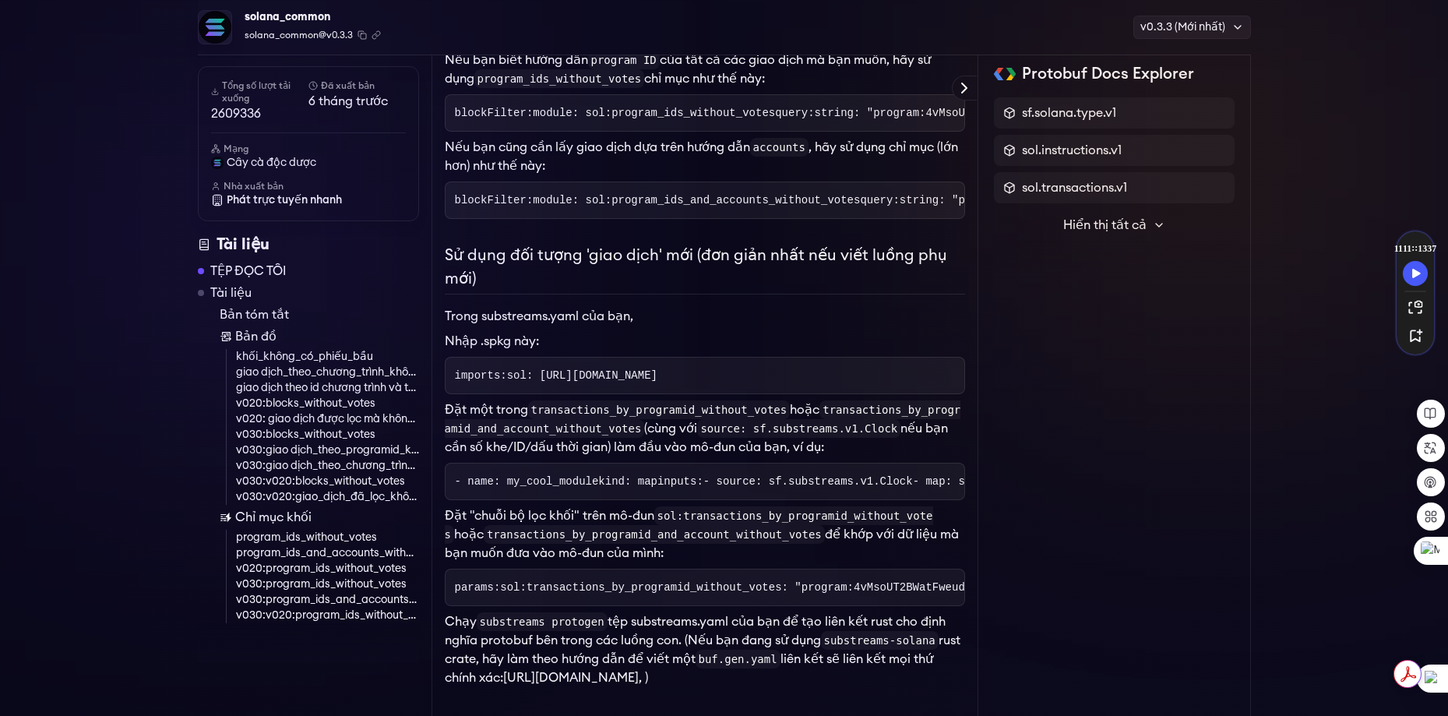
scroll to position [0, 0]
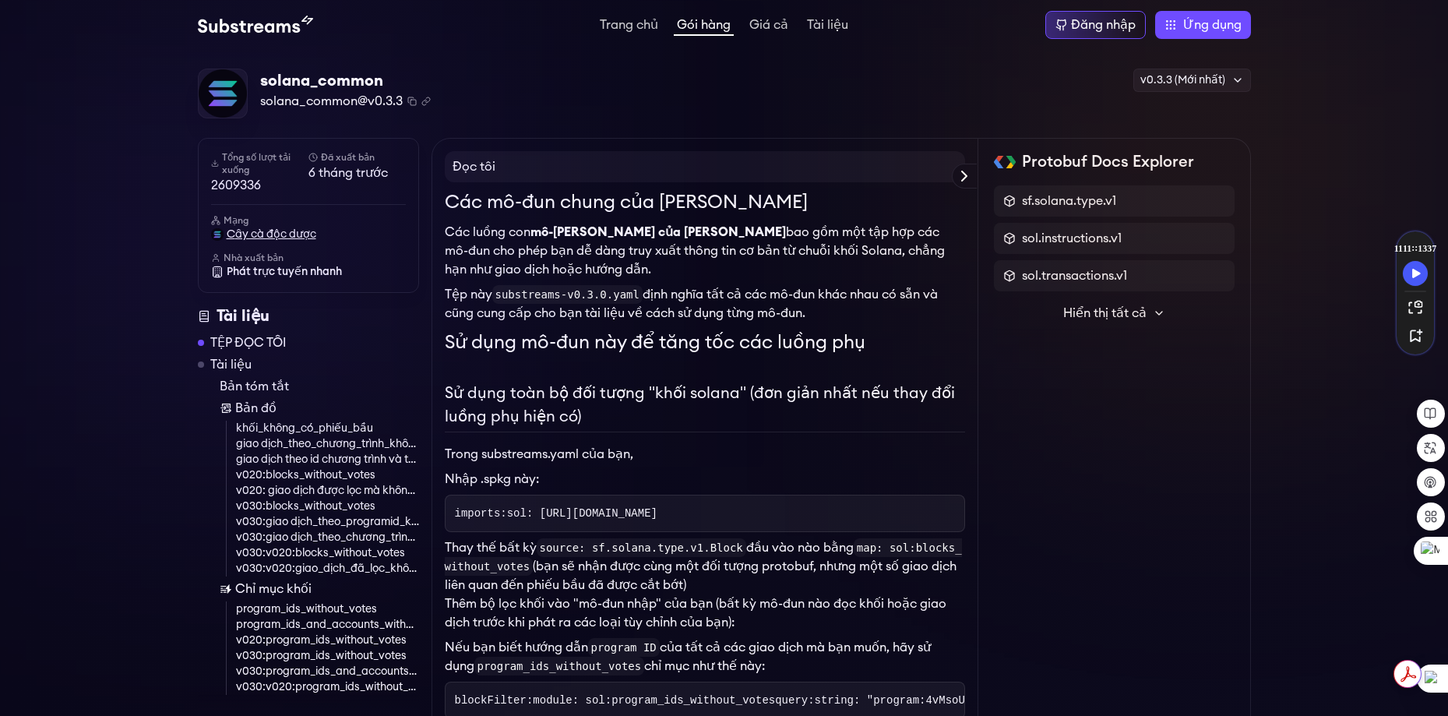
click at [289, 231] on font "cây cà độc dược" at bounding box center [272, 234] width 90 height 11
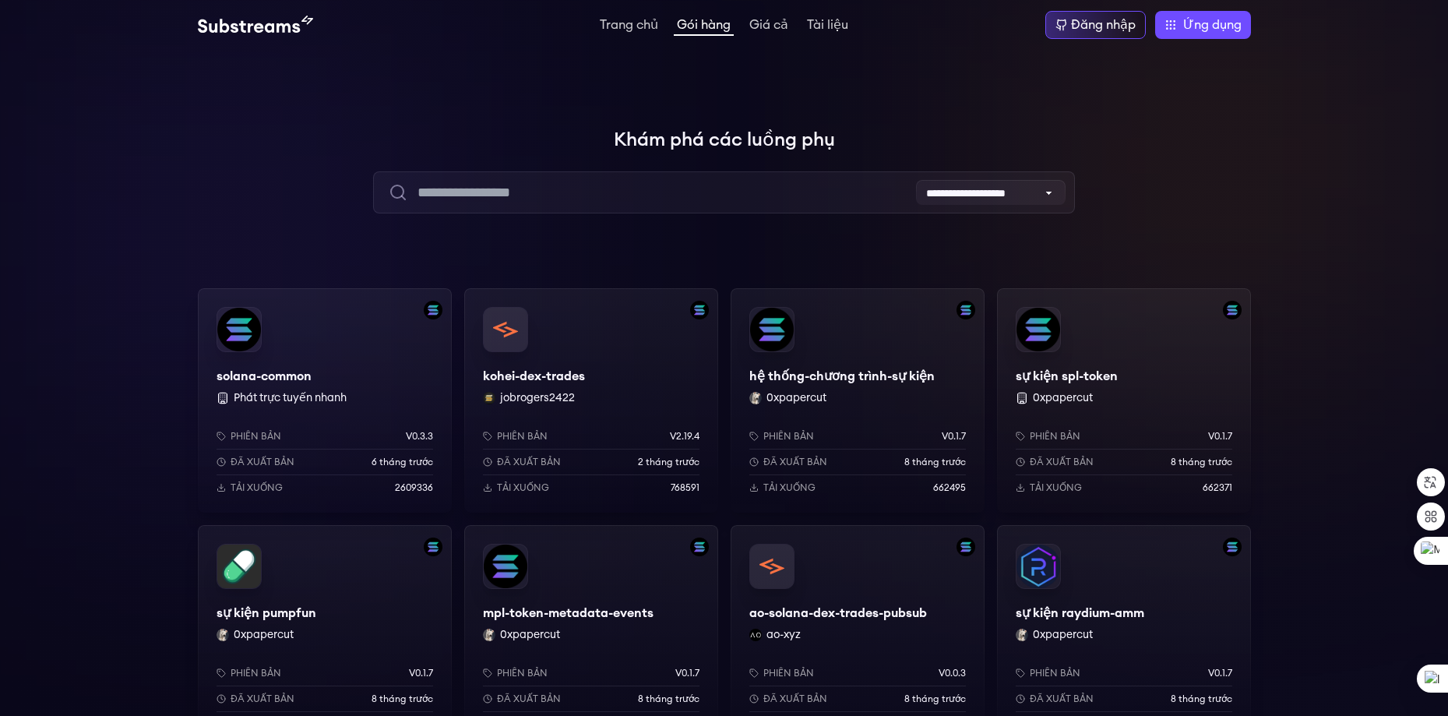
click at [1044, 341] on div "sự kiện spl-token 0xpapercut Phiên bản v0.1.7 Đã xuất bản 8 tháng trước Tải xuố…" at bounding box center [1124, 400] width 254 height 224
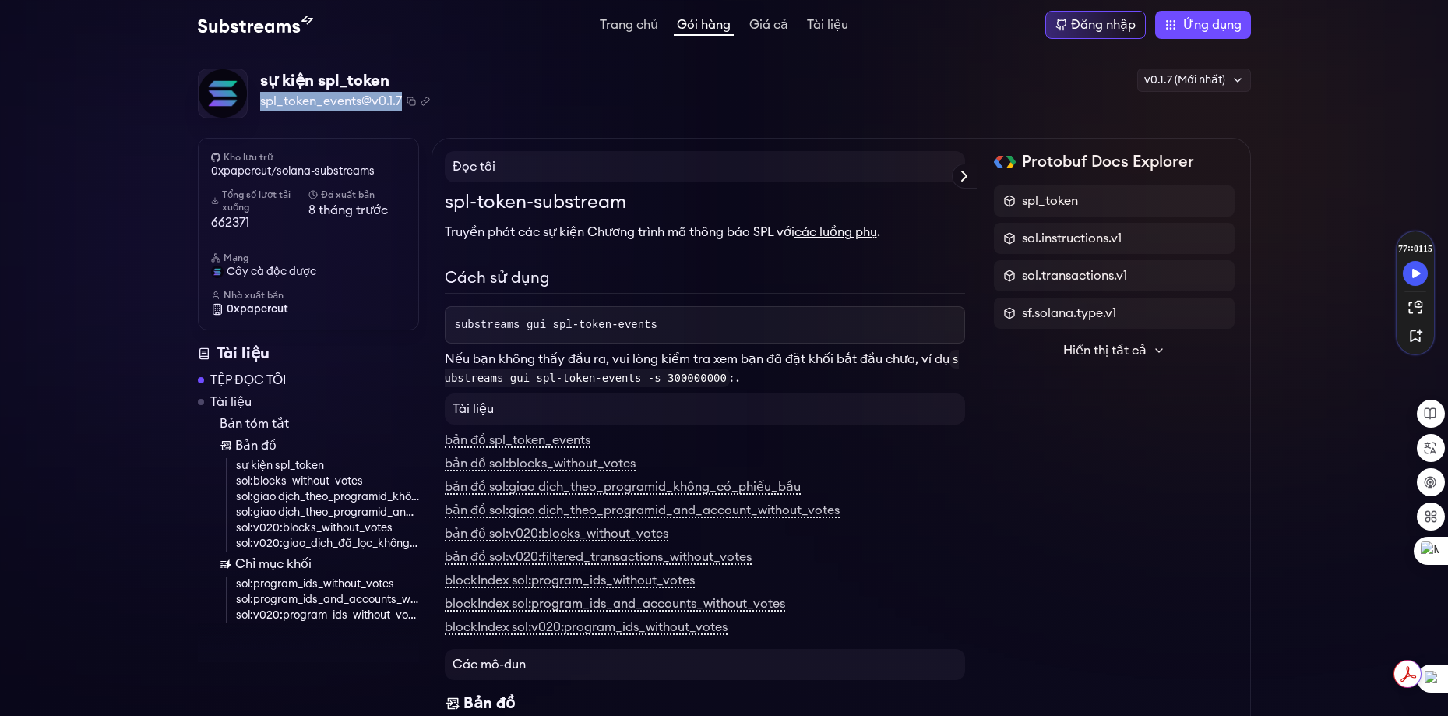
click at [574, 91] on div "sự kiện spl_token spl_token_events@v0.1.7 Đã sao chép! Đã sao chép! v0.1.7 (Mới…" at bounding box center [724, 94] width 1053 height 51
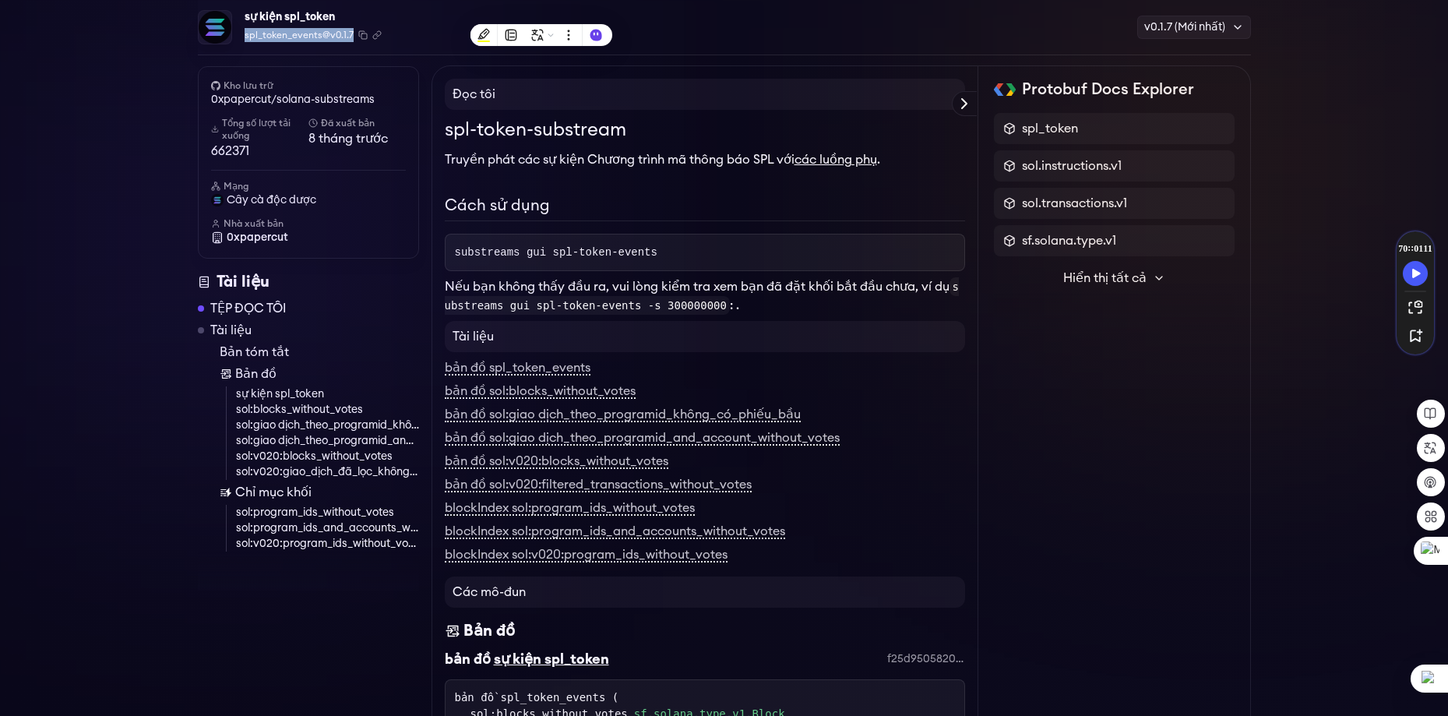
scroll to position [78, 0]
click at [593, 192] on div "spl-token-substream Truyền phát các sự kiện Chương trình mã thông báo SPL với c…" at bounding box center [705, 214] width 520 height 199
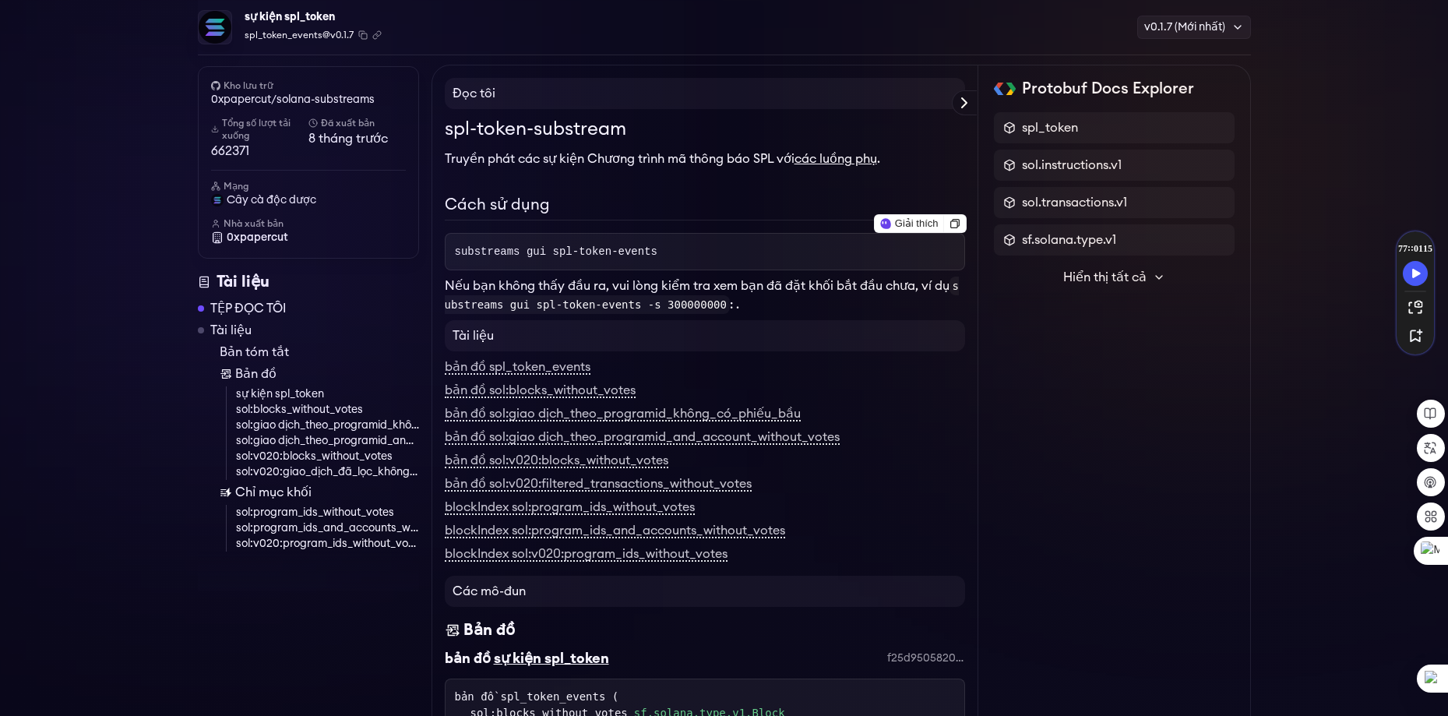
click at [656, 255] on pre "substreams gui spl-token-events" at bounding box center [705, 251] width 520 height 37
click at [656, 254] on pre "substreams gui spl-token-events" at bounding box center [705, 251] width 520 height 37
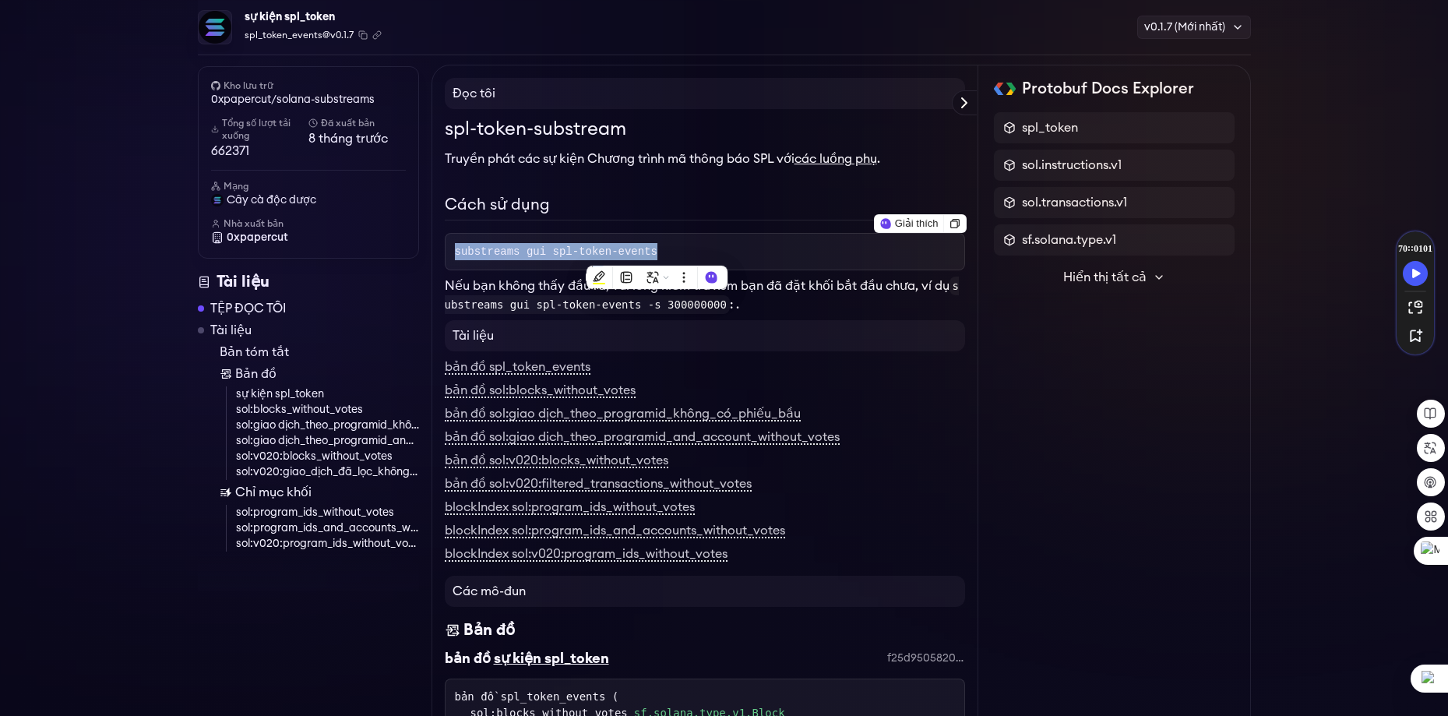
copy span "substreams gui spl-token-events"
click at [512, 281] on font "Nếu bạn không thấy đầu ra, vui lòng kiểm tra xem bạn đã đặt khối bắt đầu chưa, …" at bounding box center [697, 286] width 505 height 12
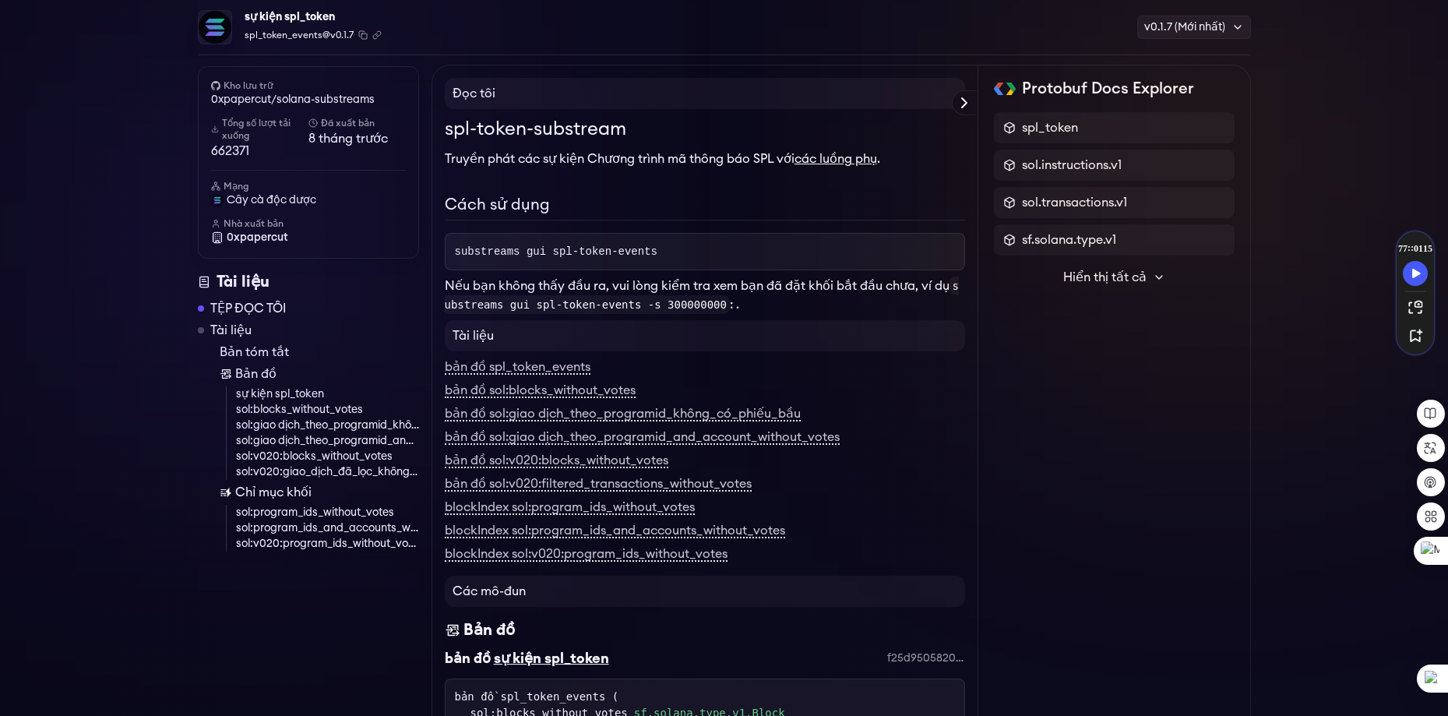
click at [652, 284] on font "Nếu bạn không thấy đầu ra, vui lòng kiểm tra xem bạn đã đặt khối bắt đầu chưa, …" at bounding box center [697, 286] width 505 height 12
click at [653, 283] on font "Nếu bạn không thấy đầu ra, vui lòng kiểm tra xem bạn đã đặt khối bắt đầu chưa, …" at bounding box center [697, 286] width 505 height 12
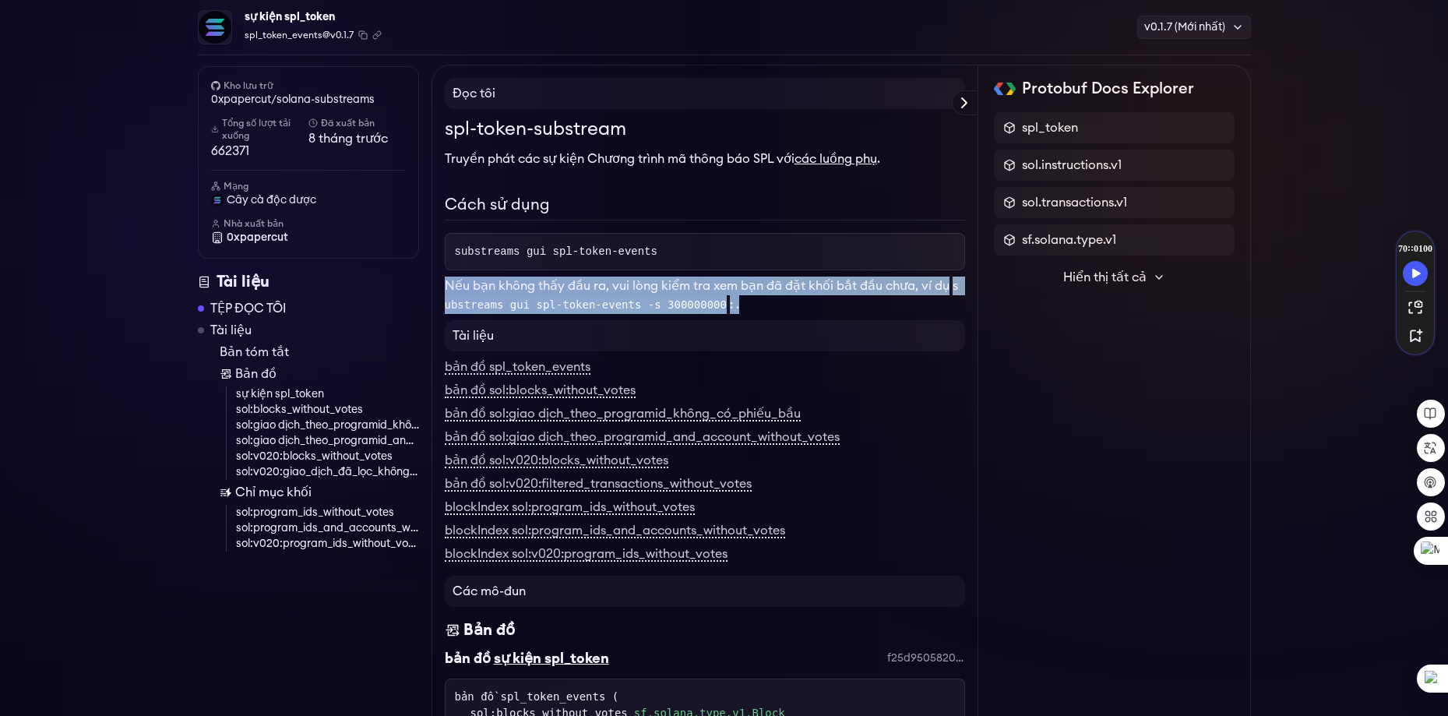
click at [653, 283] on font "Nếu bạn không thấy đầu ra, vui lòng kiểm tra xem bạn đã đặt khối bắt đầu chưa, …" at bounding box center [697, 286] width 505 height 12
click at [814, 288] on font "Nếu bạn không thấy đầu ra, vui lòng kiểm tra xem bạn đã đặt khối bắt đầu chưa, …" at bounding box center [697, 286] width 505 height 12
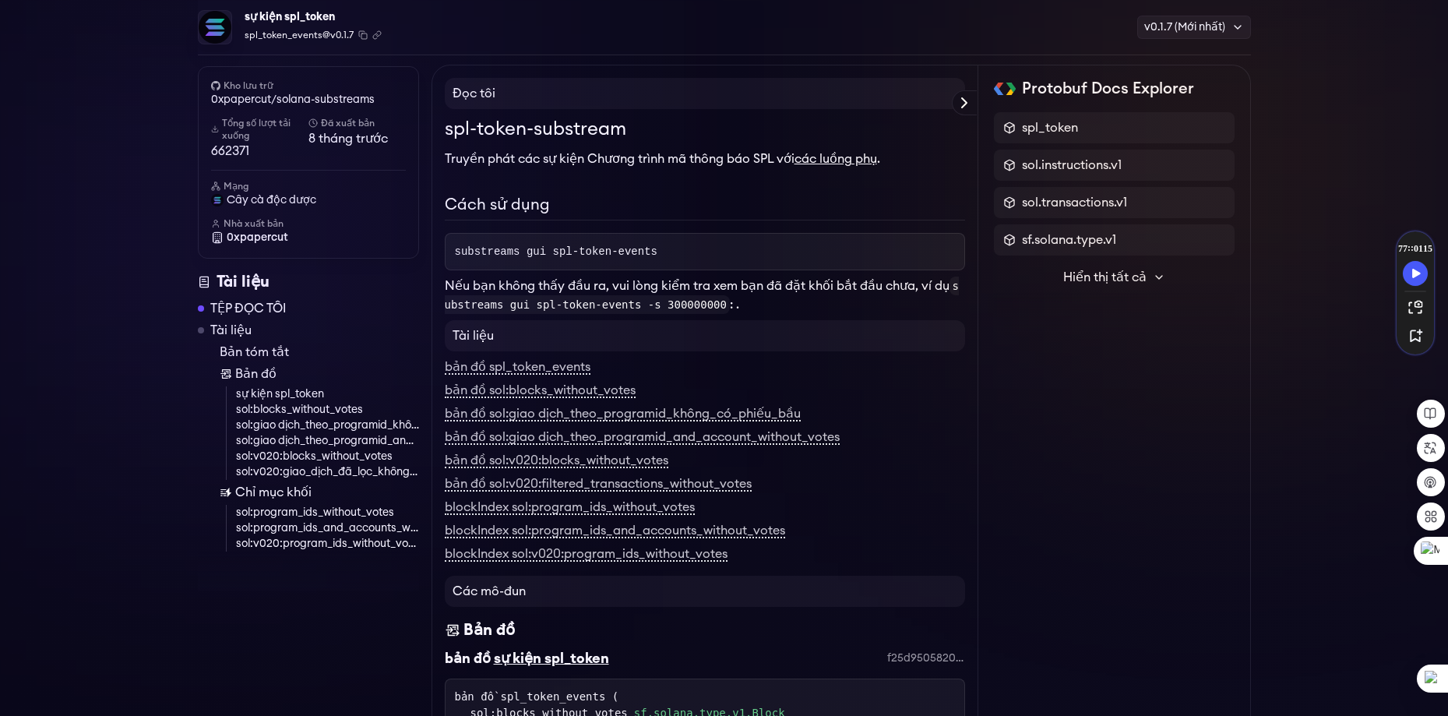
click at [836, 283] on font "Nếu bạn không thấy đầu ra, vui lòng kiểm tra xem bạn đã đặt khối bắt đầu chưa, …" at bounding box center [697, 286] width 505 height 12
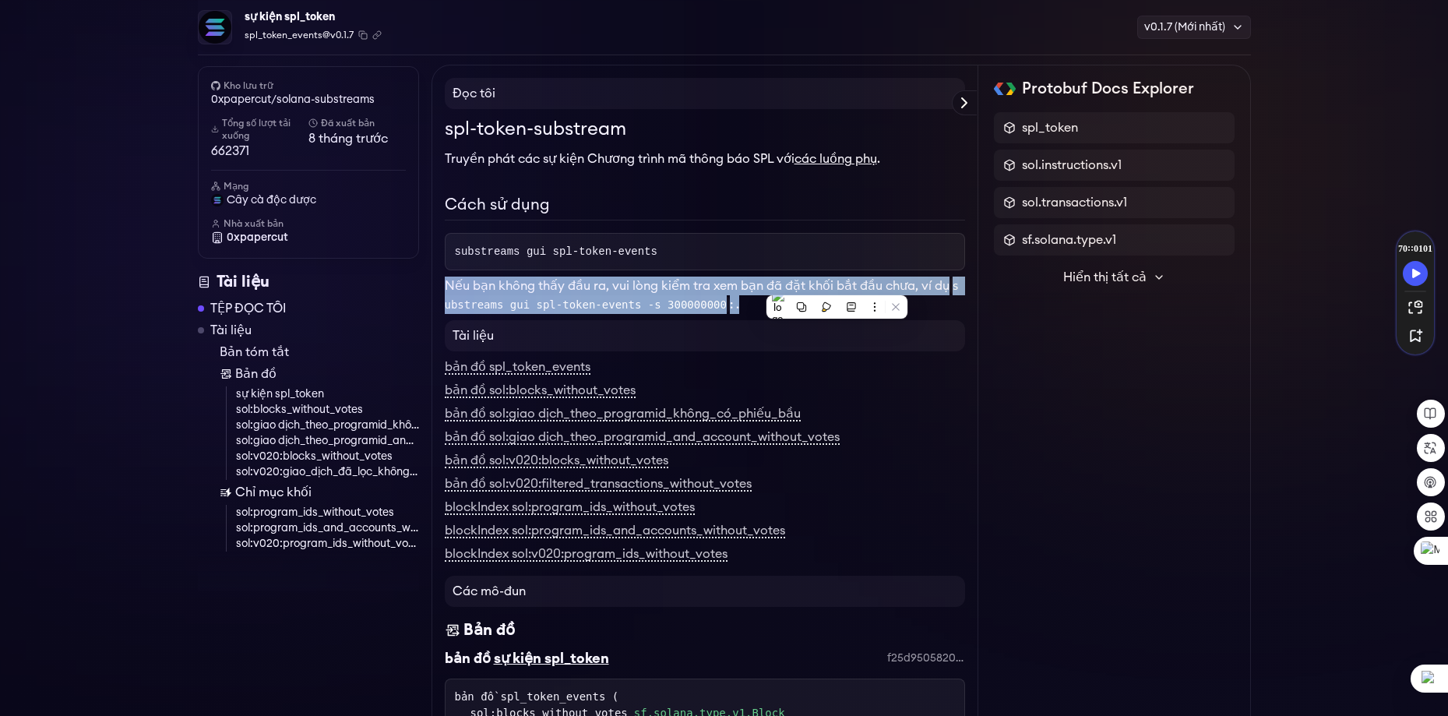
click at [836, 283] on font "Nếu bạn không thấy đầu ra, vui lòng kiểm tra xem bạn đã đặt khối bắt đầu chưa, …" at bounding box center [697, 286] width 505 height 12
click at [718, 280] on font "Nếu bạn không thấy đầu ra, vui lòng kiểm tra xem bạn đã đặt khối bắt đầu chưa, …" at bounding box center [697, 286] width 505 height 12
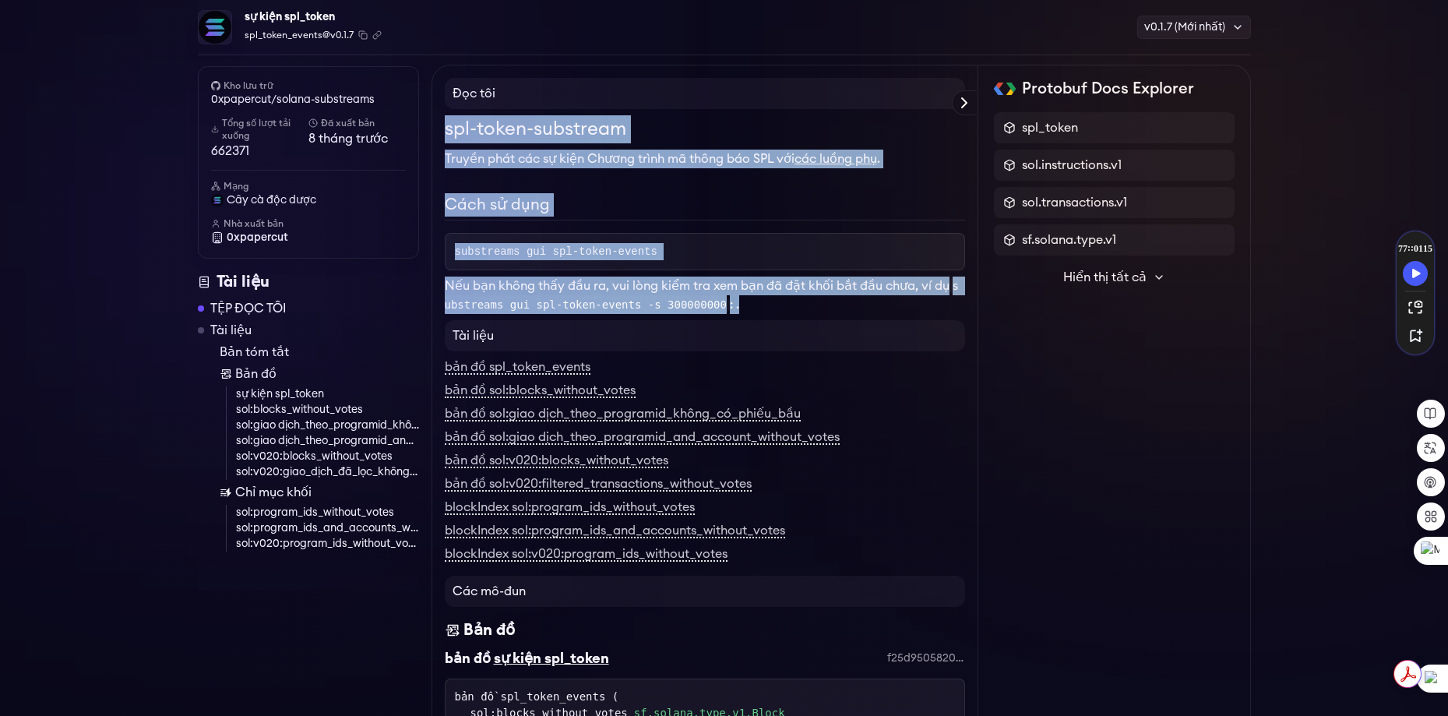
drag, startPoint x: 442, startPoint y: 121, endPoint x: 745, endPoint y: 304, distance: 354.3
copy div "spl-token-substream Truyền phát các sự kiện Chương trình mã thông báo SPL với c…"
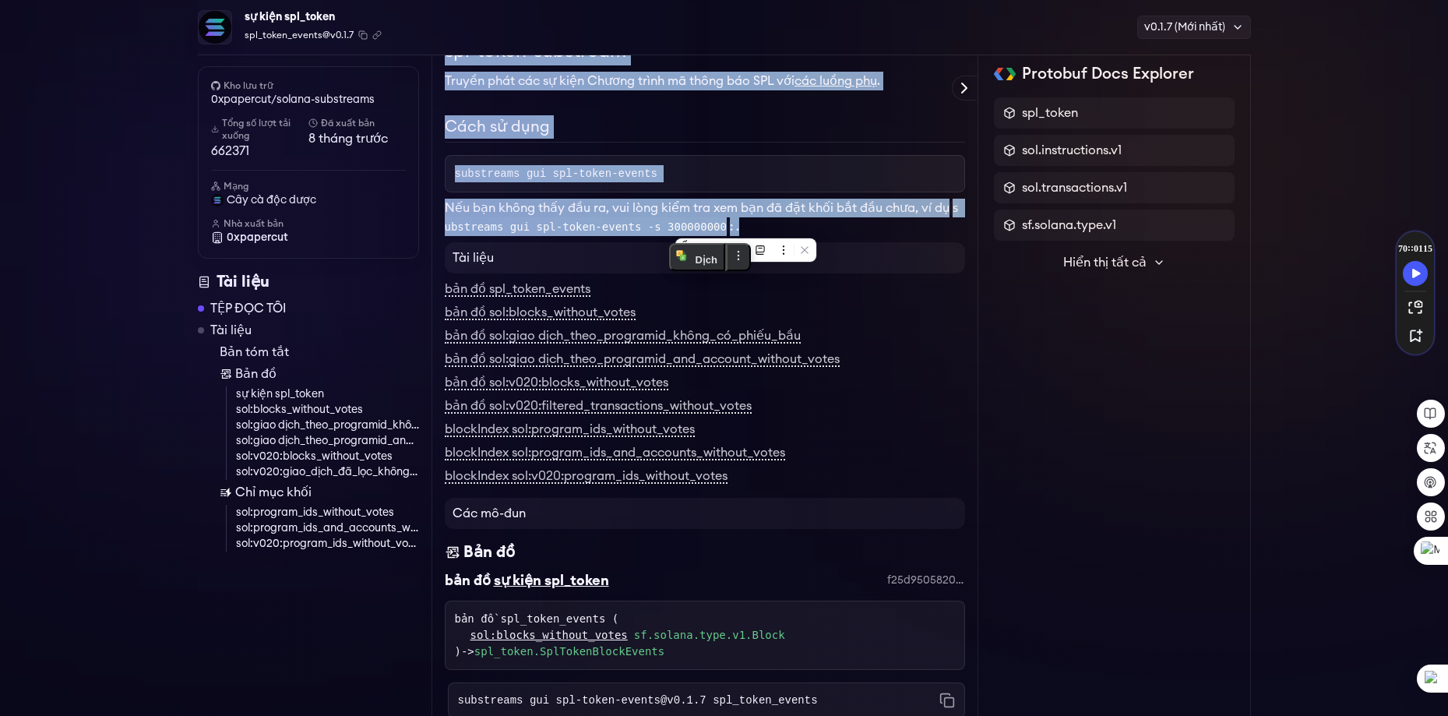
click at [304, 392] on font "sự kiện spl_token" at bounding box center [280, 394] width 88 height 11
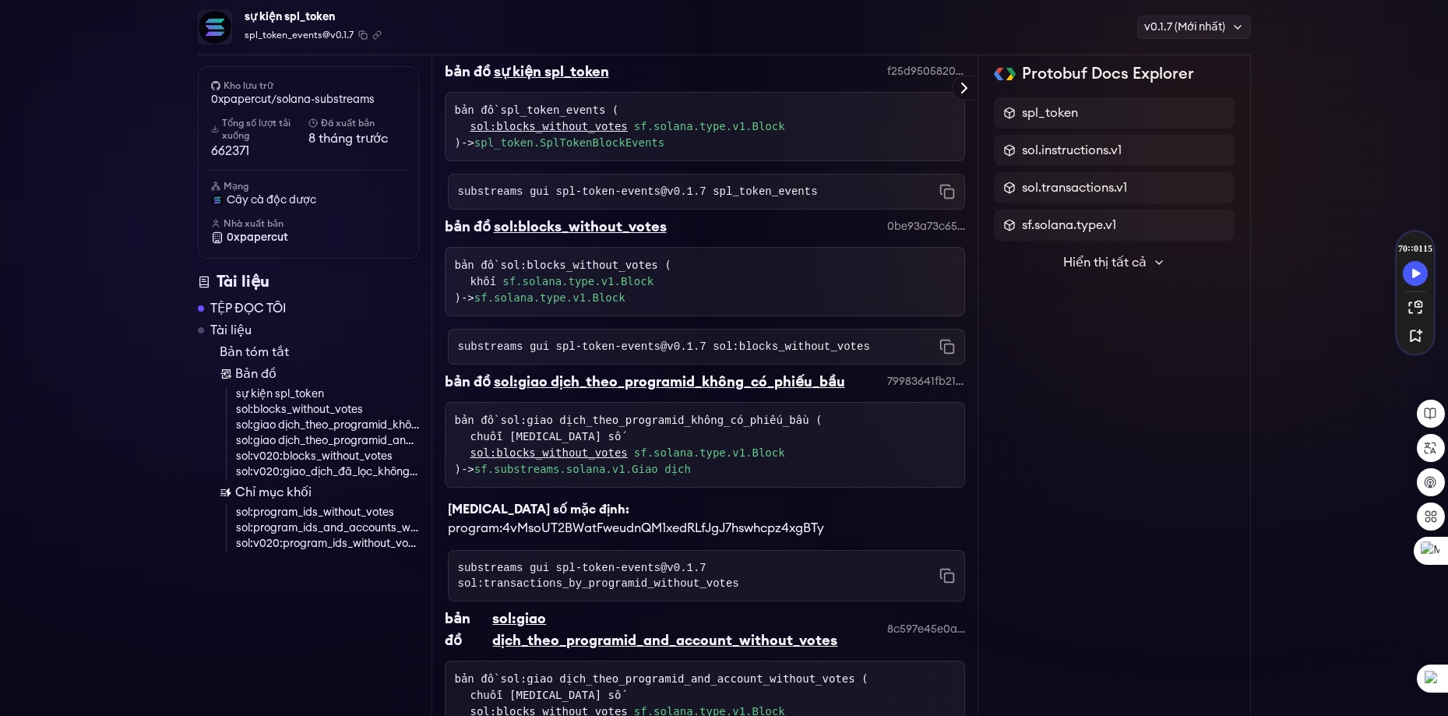
click at [476, 153] on div "bản đồ spl_token_events ( sol:blocks_without_votes sf.solana.type.v1.Block ) ->…" at bounding box center [705, 126] width 520 height 69
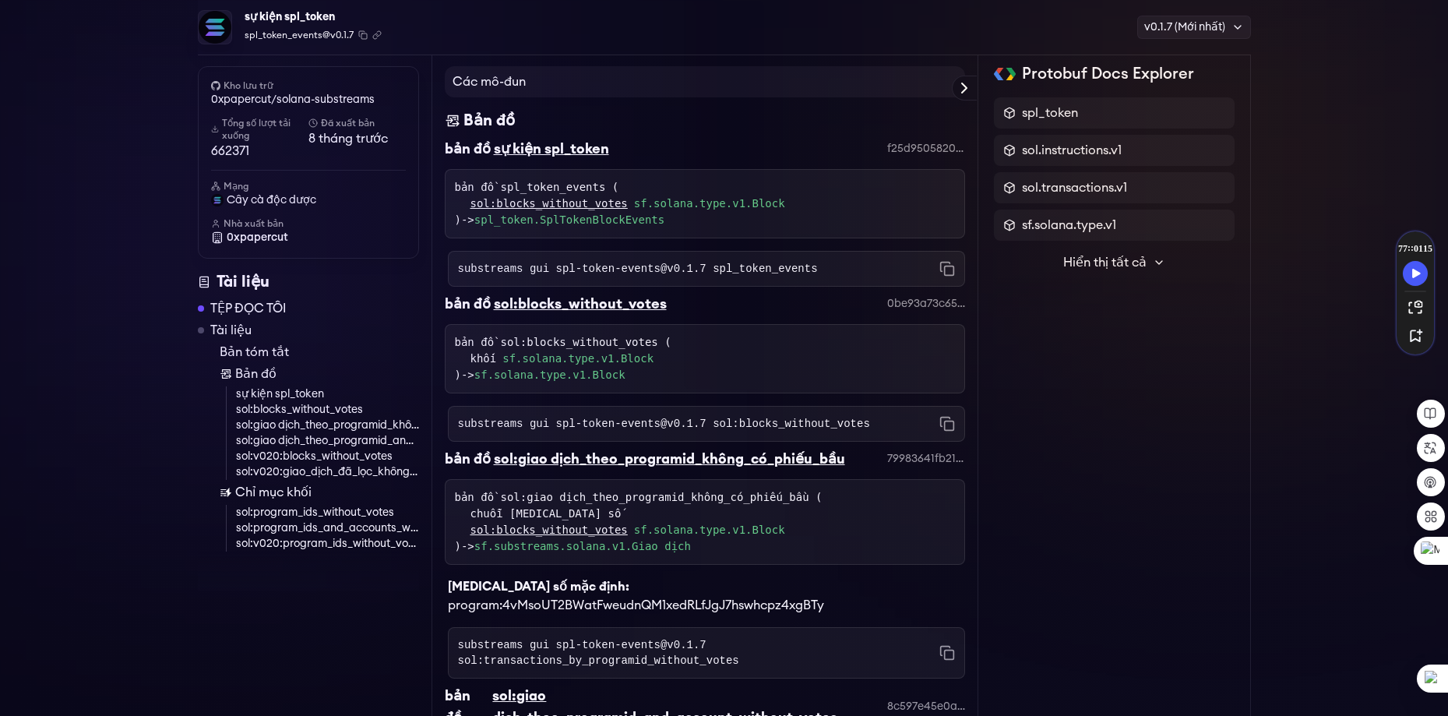
scroll to position [586, 0]
click at [447, 150] on font "bản đồ" at bounding box center [468, 149] width 46 height 14
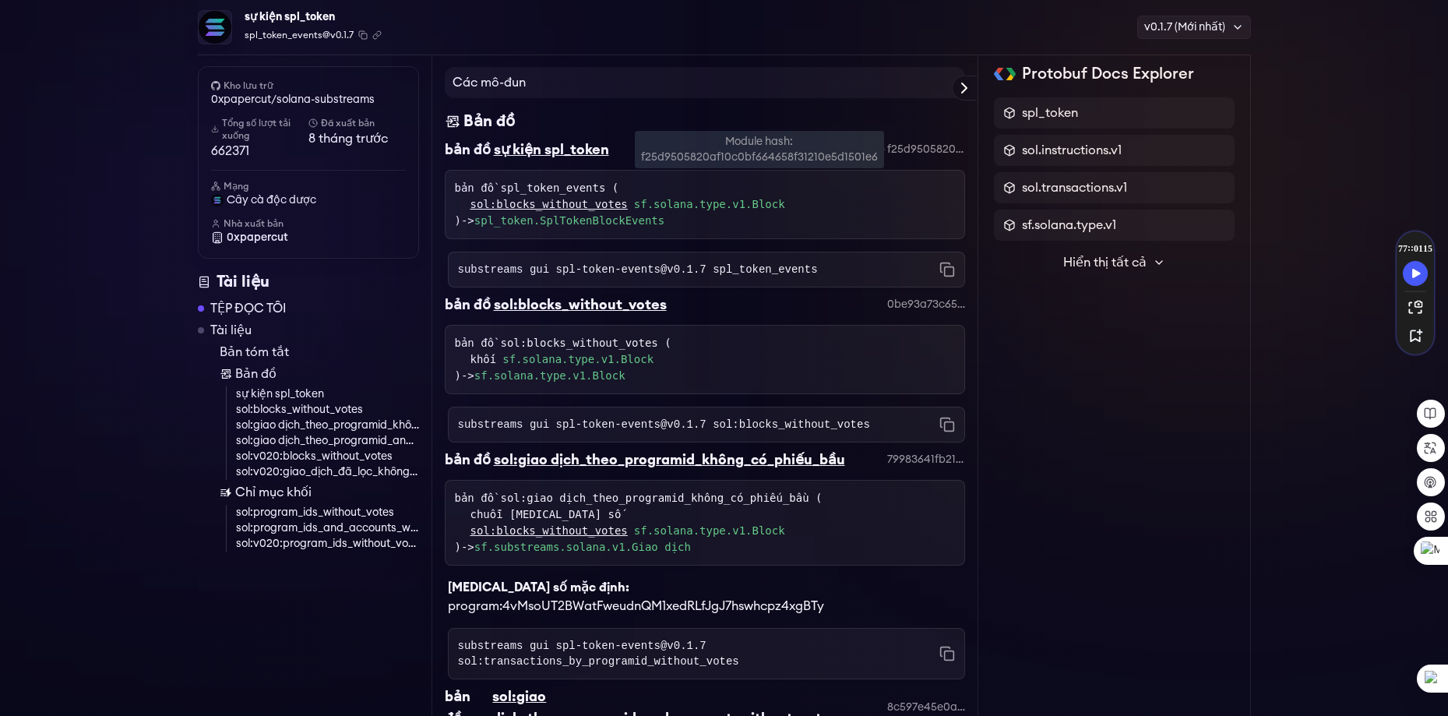
click at [911, 152] on font "f25d9505820af10c0bf664658f31210e5d1501e6" at bounding box center [1005, 149] width 237 height 11
click at [265, 196] on font "cây cà độc dược" at bounding box center [272, 200] width 90 height 11
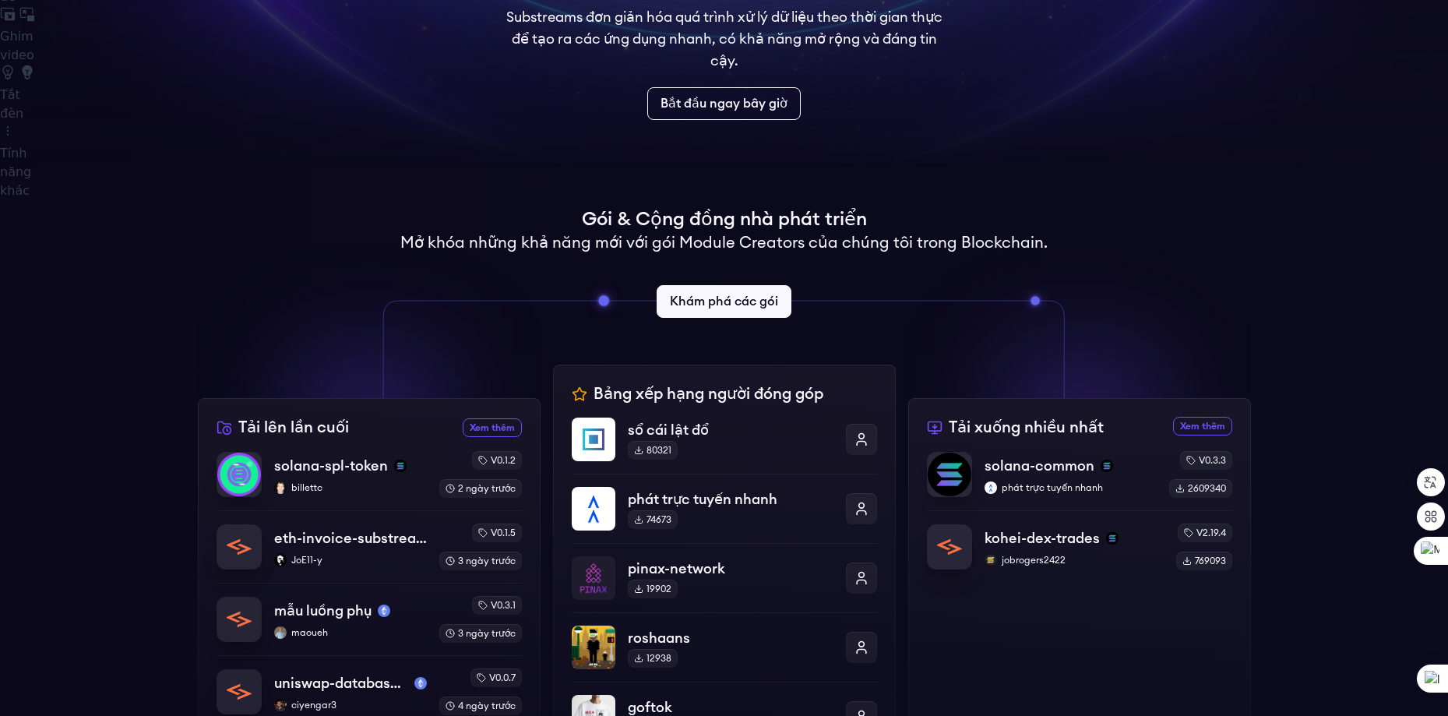
scroll to position [311, 0]
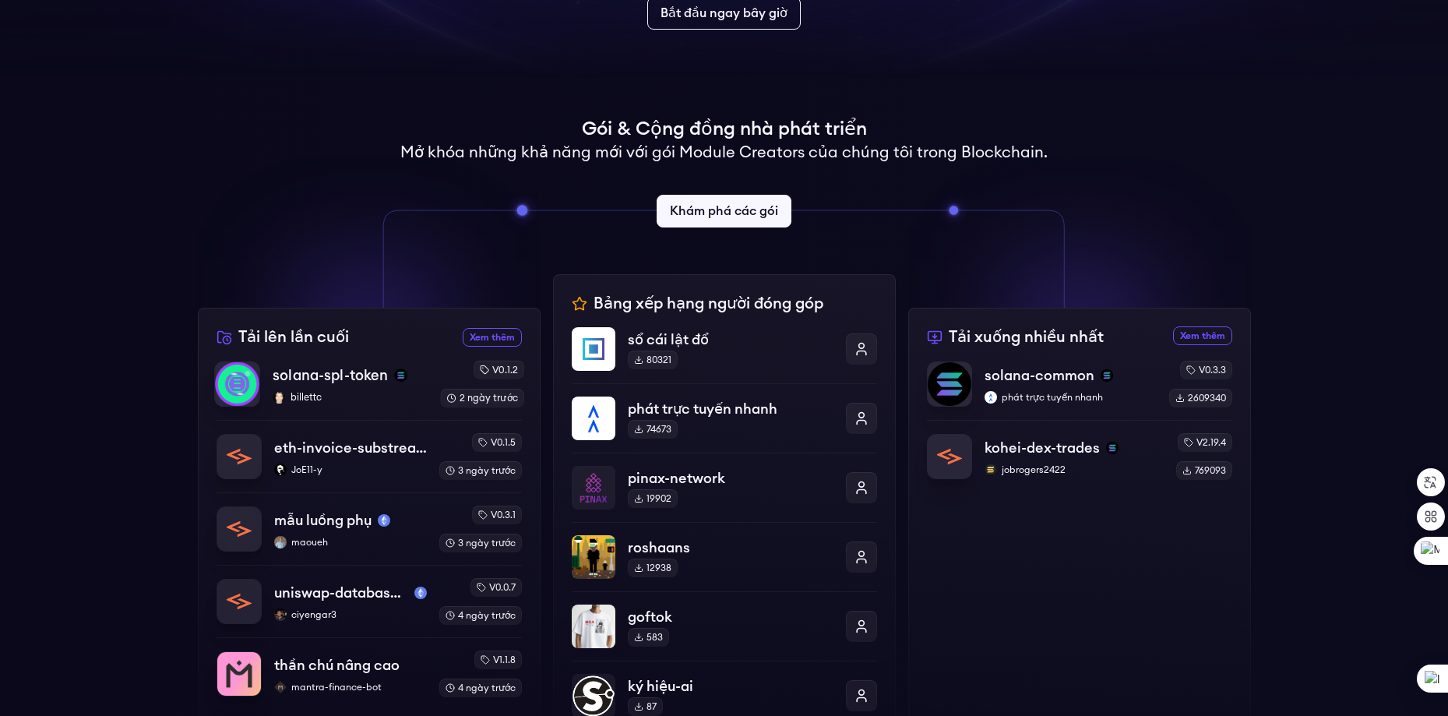
click at [347, 368] on font "solana-spl-token" at bounding box center [330, 375] width 115 height 14
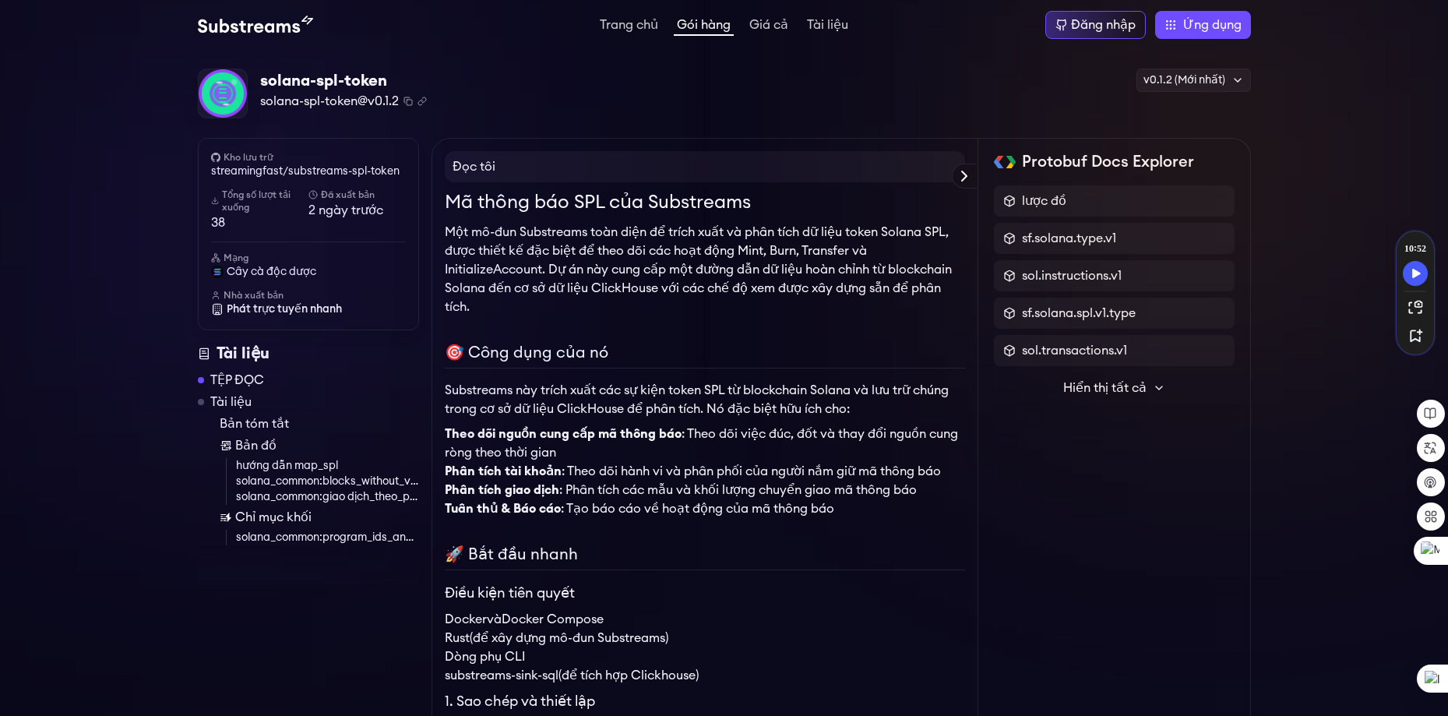
scroll to position [78, 0]
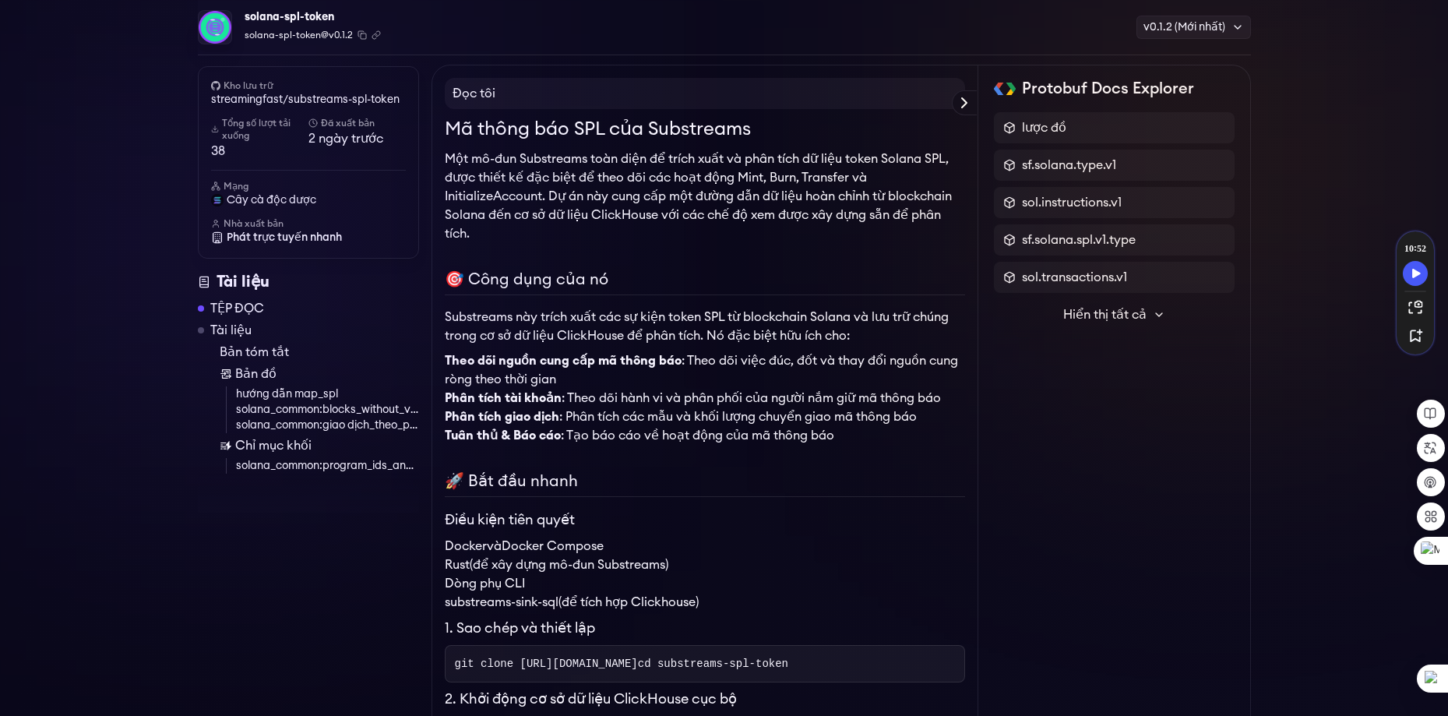
click at [687, 162] on font "Một mô-đun Substreams toàn diện để trích xuất và phân tích dữ liệu token Solana…" at bounding box center [698, 196] width 507 height 87
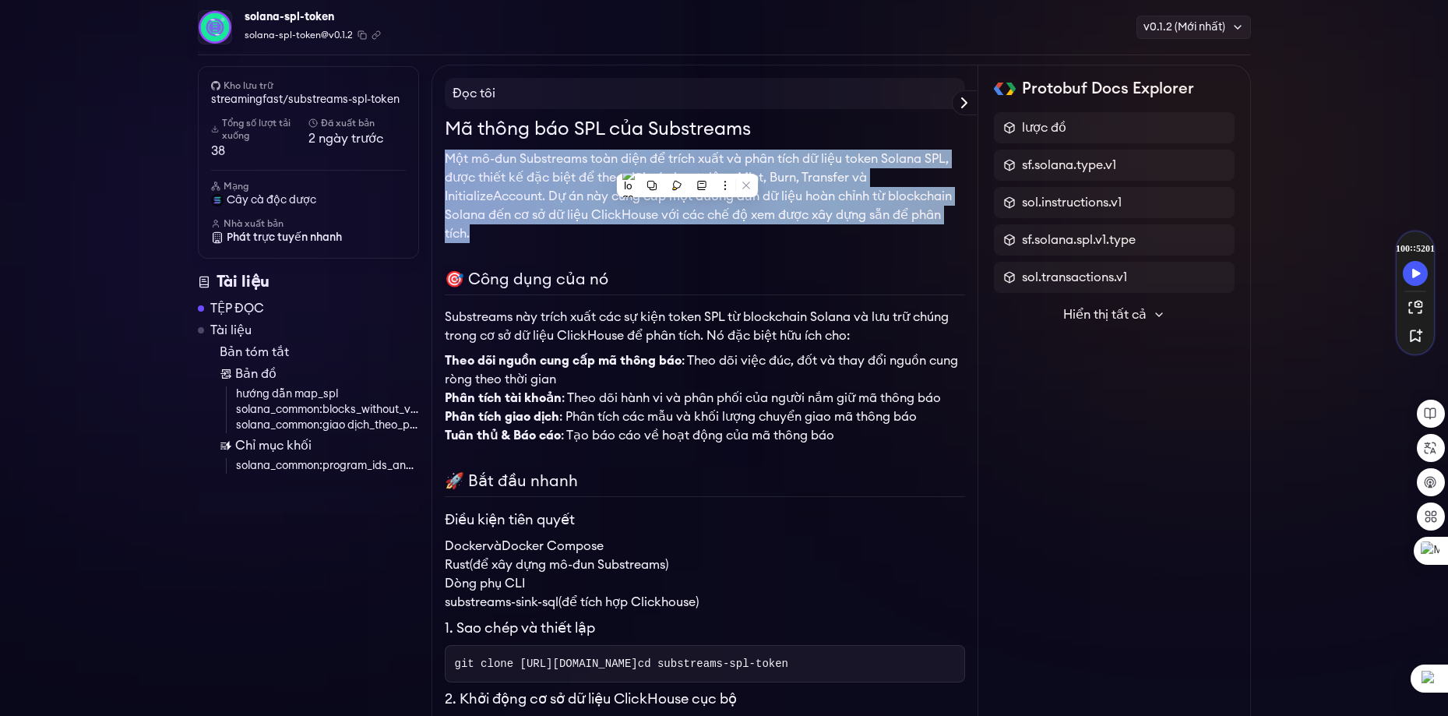
click at [687, 162] on font "Một mô-đun Substreams toàn diện để trích xuất và phân tích dữ liệu token Solana…" at bounding box center [698, 196] width 507 height 87
click at [554, 185] on p "Một mô-đun Substreams toàn diện để trích xuất và phân tích dữ liệu token Solana…" at bounding box center [705, 196] width 520 height 93
click at [675, 187] on p "Một mô-đun Substreams toàn diện để trích xuất và phân tích dữ liệu token Solana…" at bounding box center [705, 196] width 520 height 93
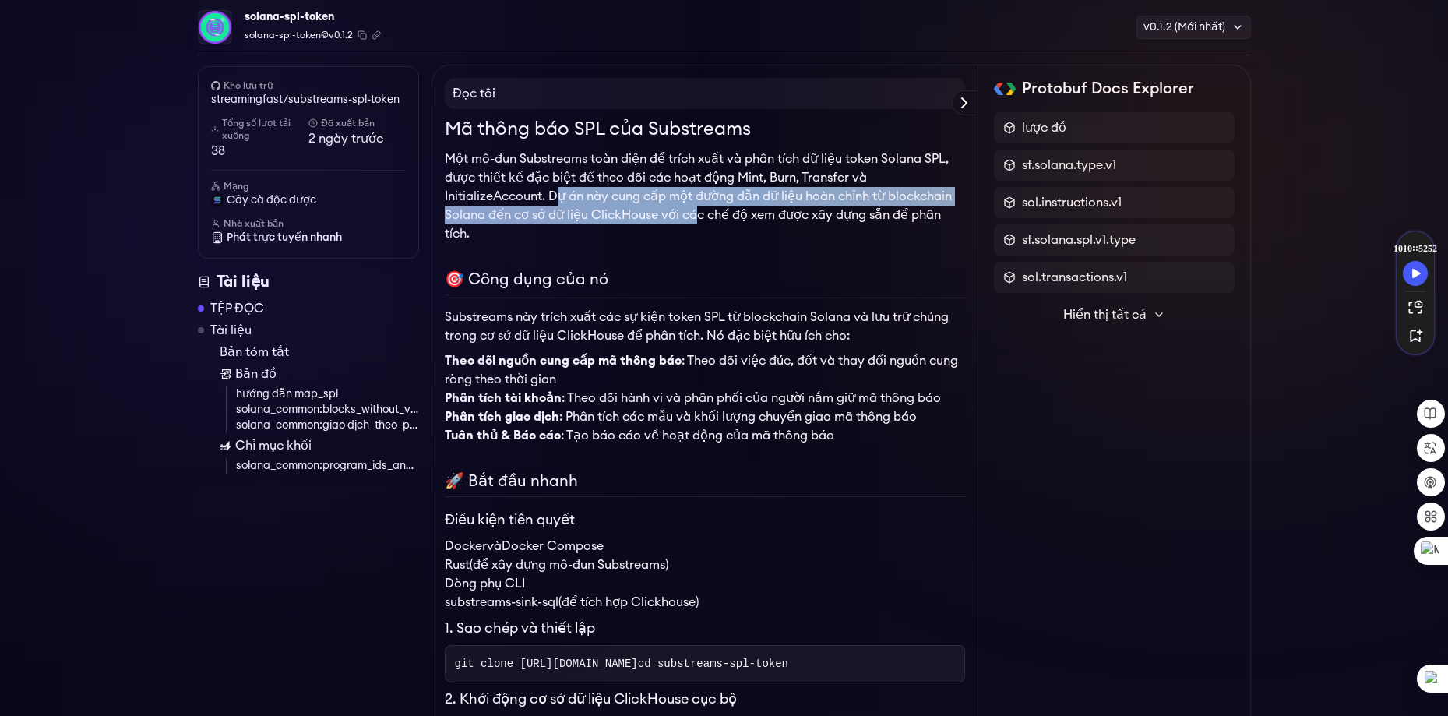
drag, startPoint x: 563, startPoint y: 194, endPoint x: 724, endPoint y: 219, distance: 163.1
click at [715, 218] on font "Một mô-đun Substreams toàn diện để trích xuất và phân tích dữ liệu token Solana…" at bounding box center [698, 196] width 507 height 87
click at [770, 195] on font "Một mô-đun Substreams toàn diện để trích xuất và phân tích dữ liệu token Solana…" at bounding box center [698, 196] width 507 height 87
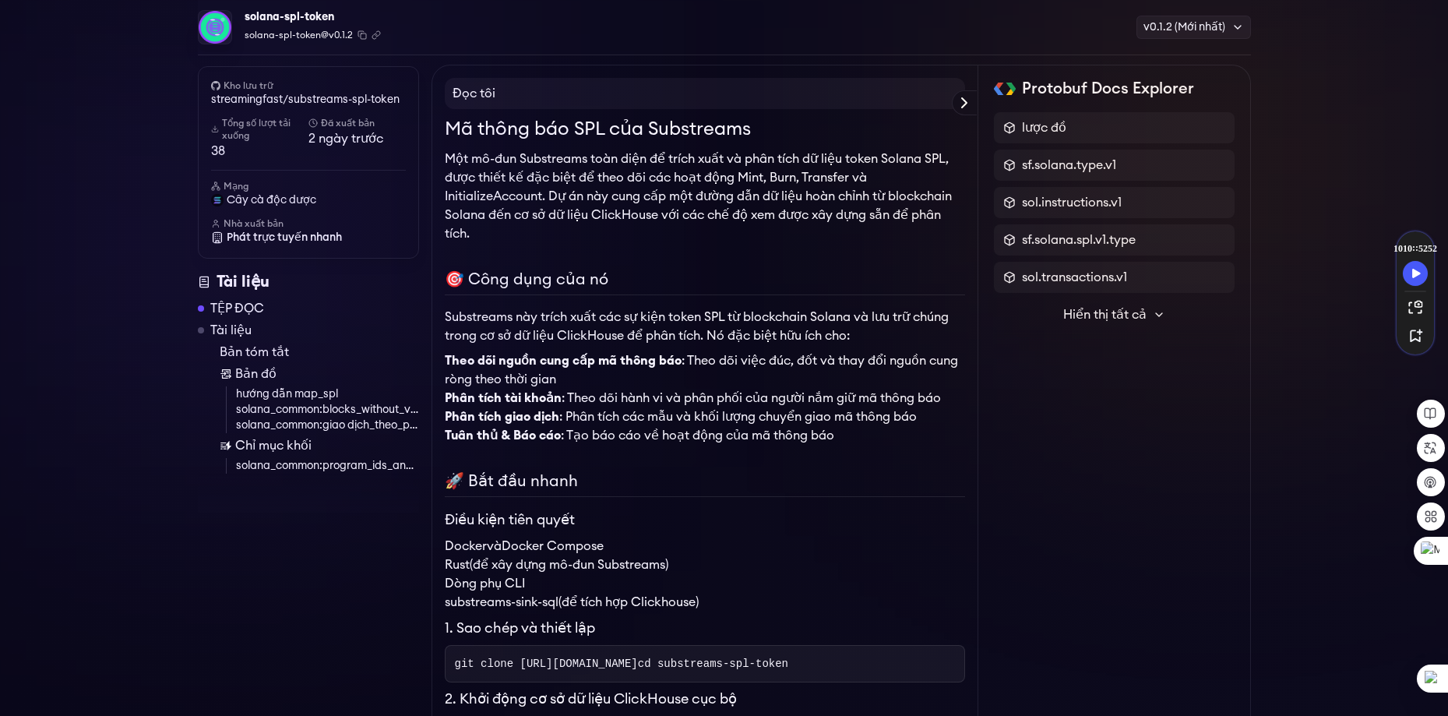
click at [765, 213] on font "Một mô-đun Substreams toàn diện để trích xuất và phân tích dữ liệu token Solana…" at bounding box center [698, 196] width 507 height 87
click at [735, 221] on p "Một mô-đun Substreams toàn diện để trích xuất và phân tích dữ liệu token Solana…" at bounding box center [705, 196] width 520 height 93
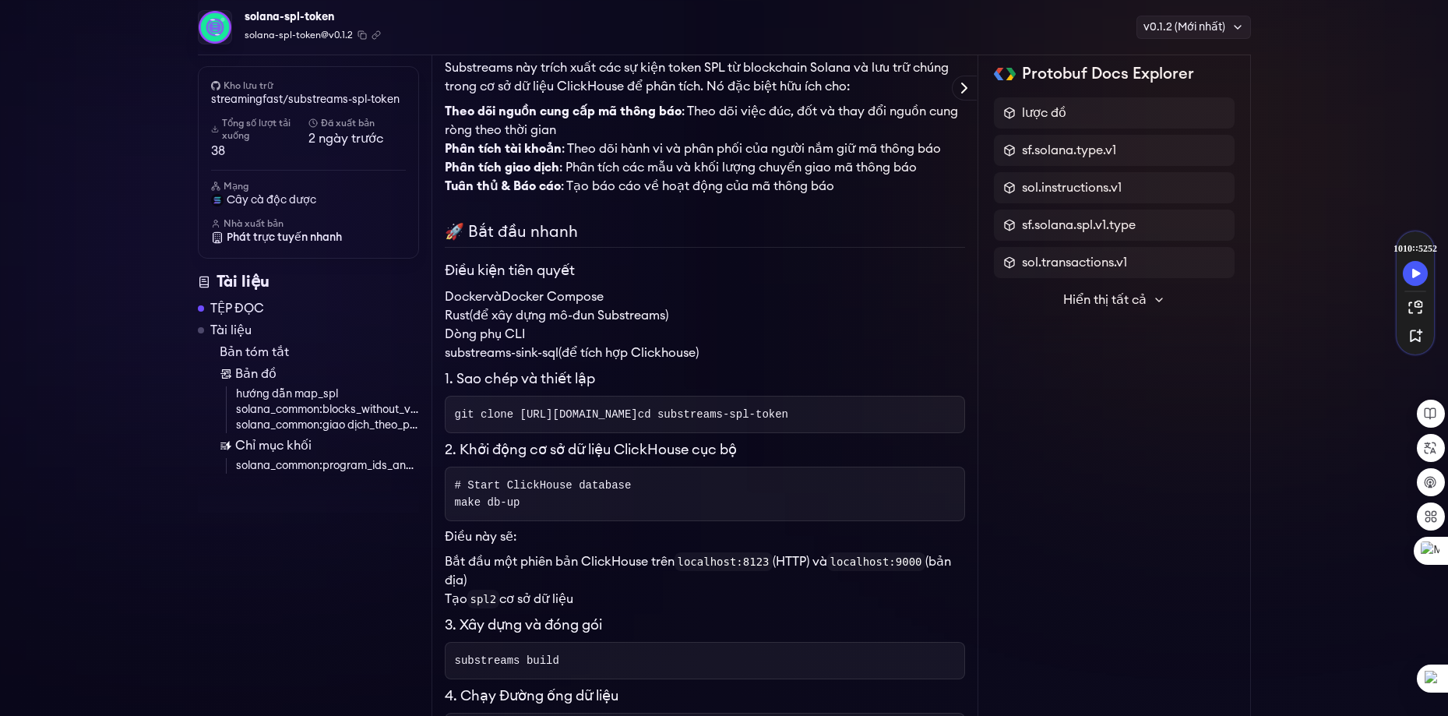
scroll to position [405, 0]
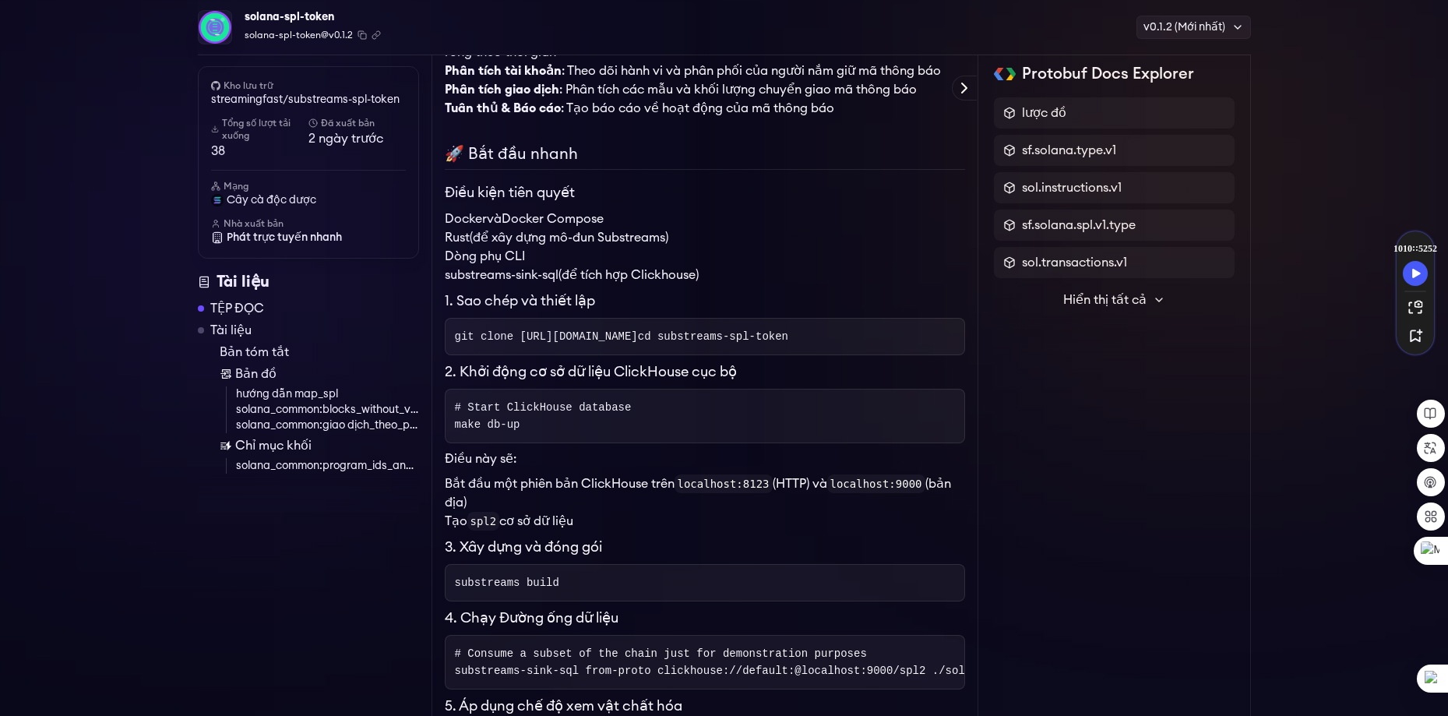
click at [476, 201] on h3 "Điều kiện tiên quyết" at bounding box center [705, 192] width 520 height 21
click at [520, 223] on font "Docker Compose" at bounding box center [552, 219] width 102 height 12
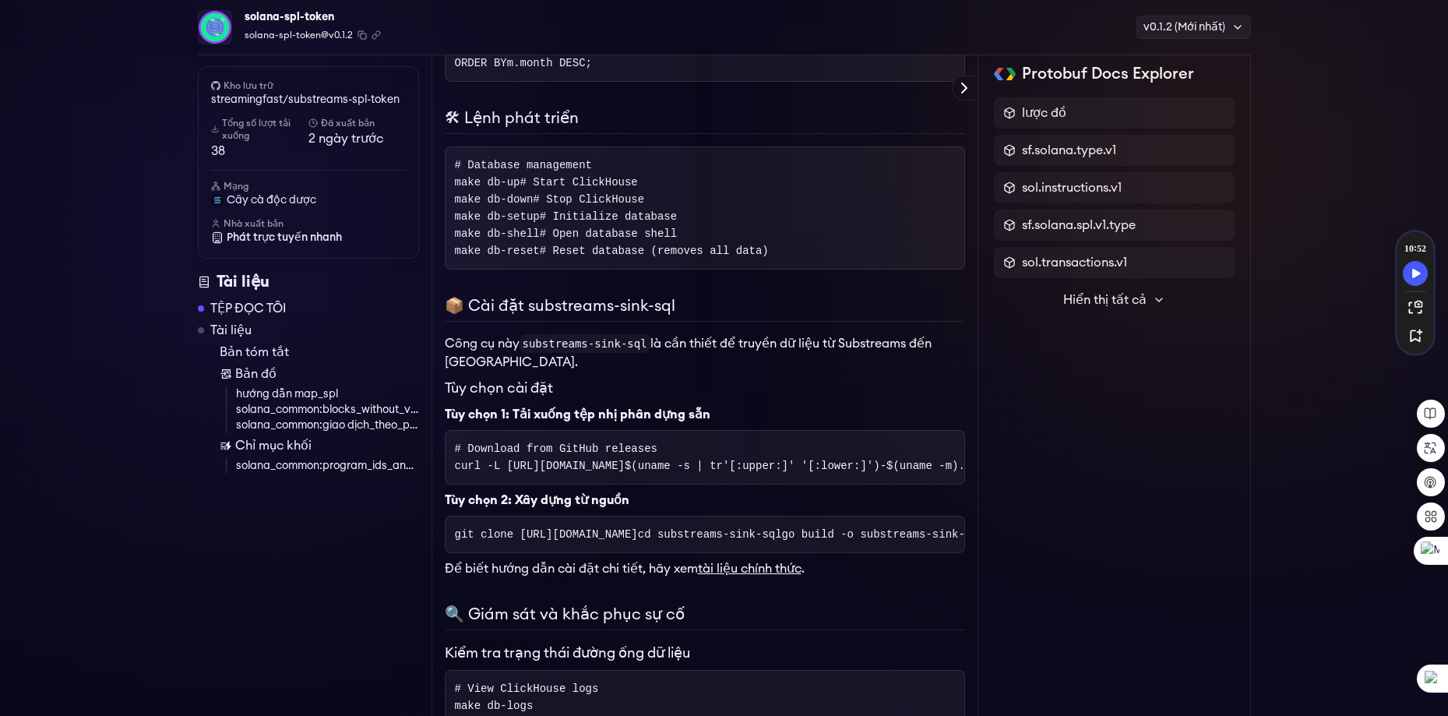
scroll to position [2211, 0]
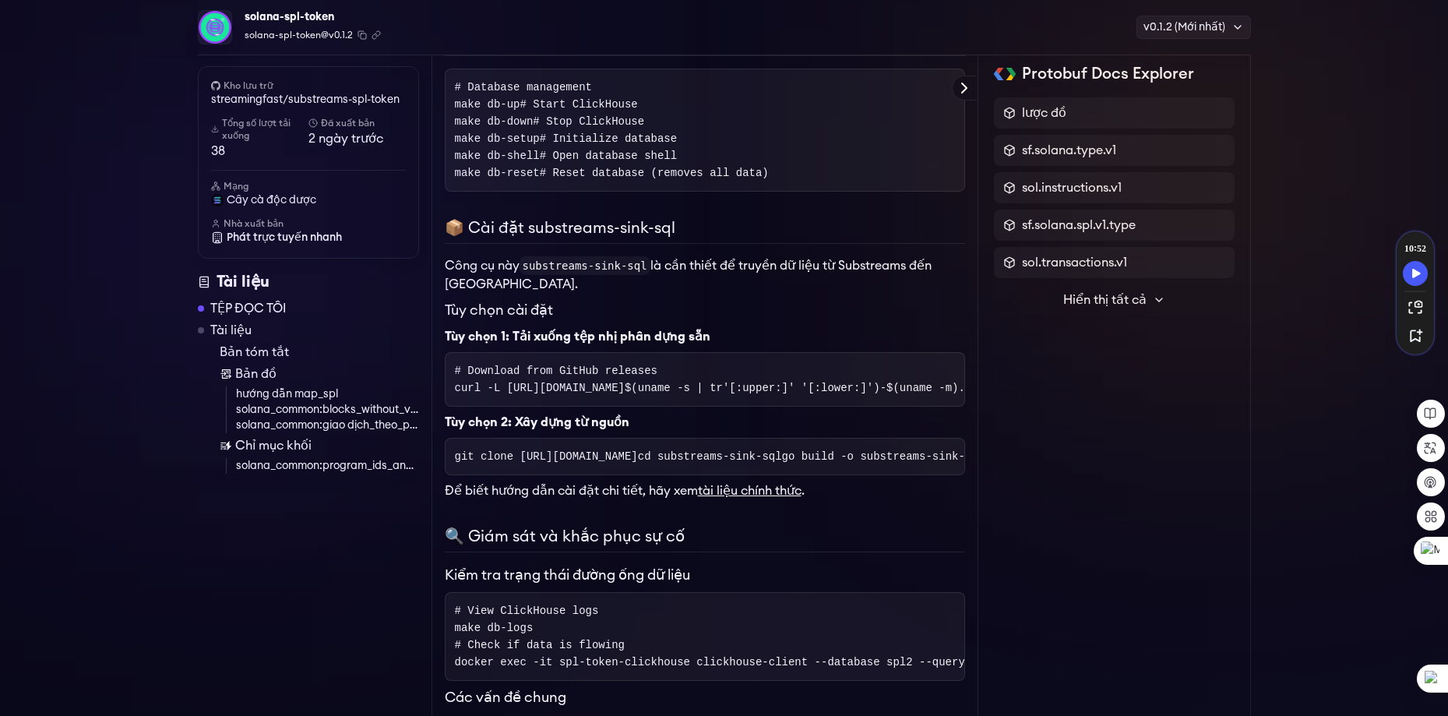
click at [645, 56] on h2 "🛠 Lệnh phát triển" at bounding box center [705, 42] width 520 height 27
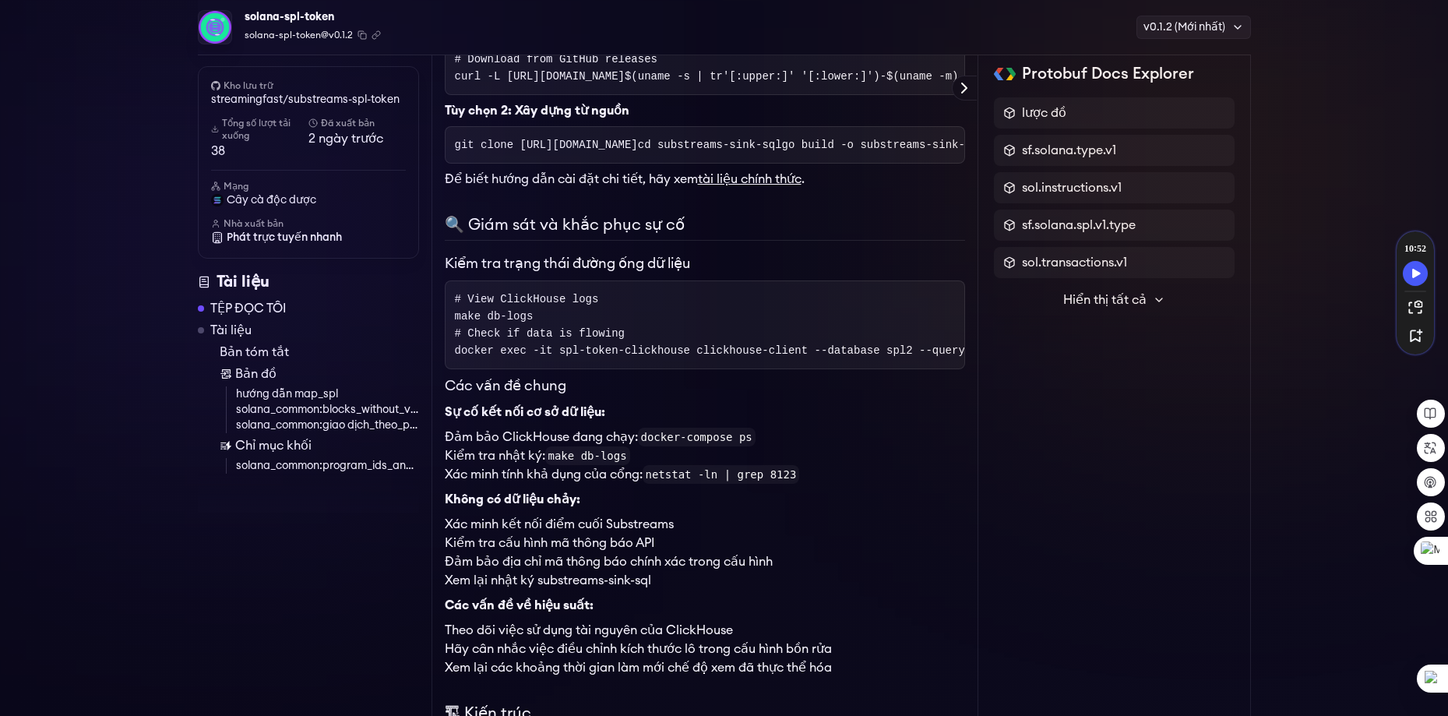
scroll to position [2600, 0]
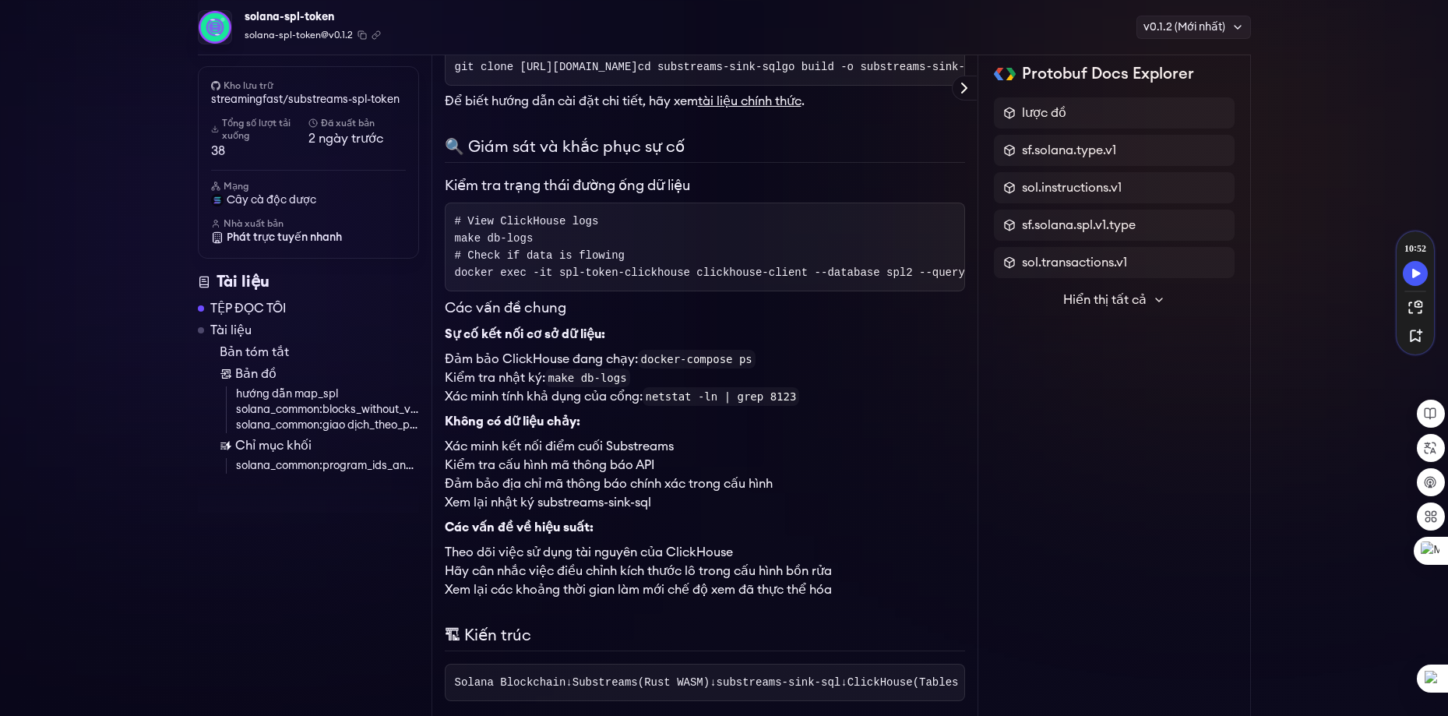
click at [734, 42] on p "Tùy chọn 2: Xây dựng từ nguồn" at bounding box center [705, 32] width 520 height 19
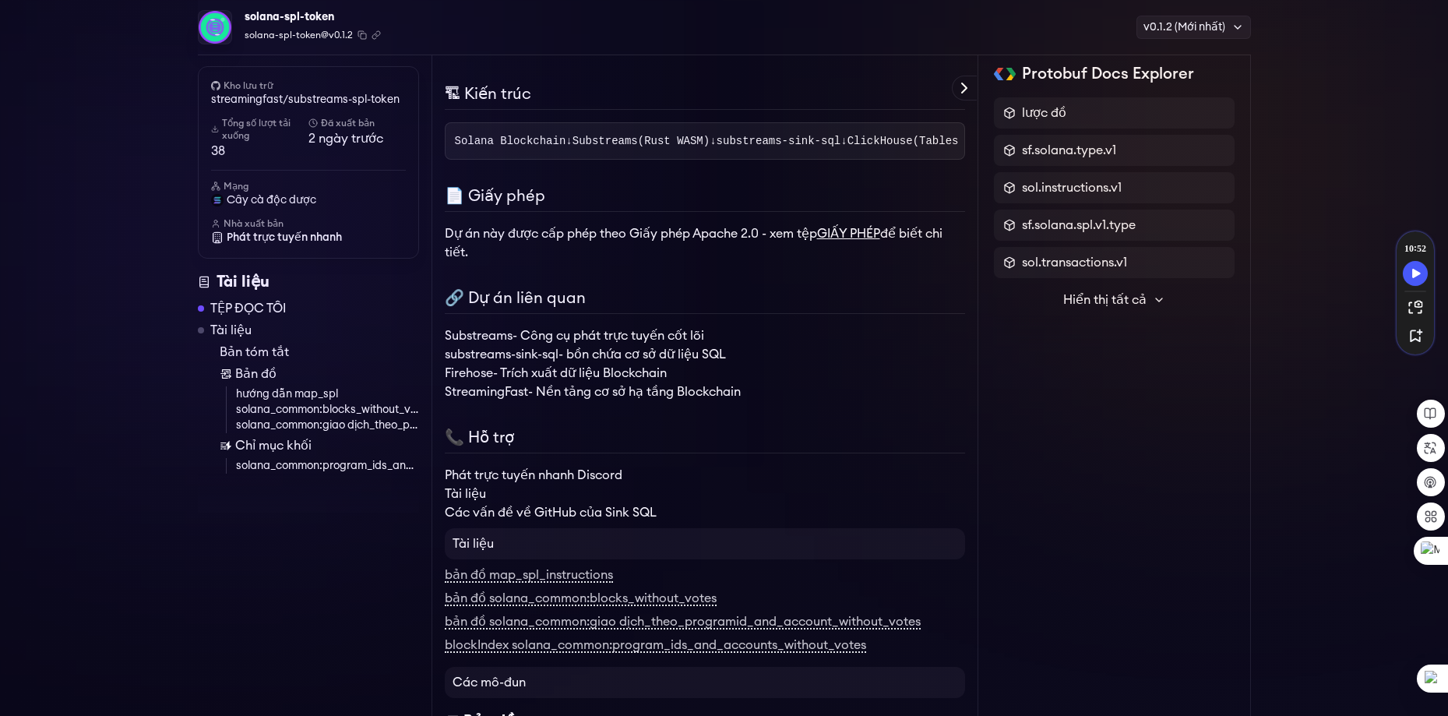
scroll to position [3145, 0]
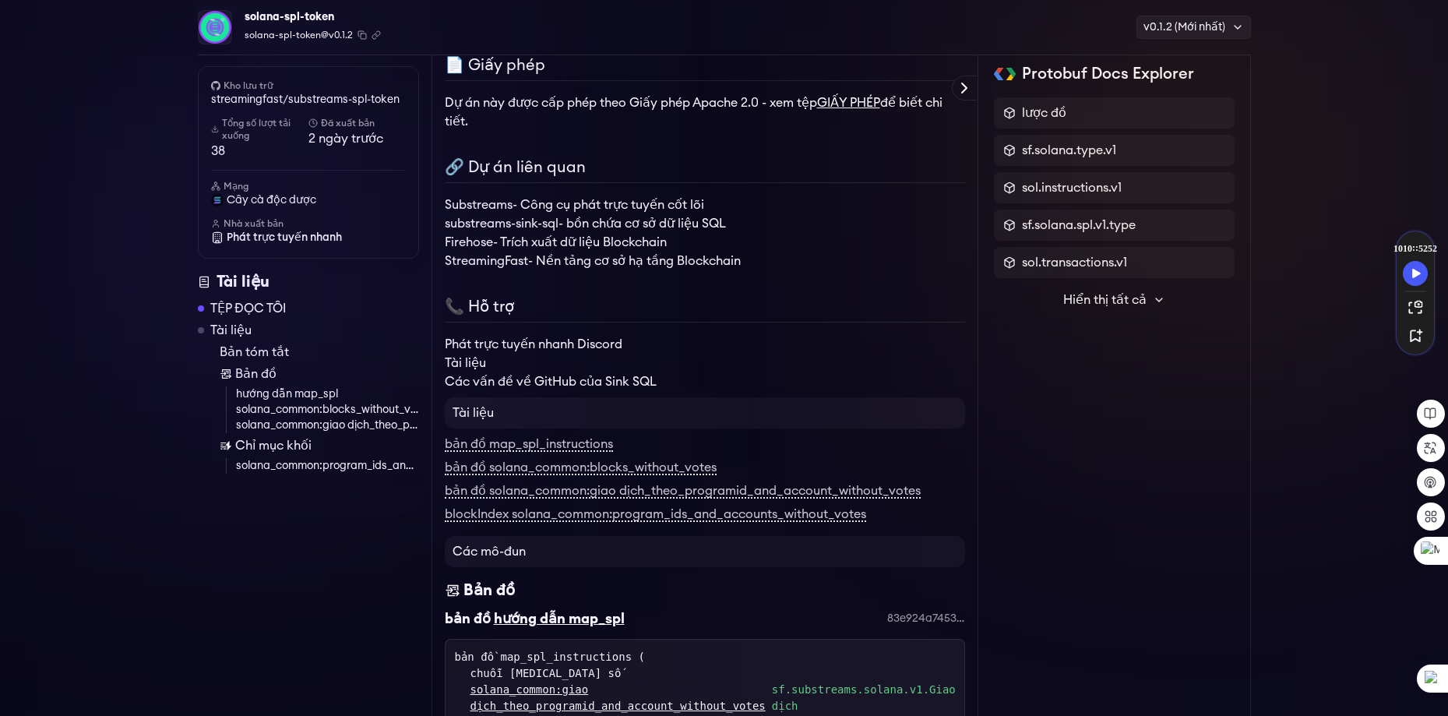
scroll to position [3301, 0]
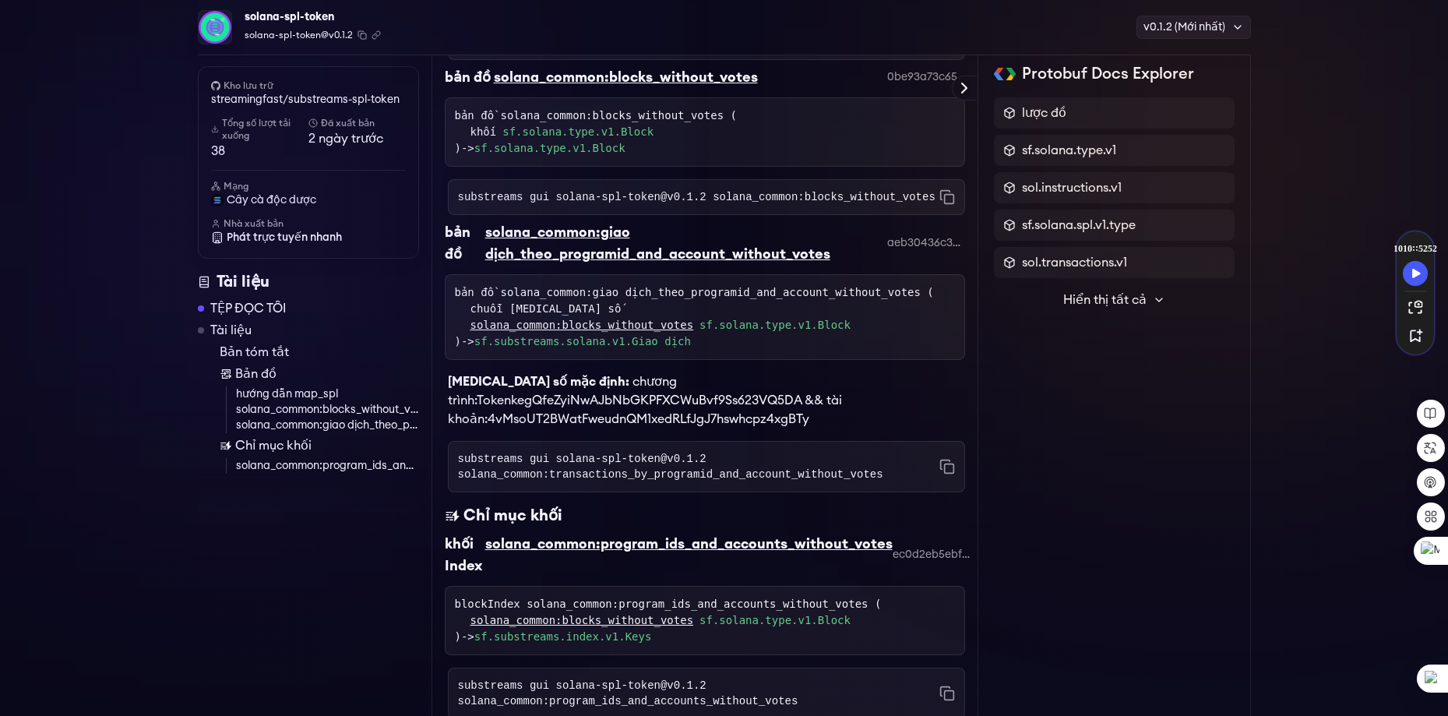
scroll to position [4079, 0]
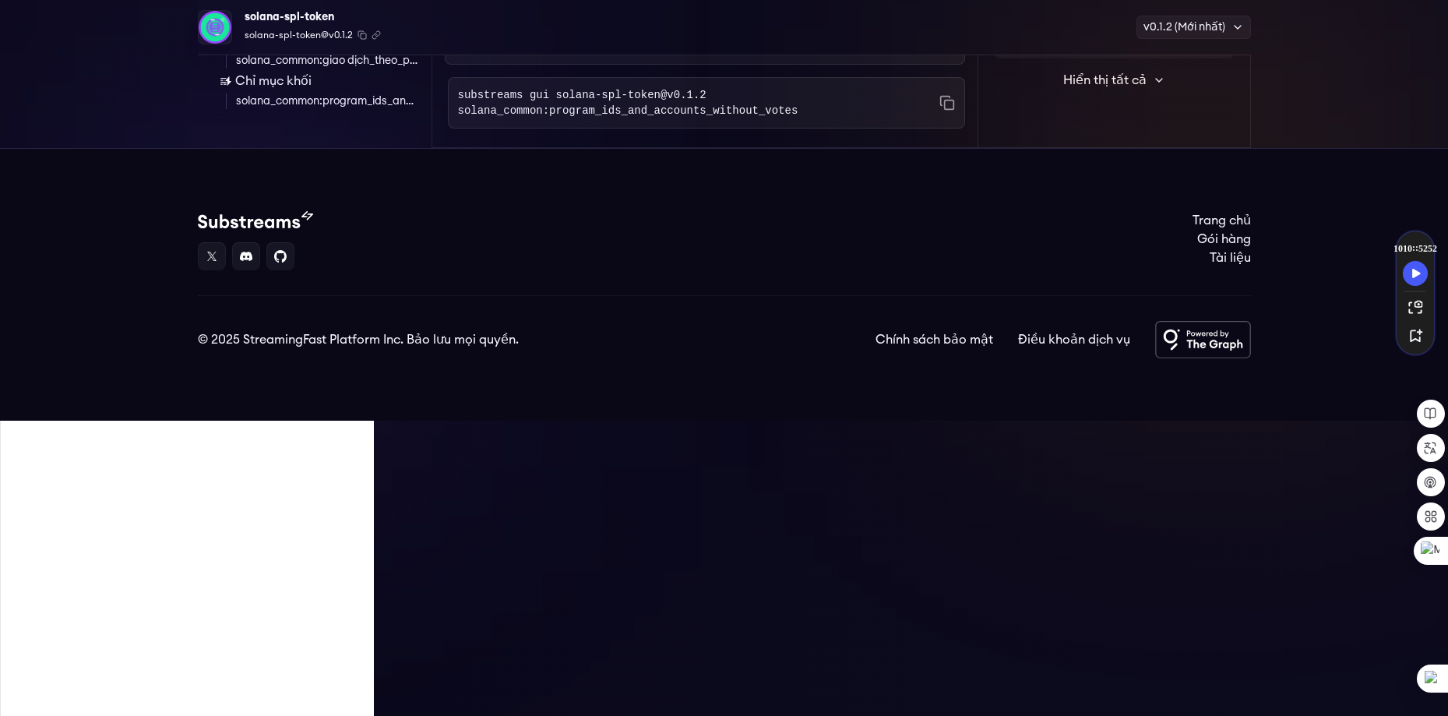
scroll to position [4780, 0]
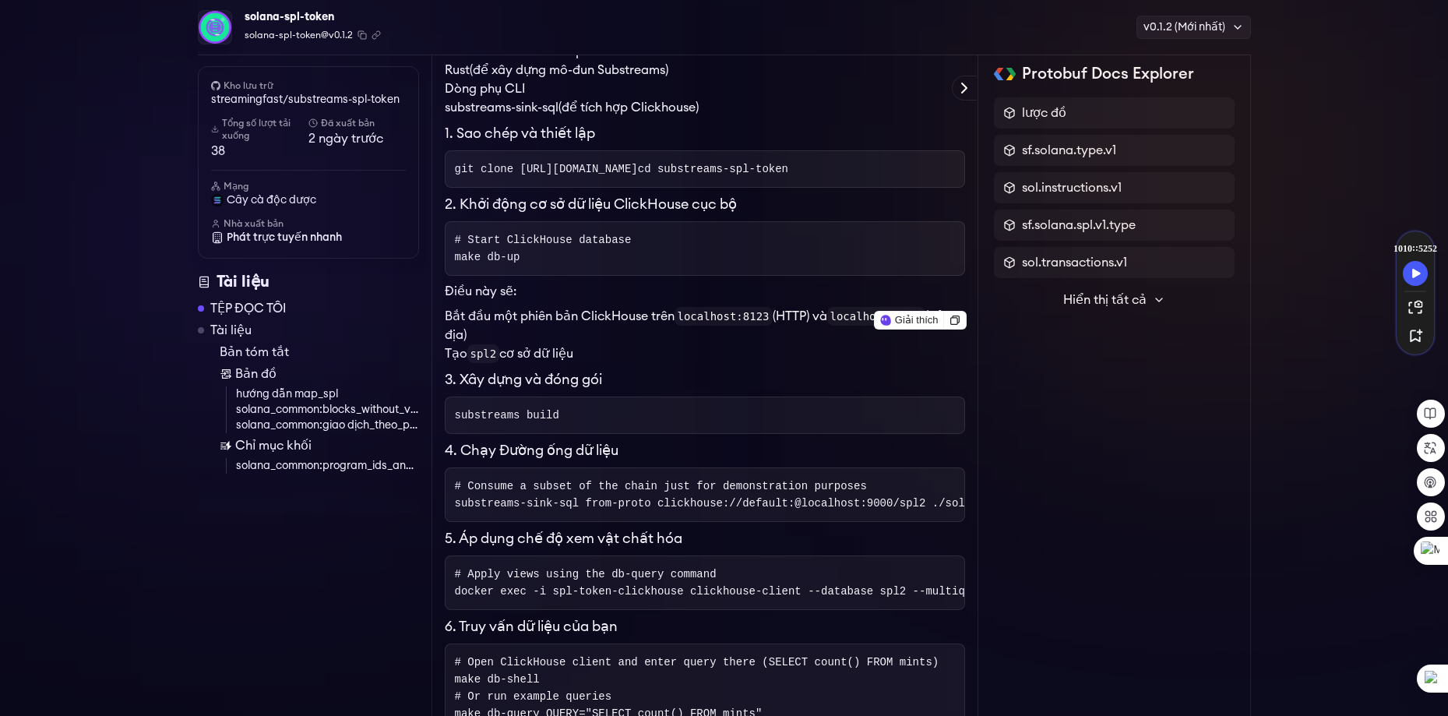
scroll to position [587, 0]
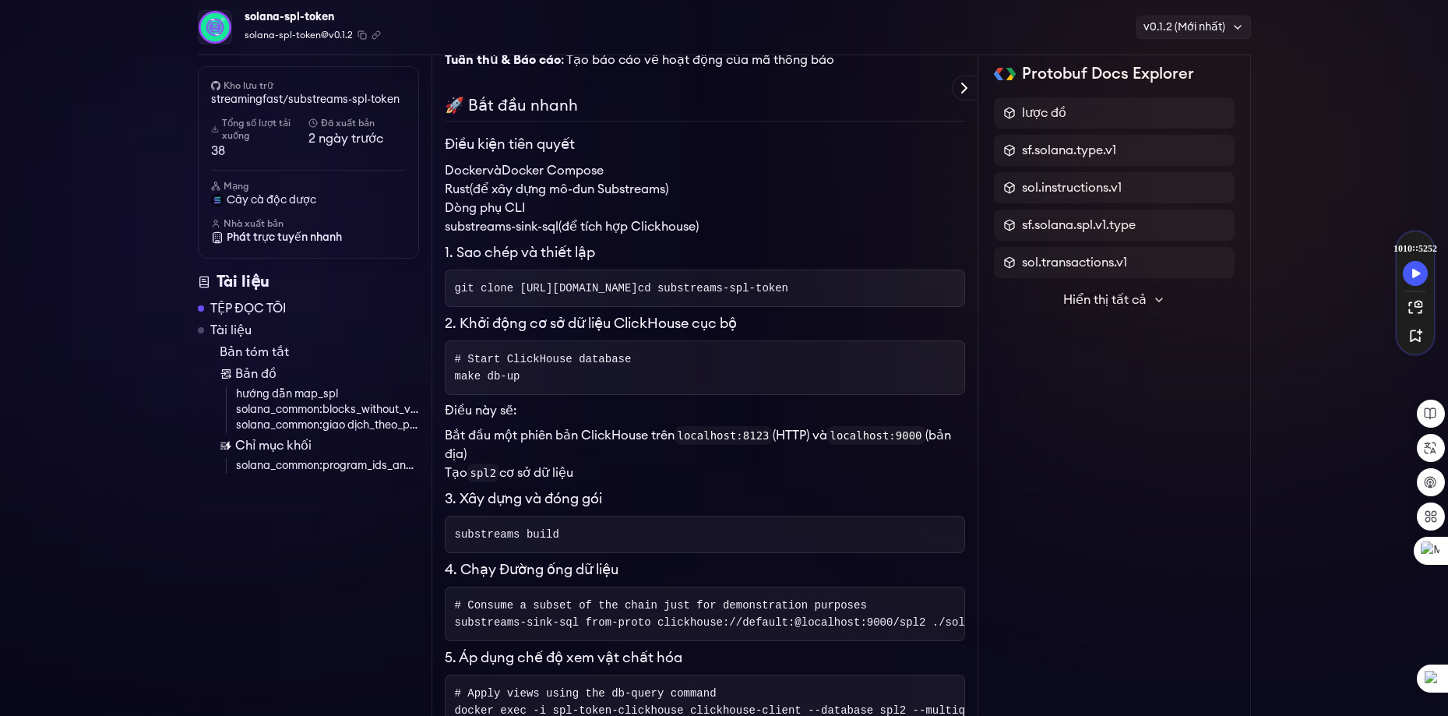
scroll to position [431, 0]
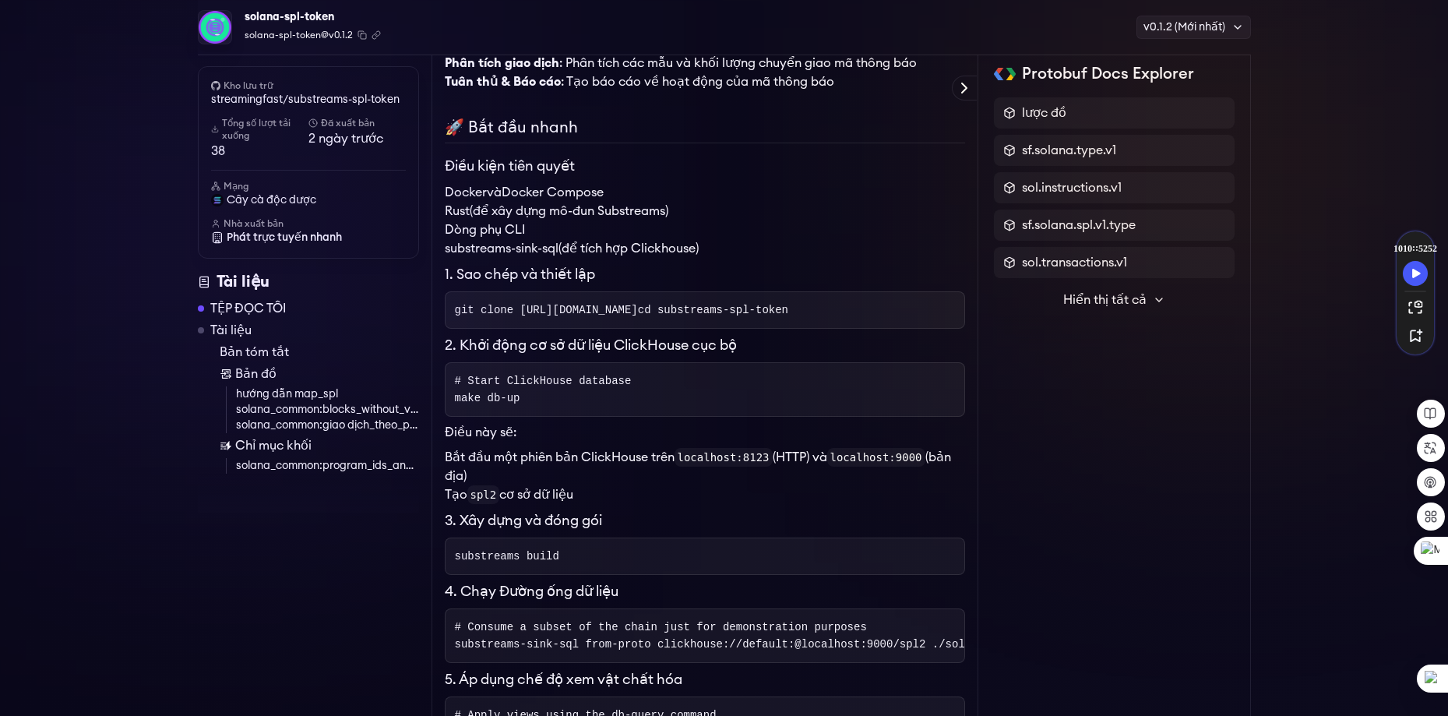
click at [489, 192] on font "và" at bounding box center [494, 192] width 15 height 12
click at [530, 175] on h3 "Điều kiện tiên quyết" at bounding box center [705, 166] width 520 height 21
click at [529, 206] on font "(để xây dựng mô-đun Substreams)" at bounding box center [569, 211] width 199 height 12
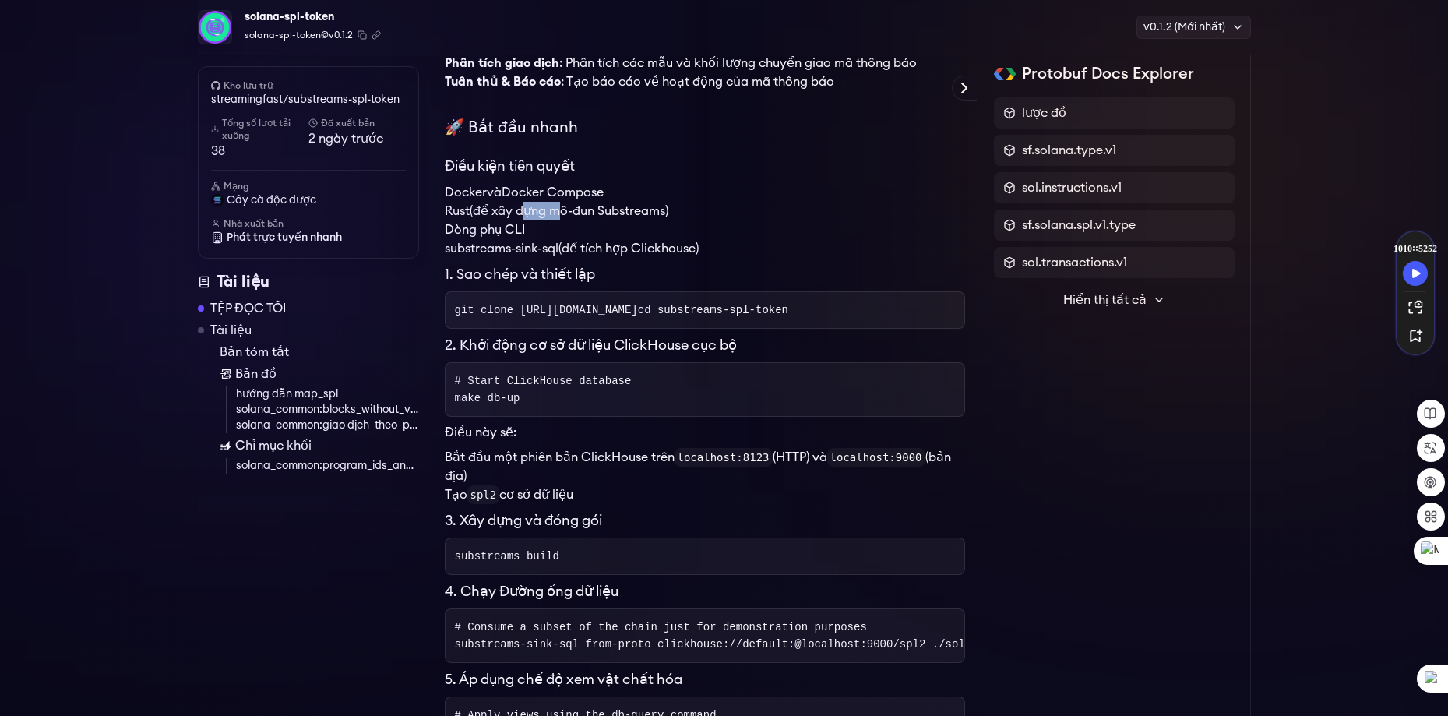
click at [529, 206] on font "(để xây dựng mô-đun Substreams)" at bounding box center [569, 211] width 199 height 12
click at [636, 205] on li "Rust (để xây dựng mô-đun Substreams)" at bounding box center [705, 211] width 520 height 19
click at [511, 221] on li "Dòng phụ CLI" at bounding box center [705, 229] width 520 height 19
click at [508, 295] on pre "git clone [URL][DOMAIN_NAME] cd substreams-spl-token" at bounding box center [705, 309] width 520 height 37
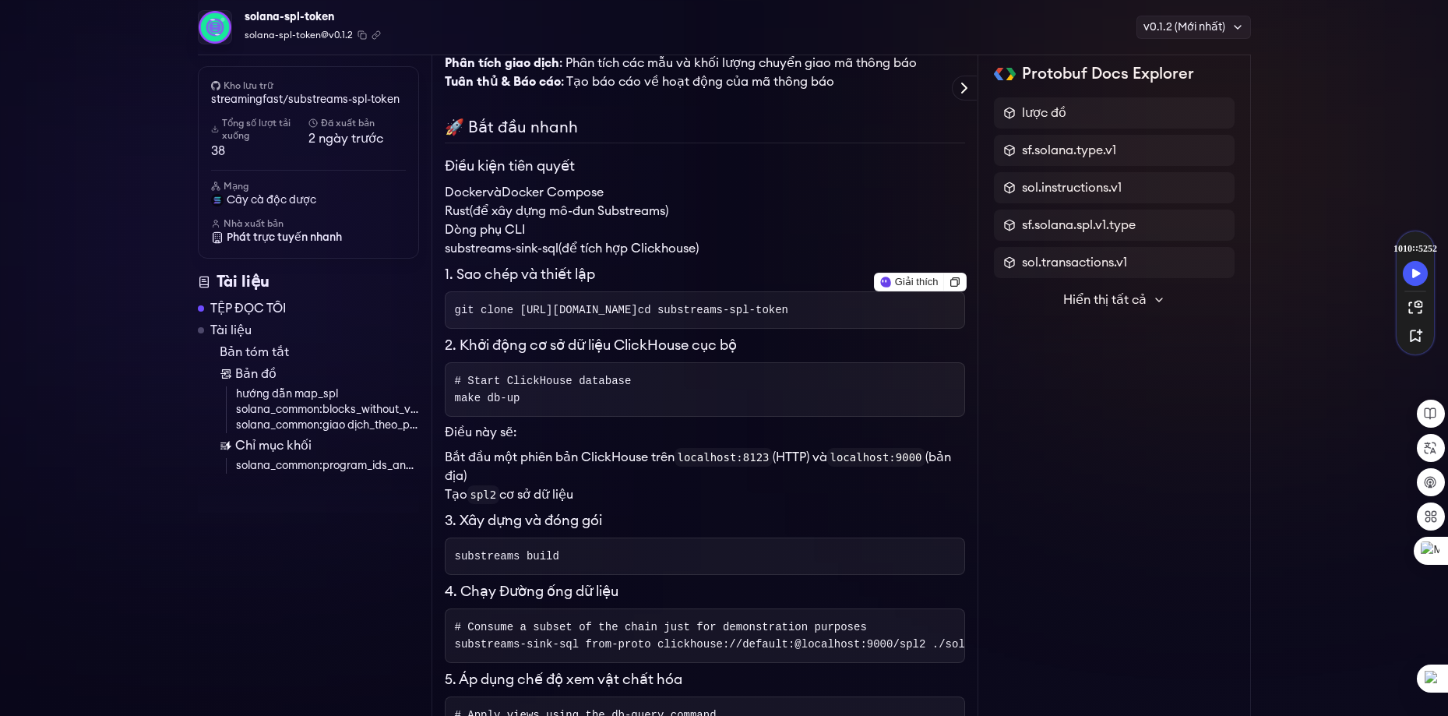
click at [607, 319] on pre "git clone [URL][DOMAIN_NAME] cd substreams-spl-token" at bounding box center [705, 309] width 520 height 37
click at [950, 280] on icon at bounding box center [954, 282] width 12 height 12
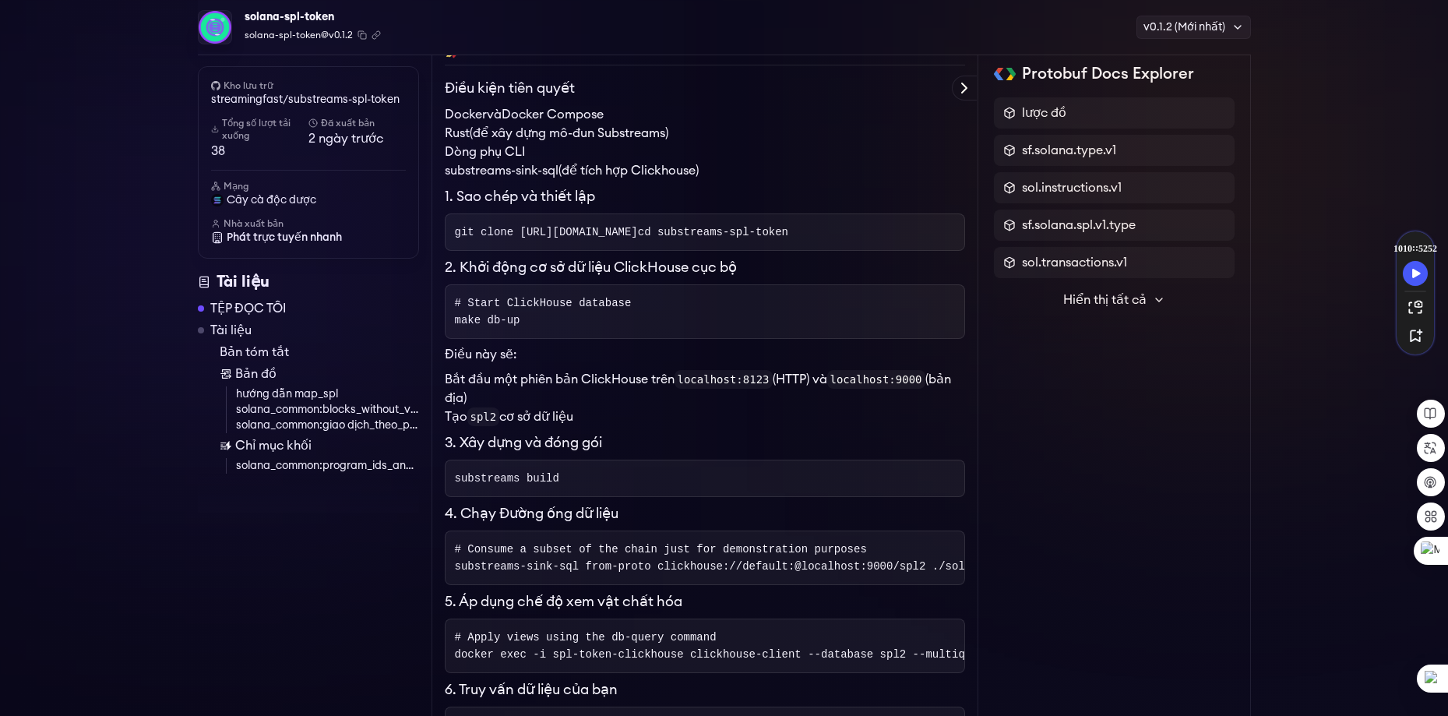
scroll to position [587, 0]
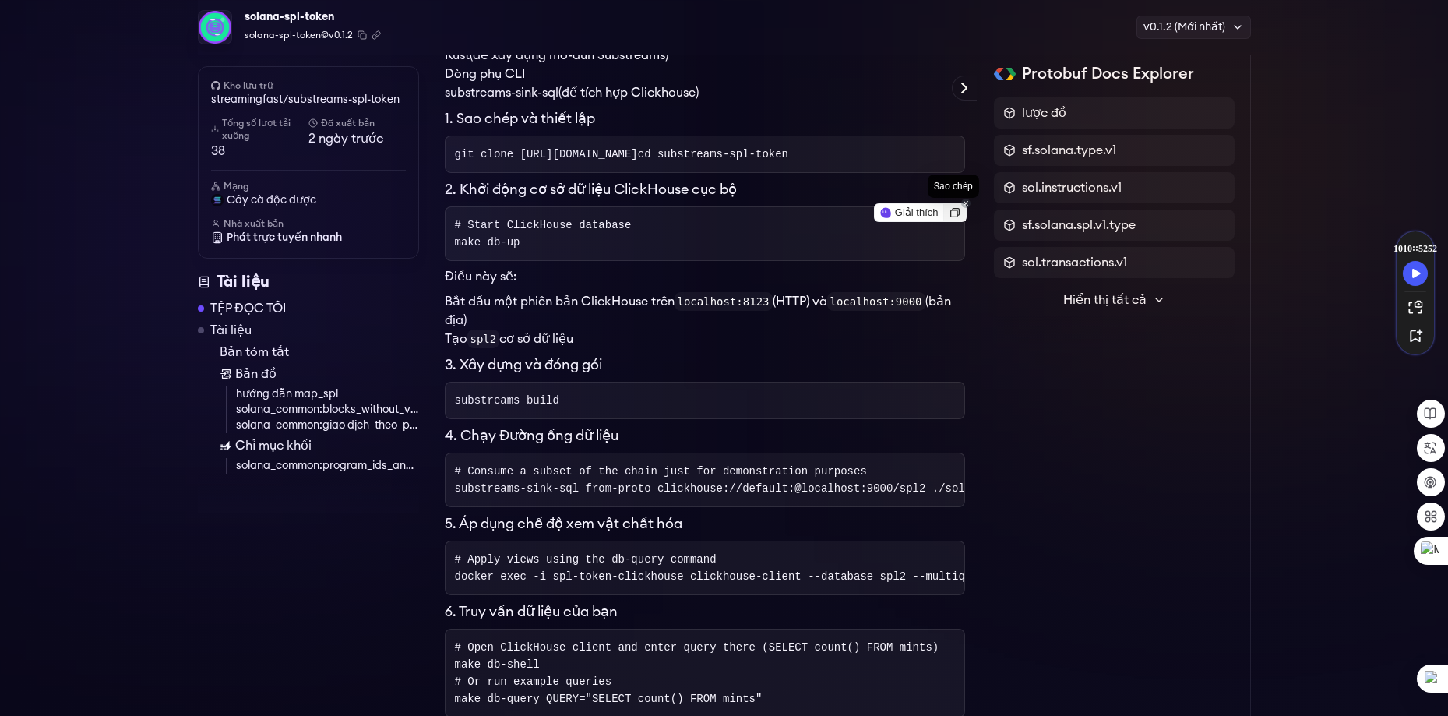
click at [955, 213] on icon at bounding box center [954, 212] width 9 height 9
click at [703, 261] on pre "# Start ClickHouse database make db-up" at bounding box center [705, 233] width 520 height 55
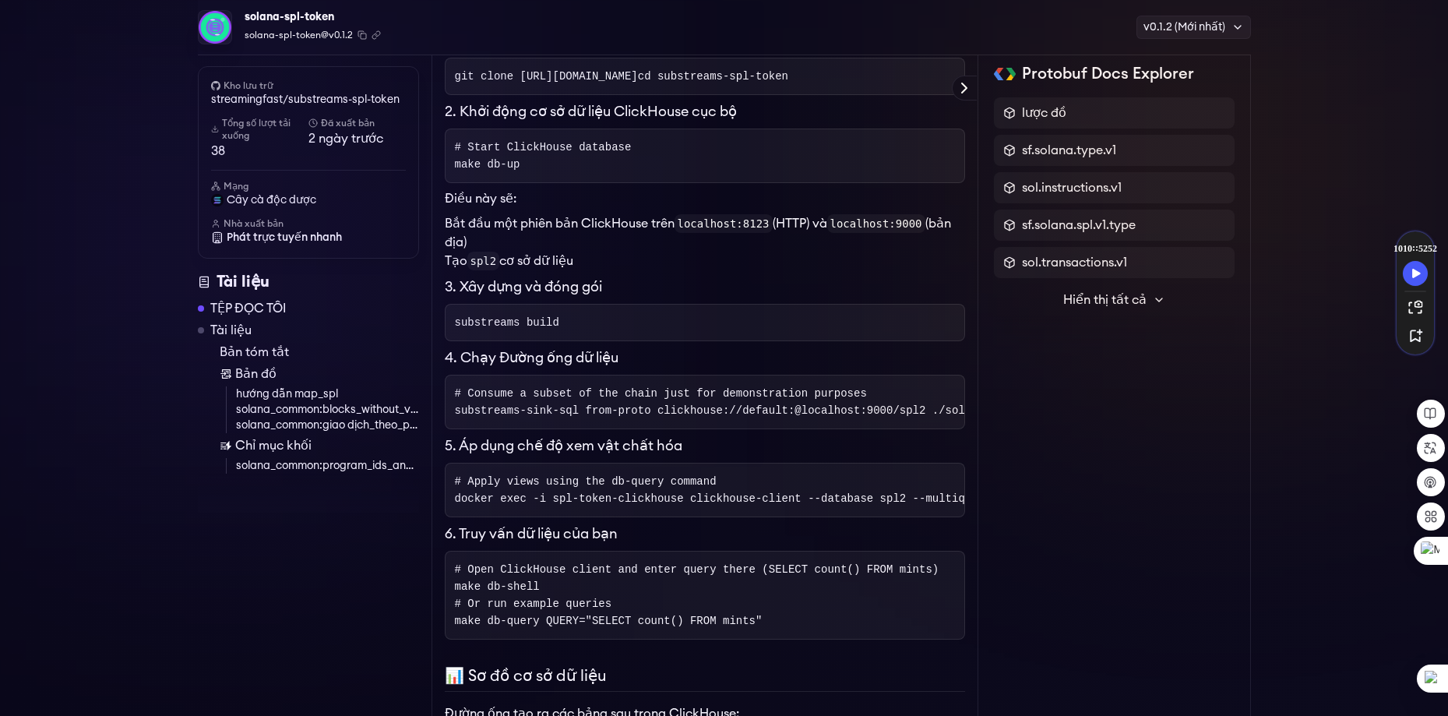
click at [669, 203] on p "Điều này sẽ:" at bounding box center [705, 198] width 520 height 19
click at [535, 178] on pre "# Start ClickHouse database make db-up" at bounding box center [705, 155] width 520 height 55
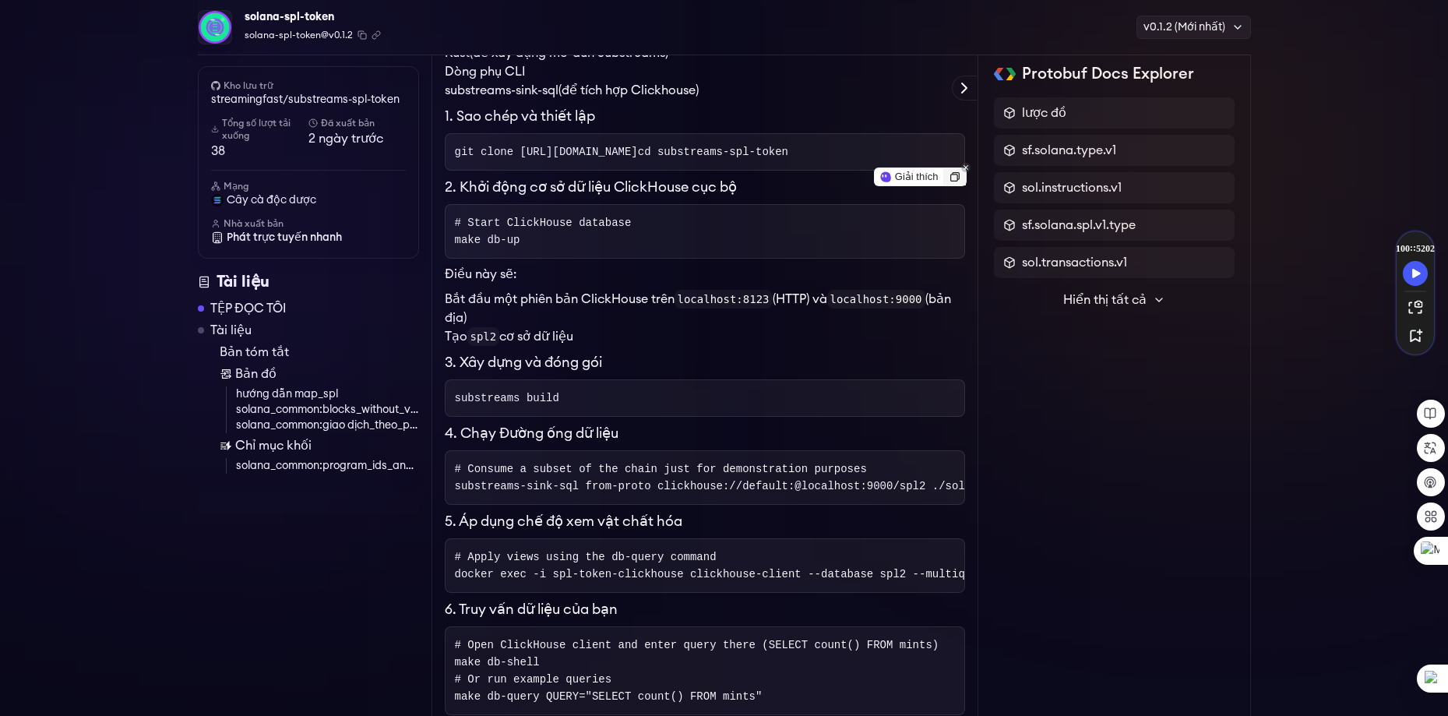
scroll to position [587, 0]
click at [579, 196] on font "2. Khởi động cơ sở dữ liệu ClickHouse cục bộ" at bounding box center [591, 189] width 292 height 14
click at [558, 251] on pre "# Start ClickHouse database make db-up" at bounding box center [705, 233] width 520 height 55
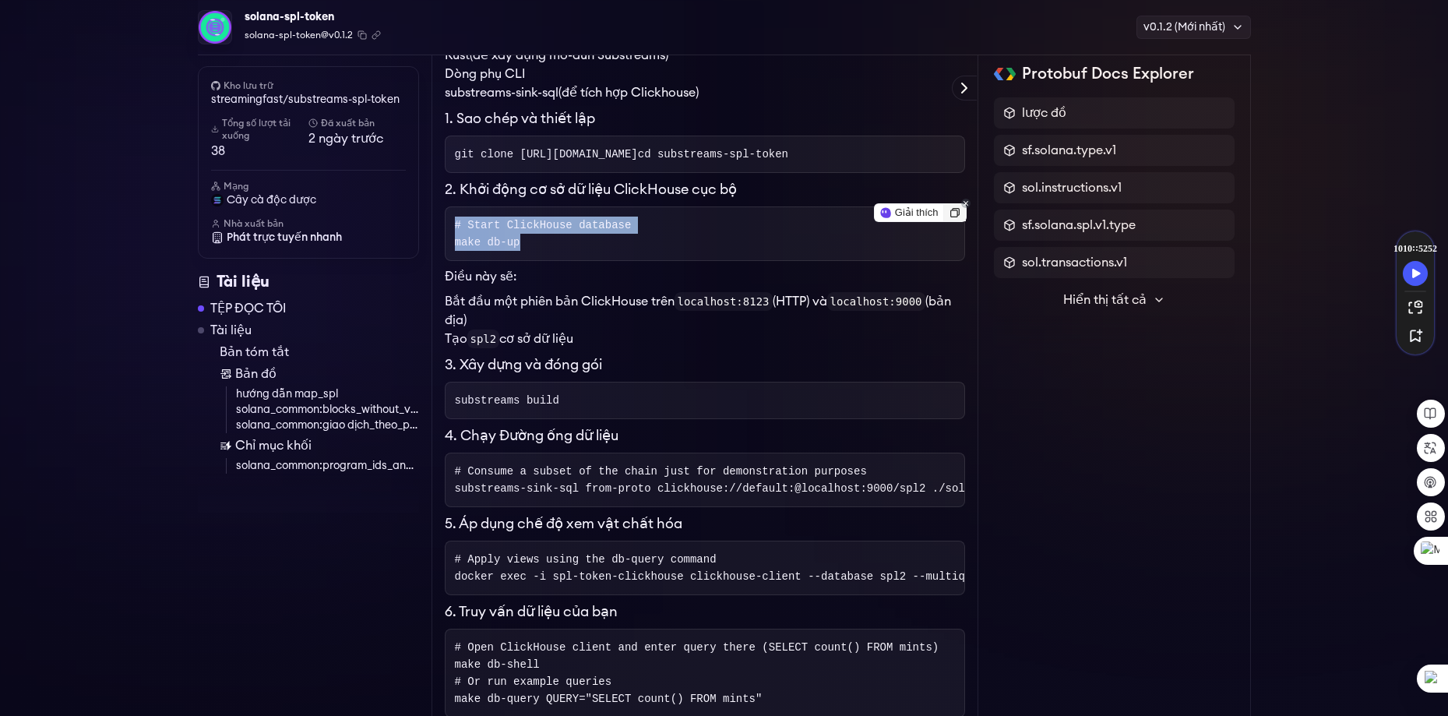
drag, startPoint x: 545, startPoint y: 262, endPoint x: 449, endPoint y: 244, distance: 97.3
click at [449, 244] on pre "# Start ClickHouse database make db-up" at bounding box center [705, 233] width 520 height 55
copy code "# Start ClickHouse database make db-up"
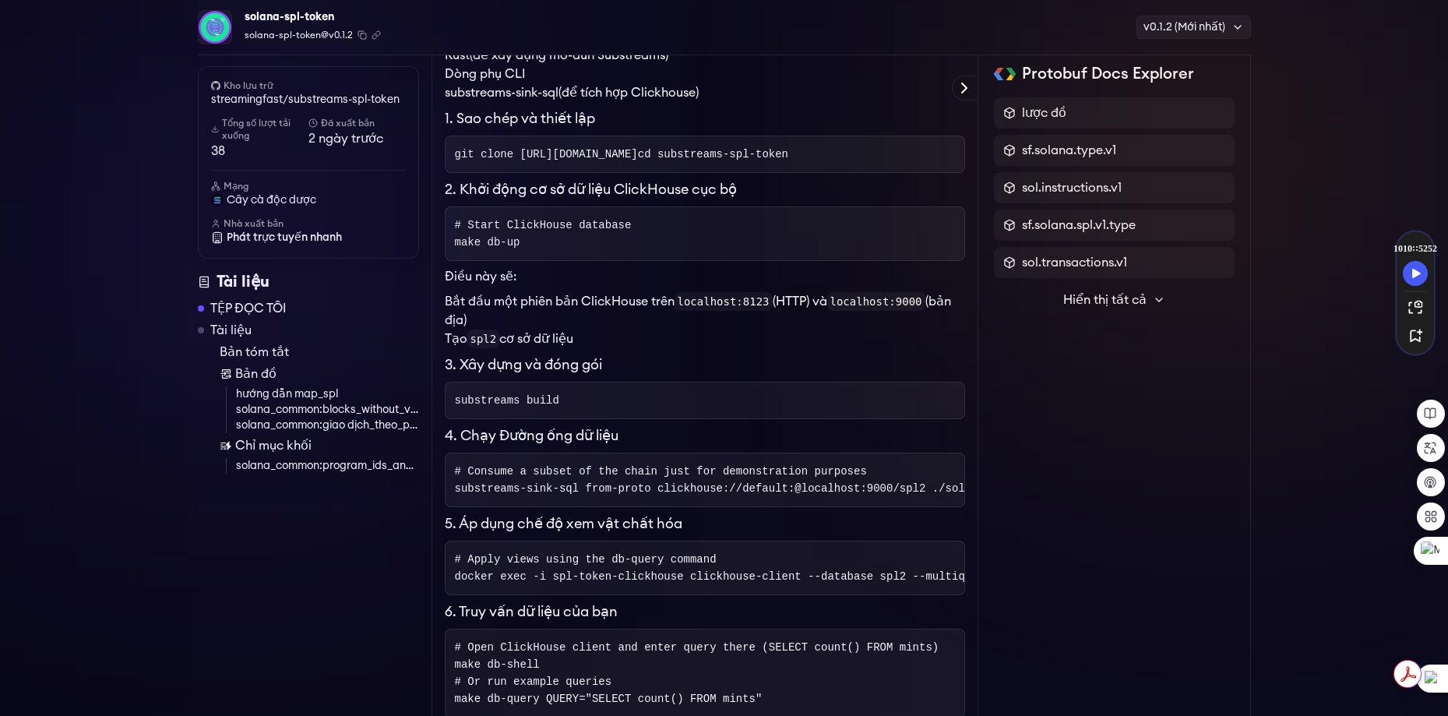
click at [628, 286] on p "Điều này sẽ:" at bounding box center [705, 276] width 520 height 19
click at [705, 311] on code "localhost:8123" at bounding box center [723, 301] width 98 height 19
click at [710, 311] on code "localhost:8123" at bounding box center [723, 301] width 98 height 19
drag, startPoint x: 126, startPoint y: 202, endPoint x: 137, endPoint y: 203, distance: 11.0
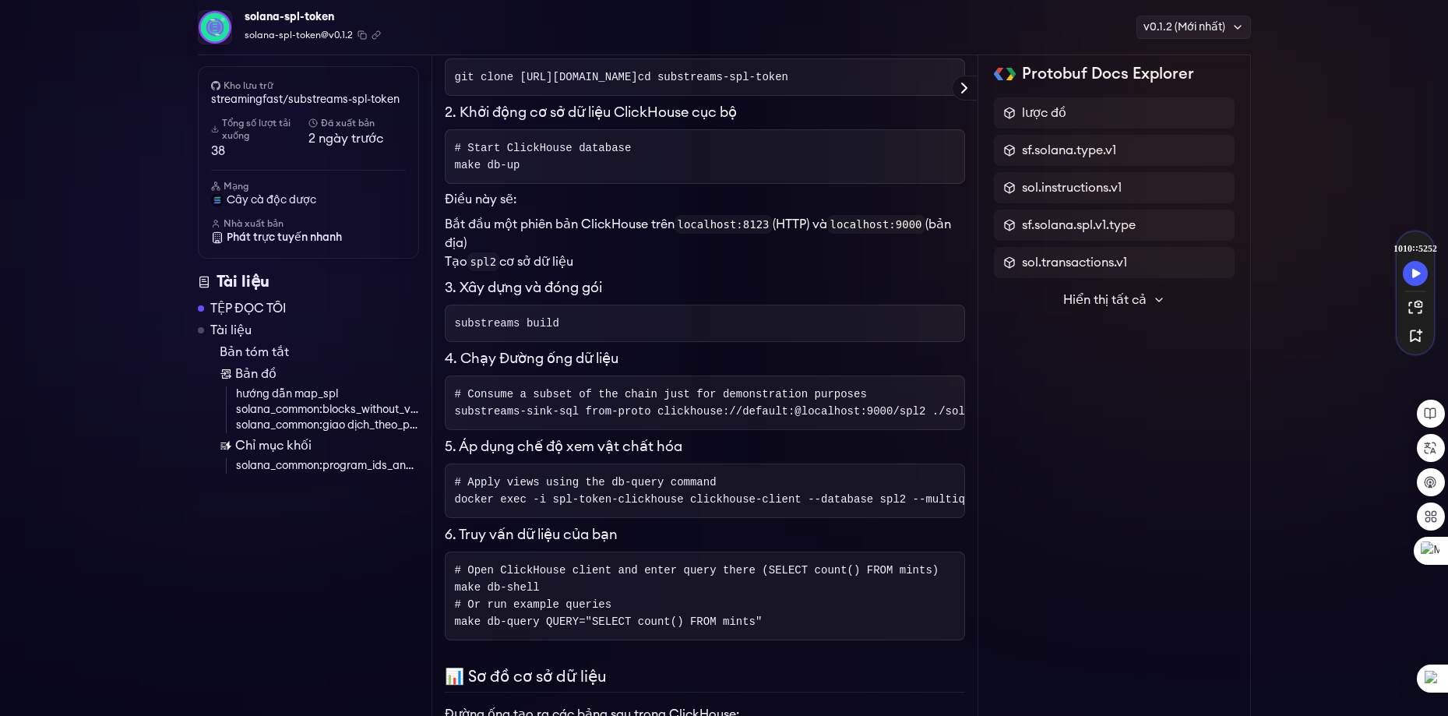
scroll to position [665, 0]
click at [691, 174] on pre "# Start ClickHouse database make db-up" at bounding box center [705, 155] width 520 height 55
click at [693, 174] on pre "# Start ClickHouse database make db-up" at bounding box center [705, 155] width 520 height 55
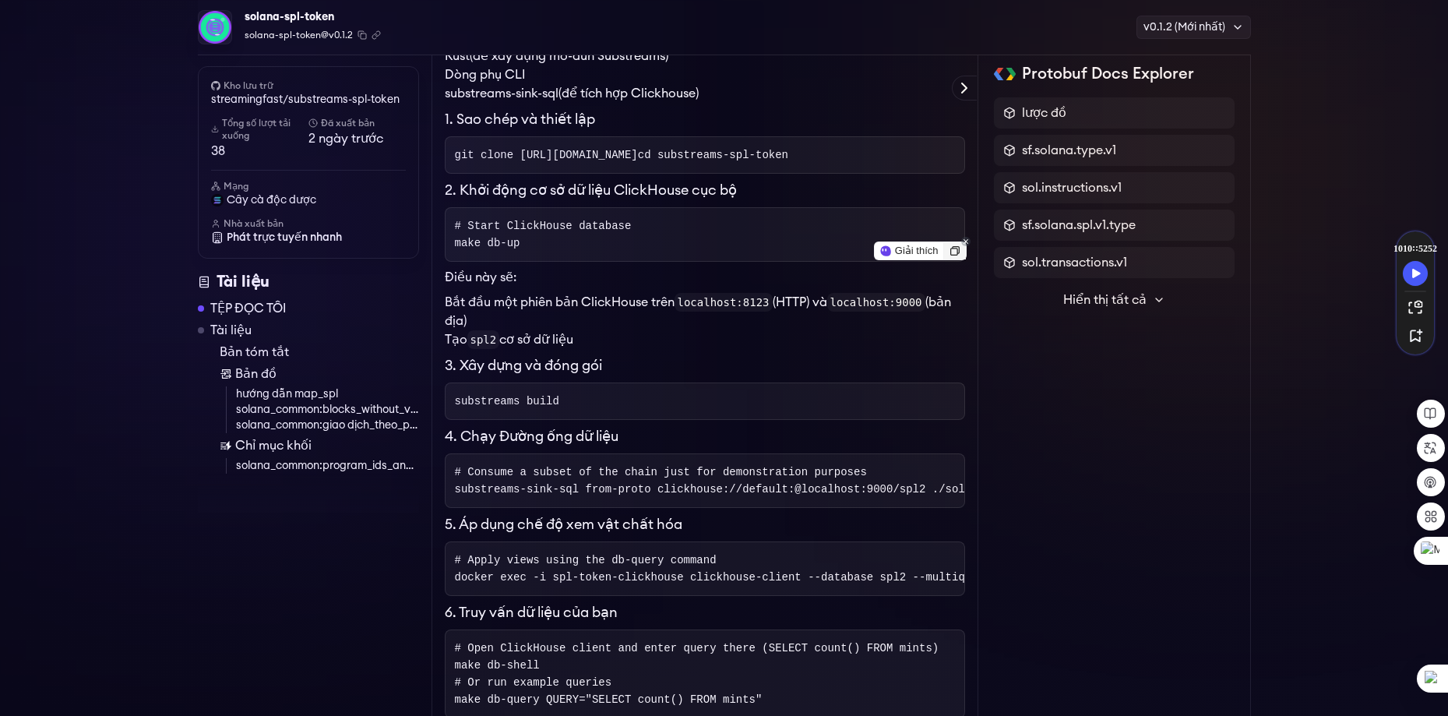
scroll to position [587, 0]
click at [952, 214] on icon at bounding box center [954, 212] width 12 height 12
click at [783, 200] on h3 "2. Khởi động cơ sở dữ liệu ClickHouse cục bộ" at bounding box center [705, 189] width 520 height 21
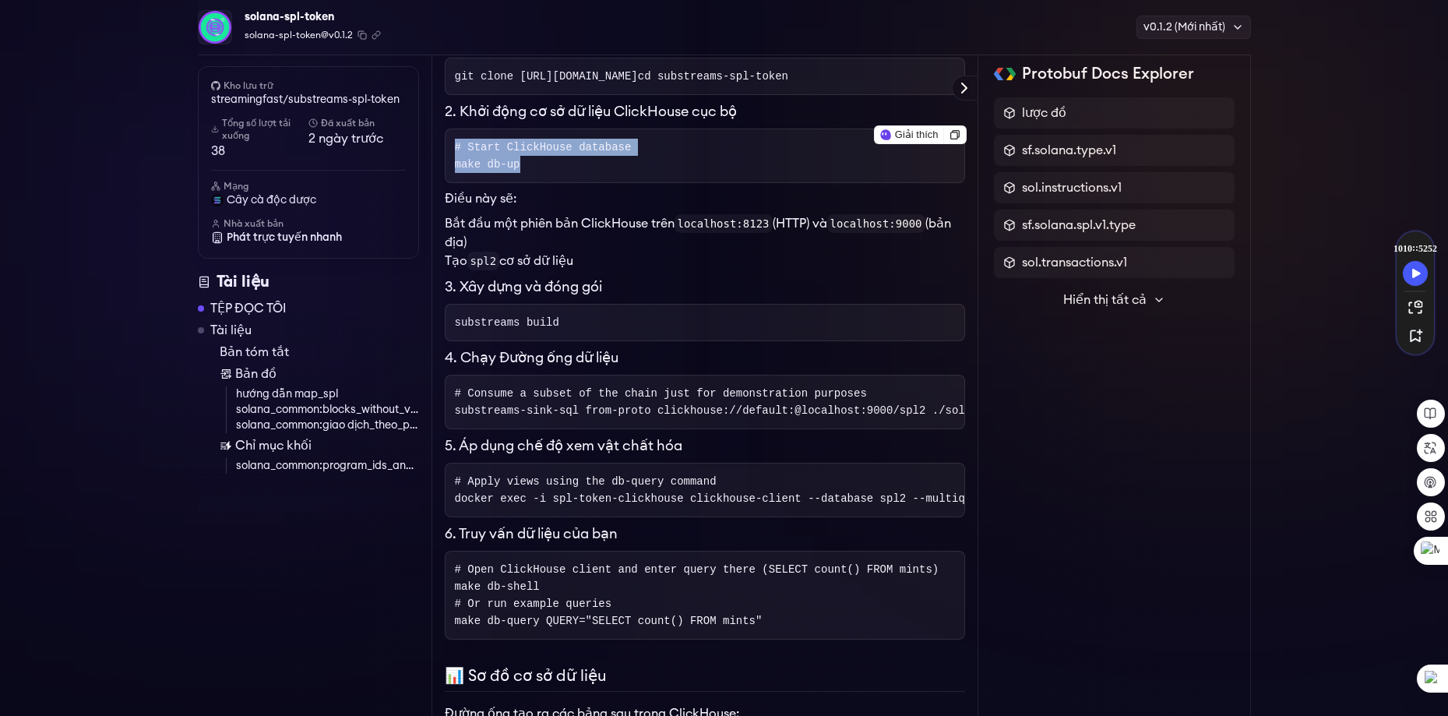
drag, startPoint x: 656, startPoint y: 185, endPoint x: 445, endPoint y: 153, distance: 212.6
click at [445, 153] on pre "# Start ClickHouse database make db-up" at bounding box center [705, 155] width 520 height 55
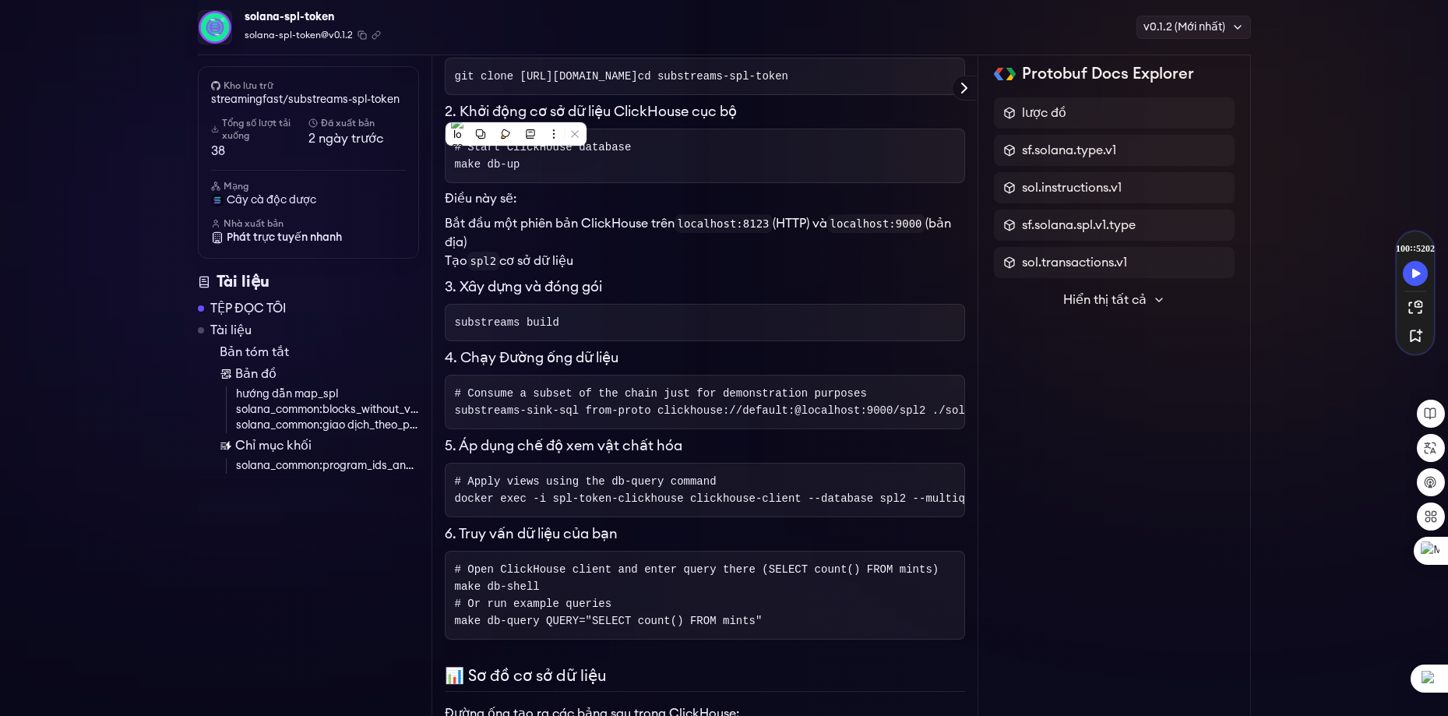
click at [660, 262] on li "Tạo spl2 cơ sở dữ liệu" at bounding box center [705, 261] width 520 height 19
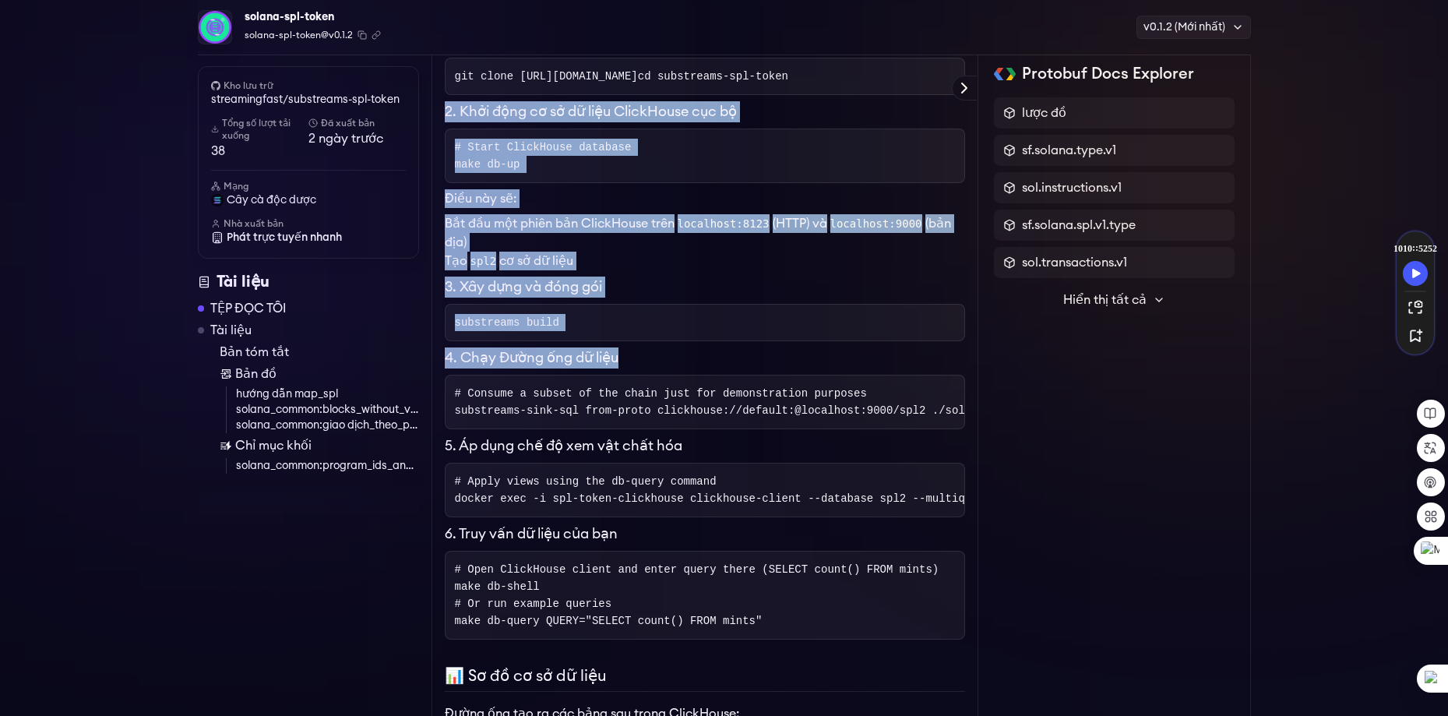
drag, startPoint x: 445, startPoint y: 123, endPoint x: 702, endPoint y: 354, distance: 345.2
copy div "2. Khởi động cơ sở dữ liệu ClickHouse cục bộ # Start ClickHouse database make d…"
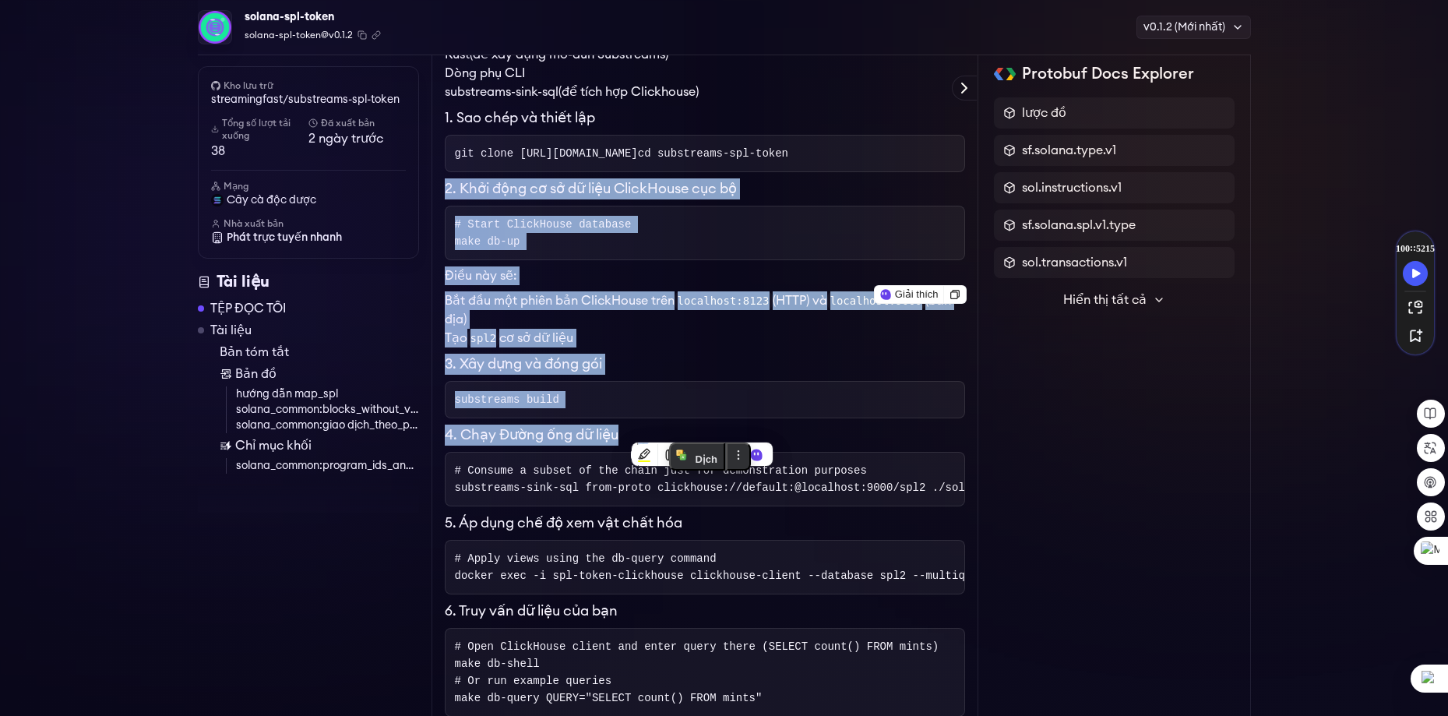
scroll to position [587, 0]
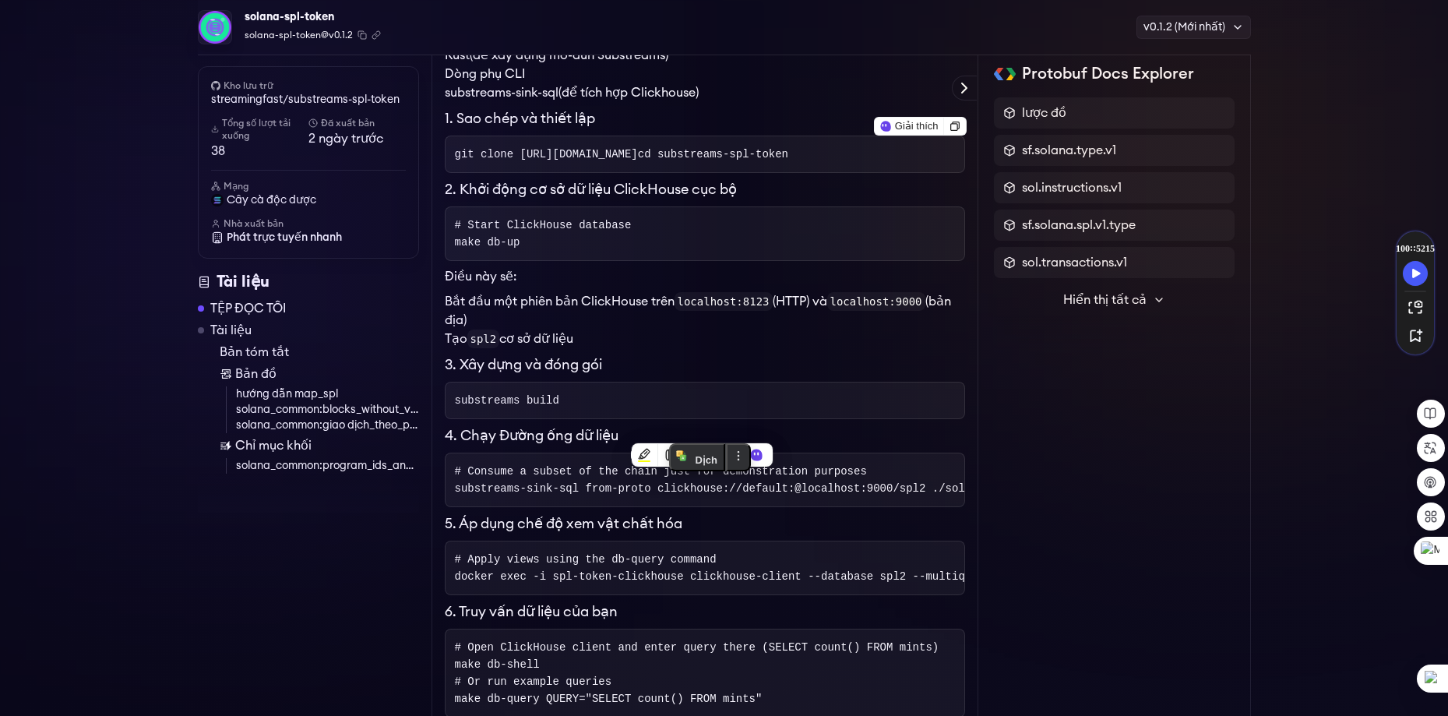
click at [452, 111] on font "1. Sao chép và thiết lập" at bounding box center [520, 118] width 150 height 14
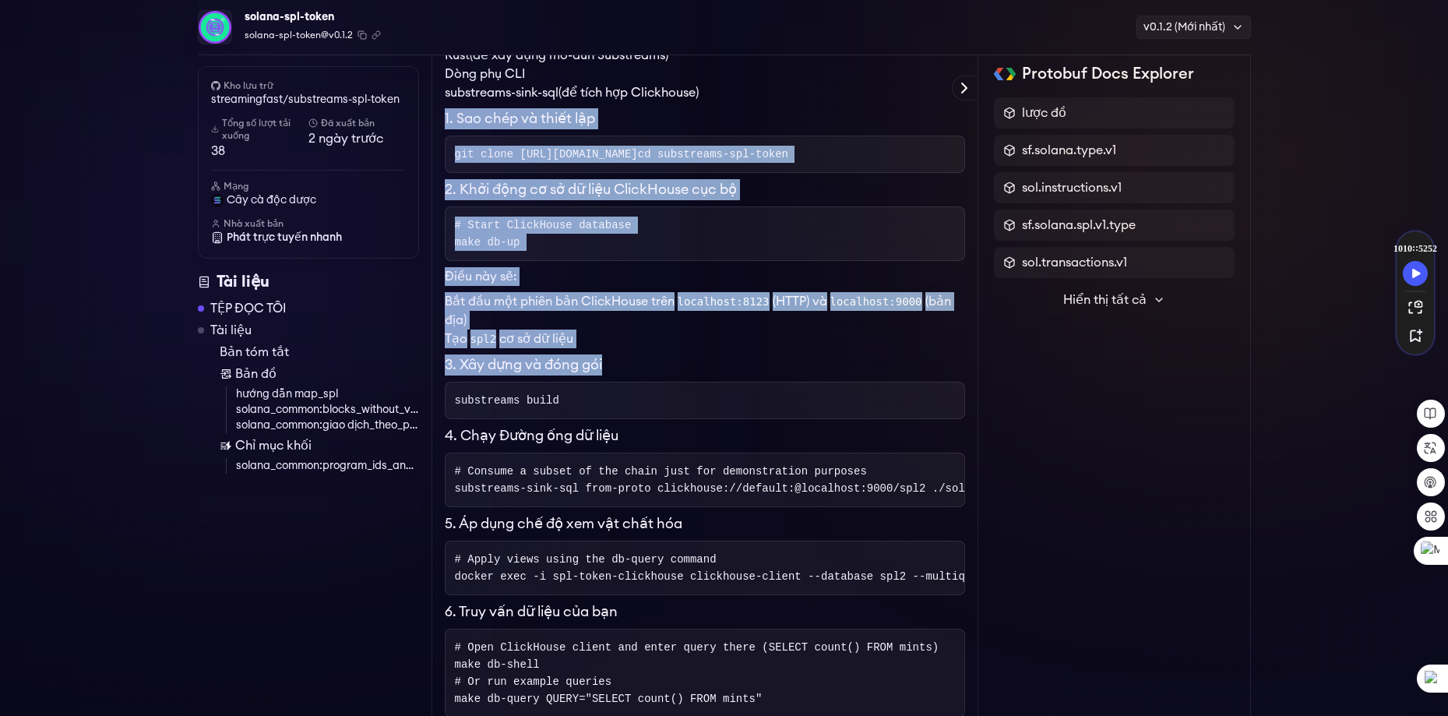
drag, startPoint x: 442, startPoint y: 111, endPoint x: 634, endPoint y: 352, distance: 308.2
copy div "1. Sao chép và thiết lập git clone [URL][DOMAIN_NAME] cd substreams-spl-token 2…"
